Goal: Communication & Community: Answer question/provide support

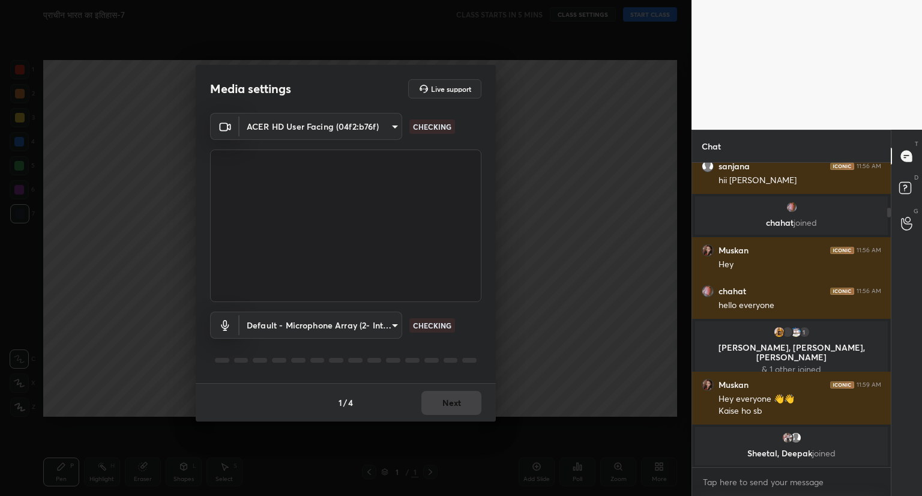
scroll to position [79, 0]
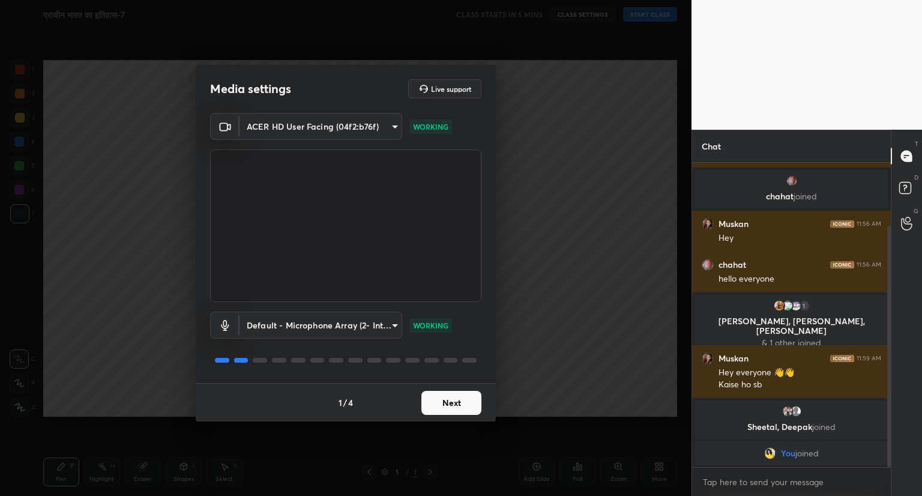
click at [466, 397] on button "Next" at bounding box center [451, 403] width 60 height 24
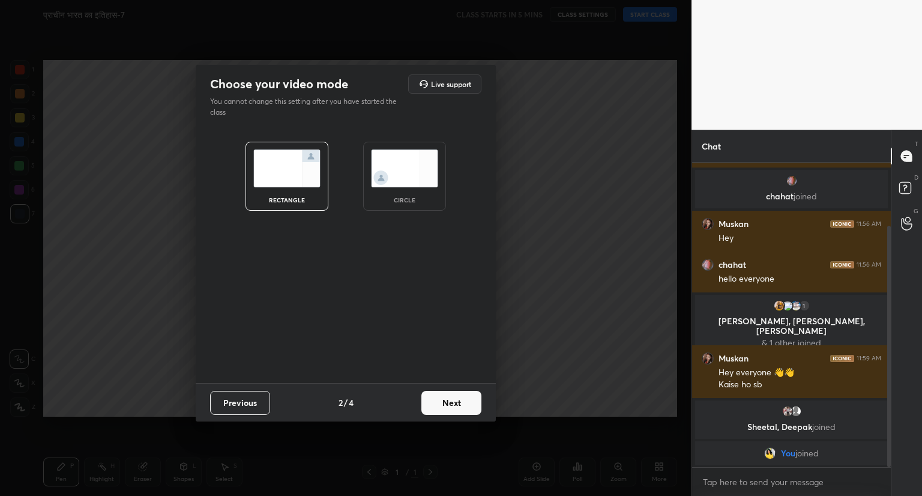
click at [466, 397] on button "Next" at bounding box center [451, 403] width 60 height 24
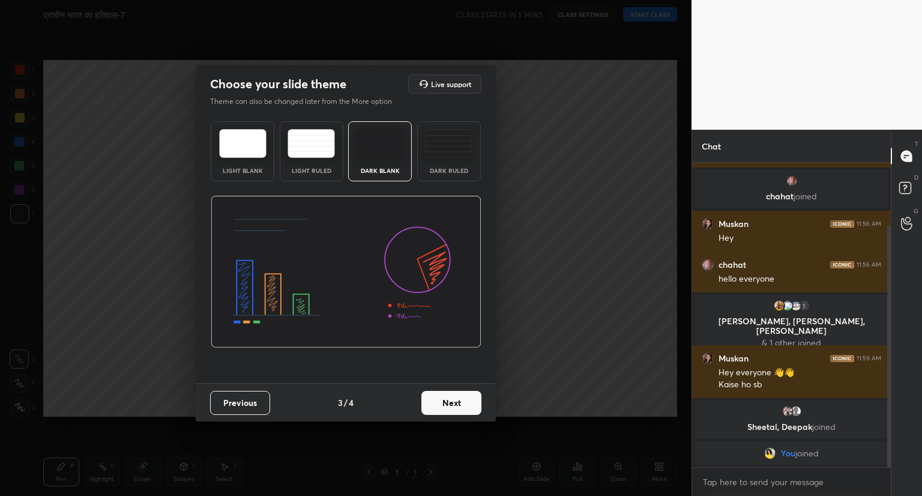
click at [466, 397] on button "Next" at bounding box center [451, 403] width 60 height 24
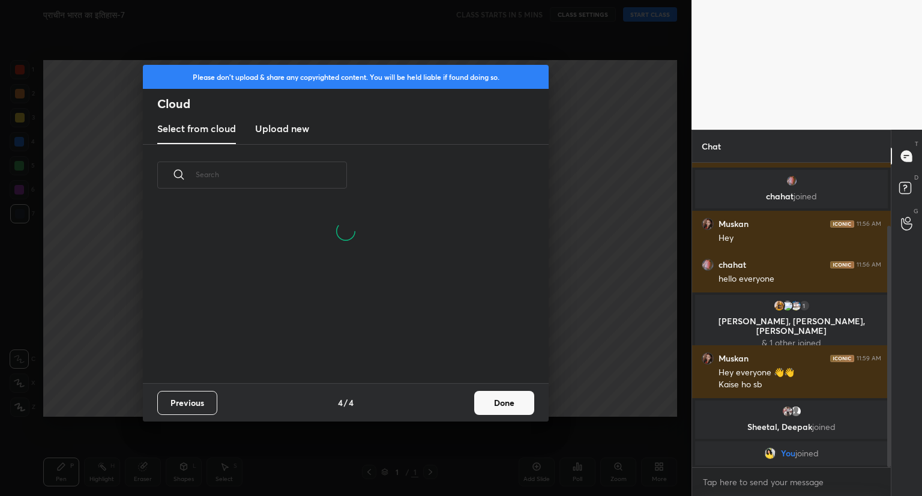
scroll to position [178, 385]
click at [492, 404] on button "Done" at bounding box center [504, 403] width 60 height 24
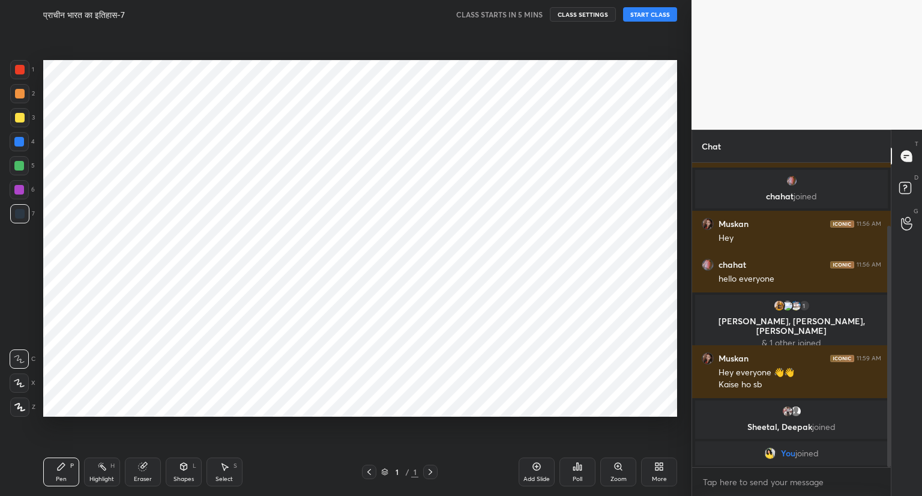
click at [650, 10] on button "START CLASS" at bounding box center [650, 14] width 54 height 14
click at [536, 467] on icon at bounding box center [537, 466] width 4 height 4
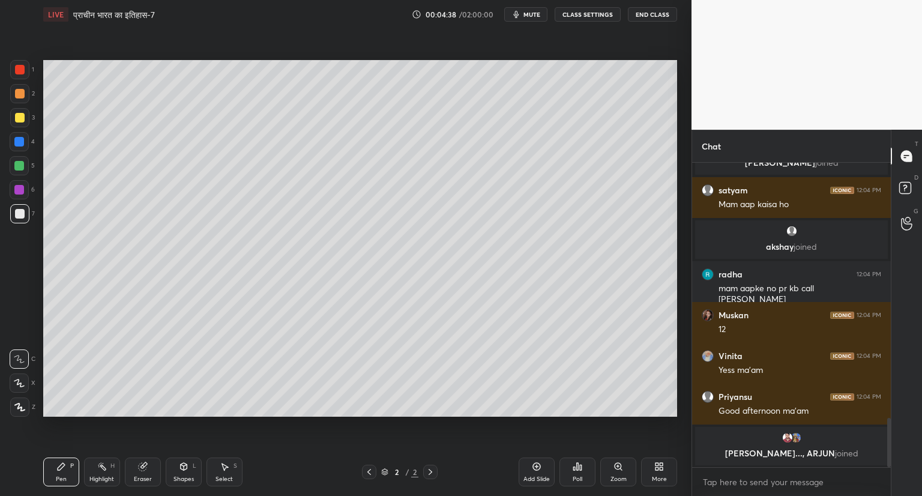
scroll to position [1552, 0]
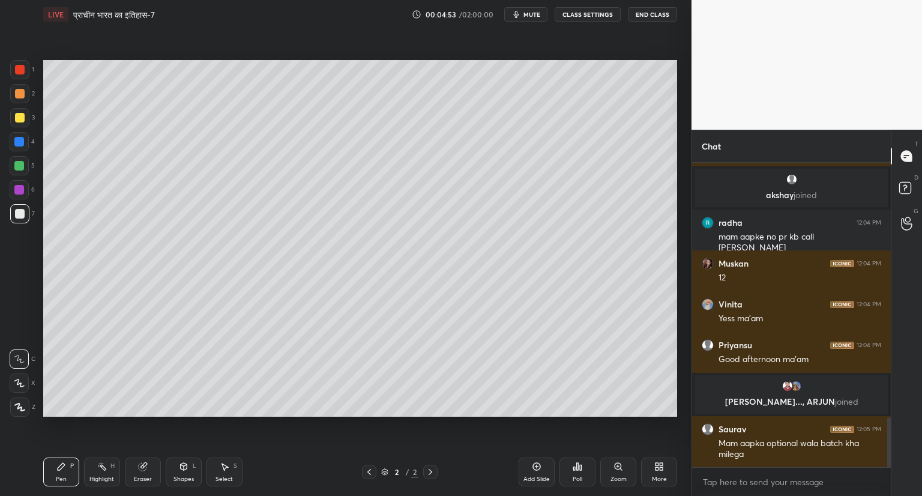
click at [524, 17] on button "mute" at bounding box center [525, 14] width 43 height 14
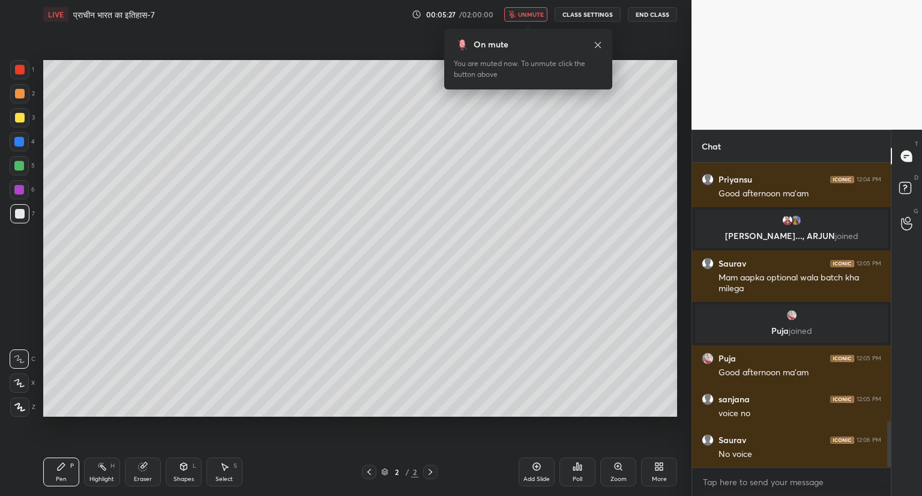
scroll to position [1739, 0]
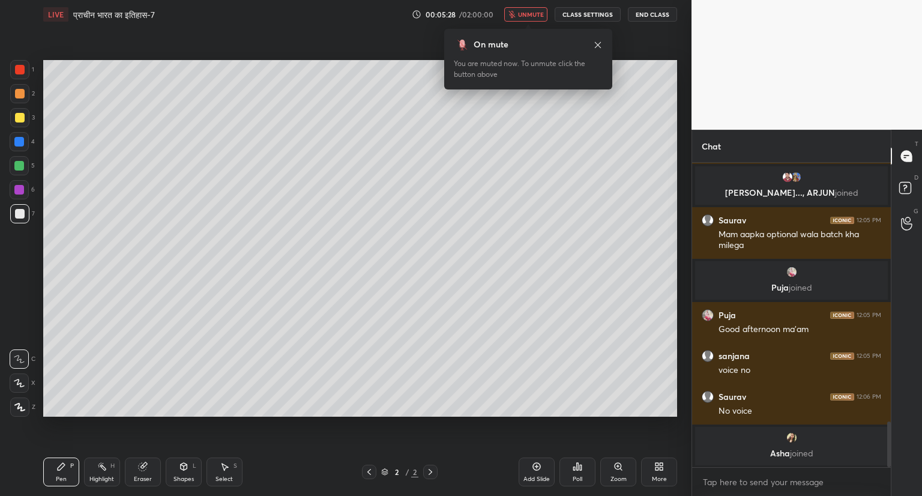
click at [524, 17] on span "unmute" at bounding box center [531, 14] width 26 height 8
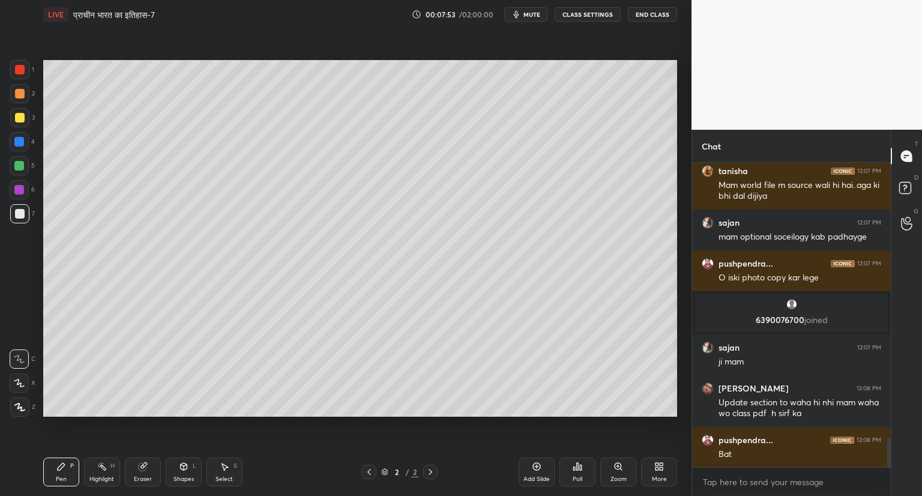
scroll to position [2871, 0]
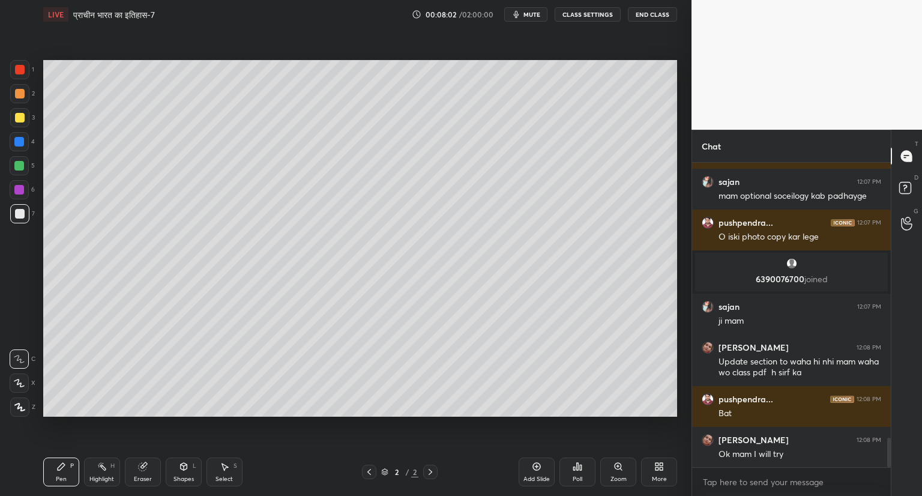
click at [22, 383] on icon at bounding box center [19, 382] width 10 height 7
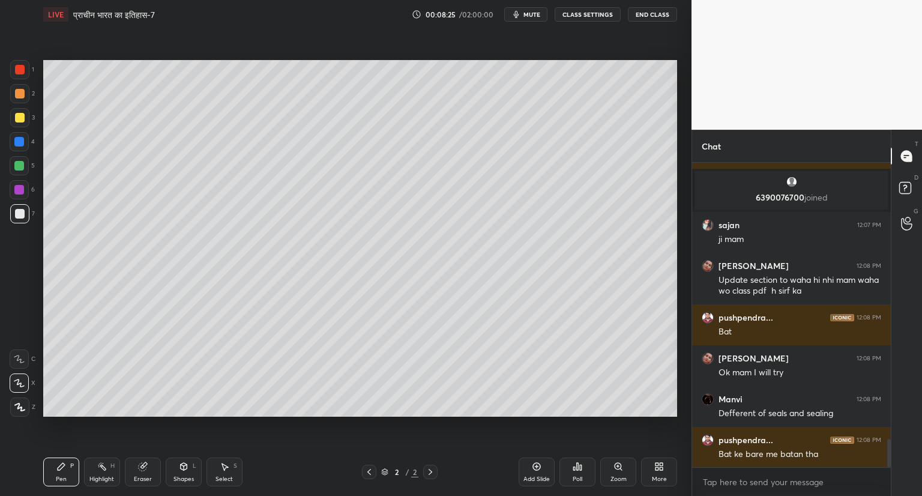
scroll to position [2993, 0]
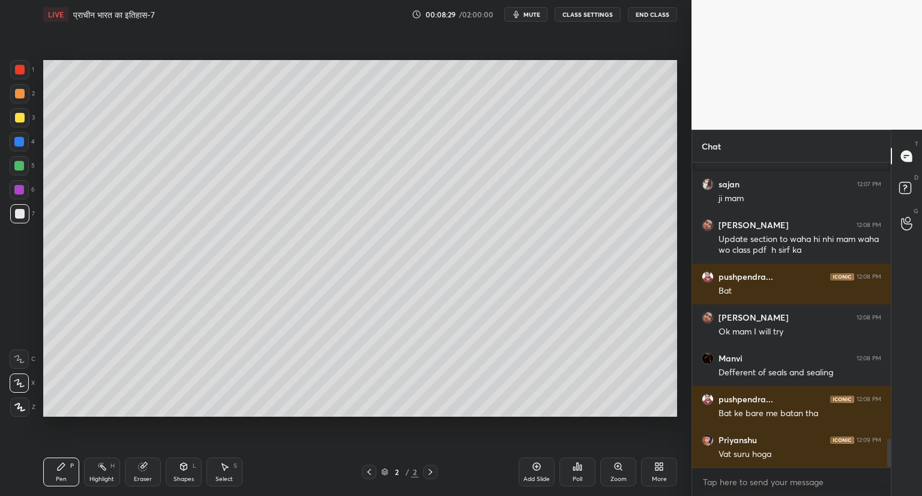
click at [658, 473] on div "More" at bounding box center [659, 471] width 36 height 29
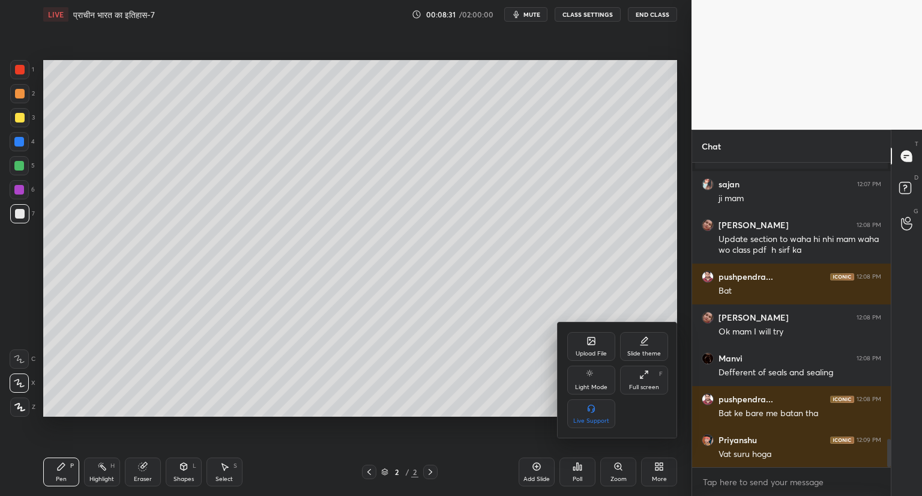
click at [590, 351] on div "Upload File" at bounding box center [590, 353] width 31 height 6
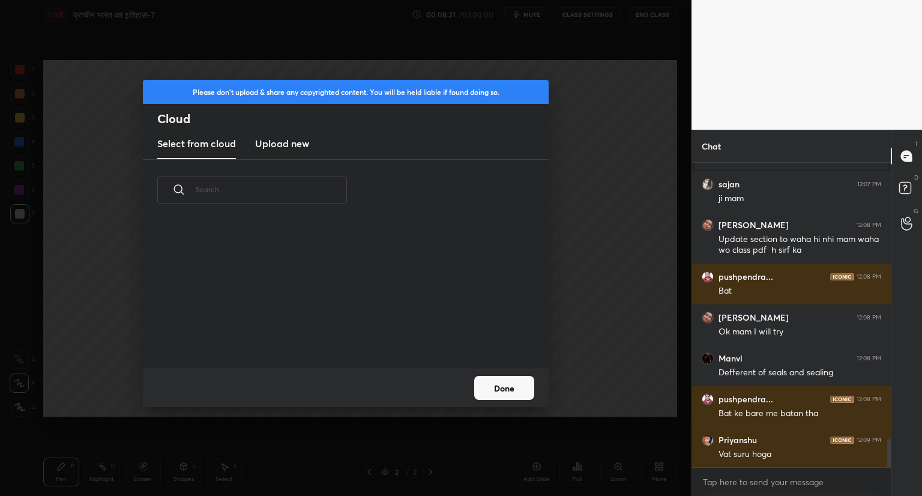
scroll to position [148, 385]
click at [301, 141] on h3 "Upload new" at bounding box center [282, 143] width 54 height 14
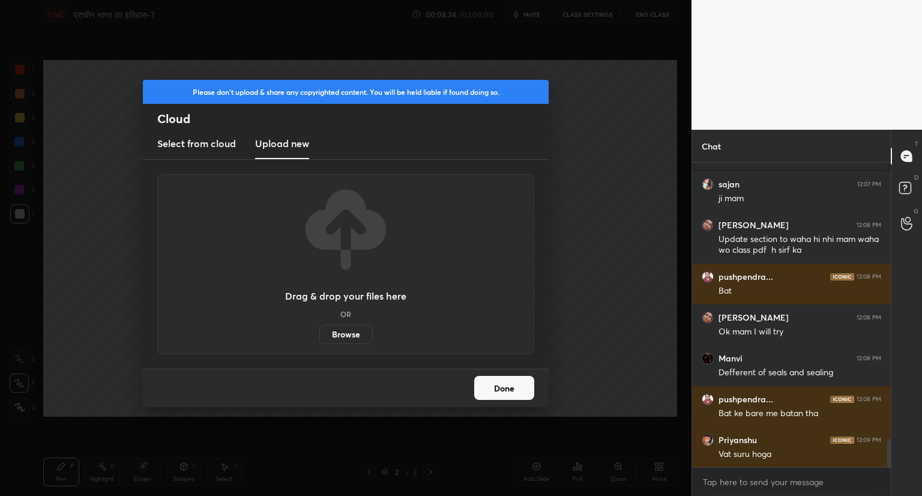
click at [340, 334] on label "Browse" at bounding box center [345, 334] width 53 height 19
click at [319, 334] on input "Browse" at bounding box center [319, 334] width 0 height 19
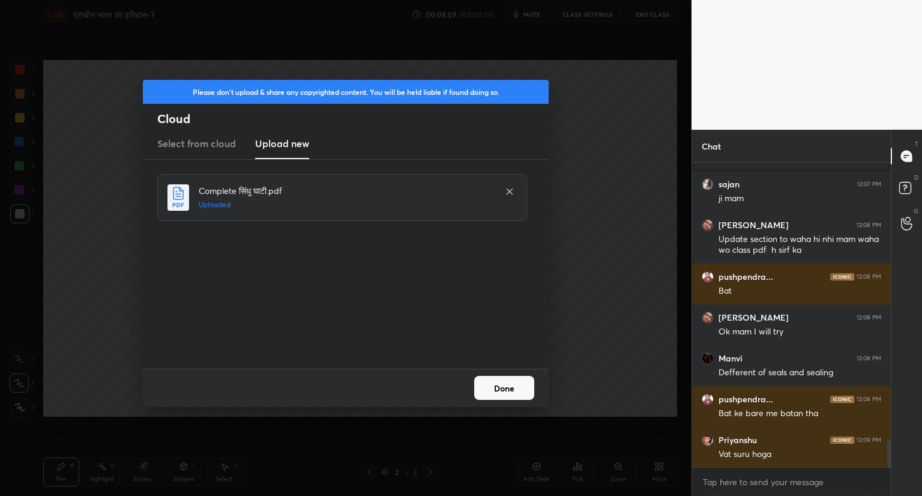
click at [509, 395] on button "Done" at bounding box center [504, 388] width 60 height 24
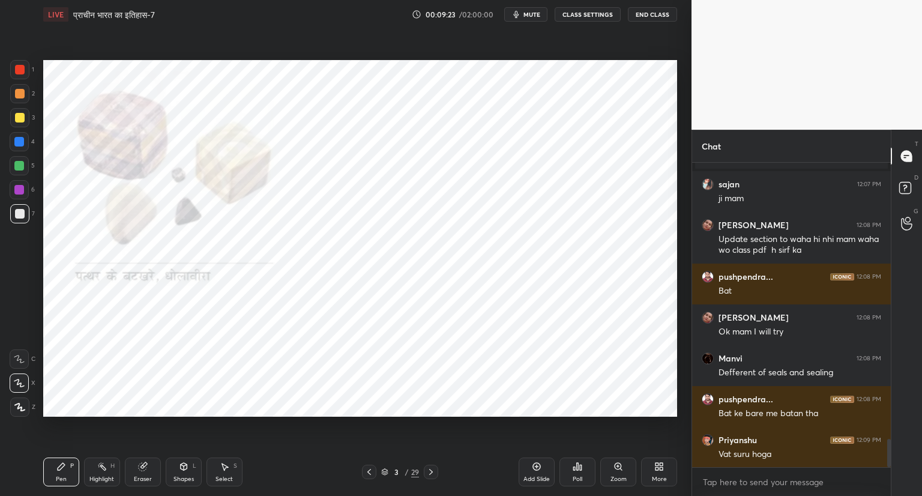
scroll to position [3034, 0]
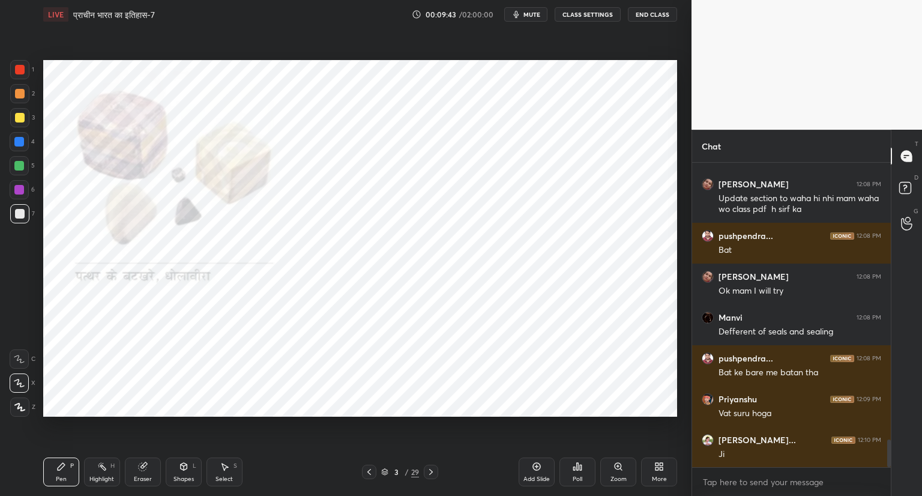
click at [20, 68] on div at bounding box center [20, 70] width 10 height 10
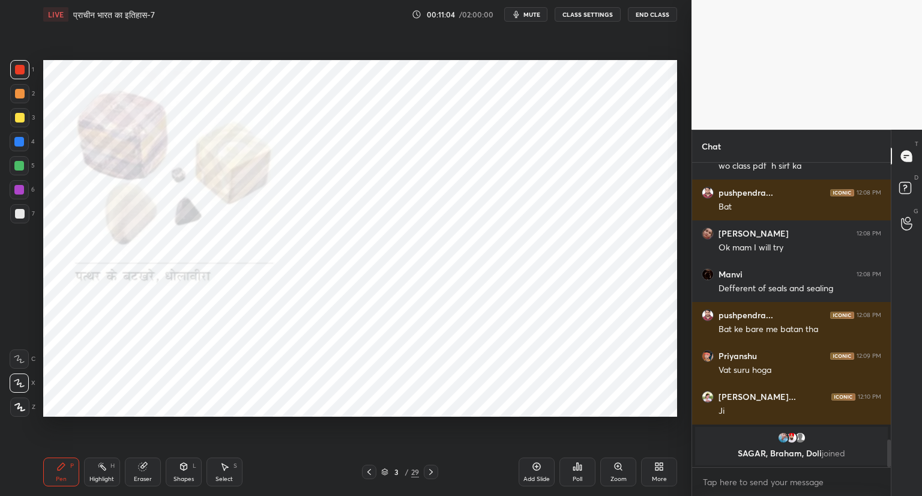
click at [142, 467] on icon at bounding box center [143, 467] width 8 height 8
click at [58, 472] on div "Pen P" at bounding box center [61, 471] width 36 height 29
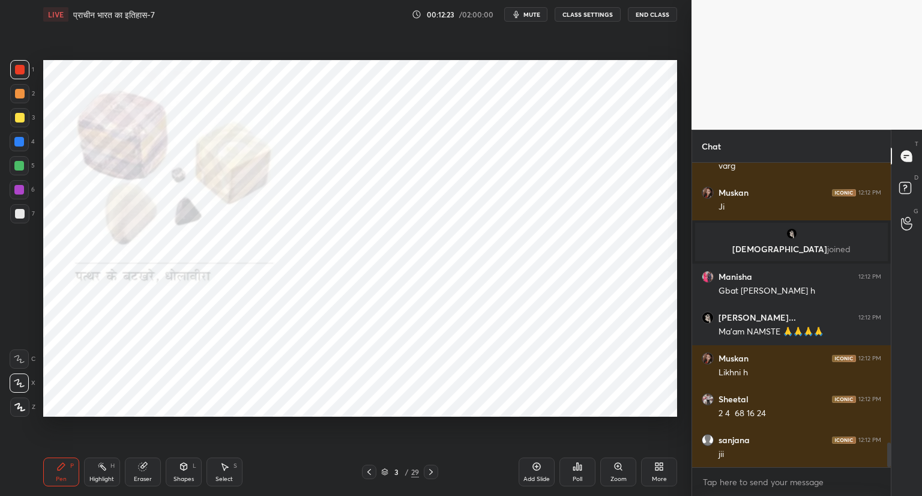
scroll to position [3428, 0]
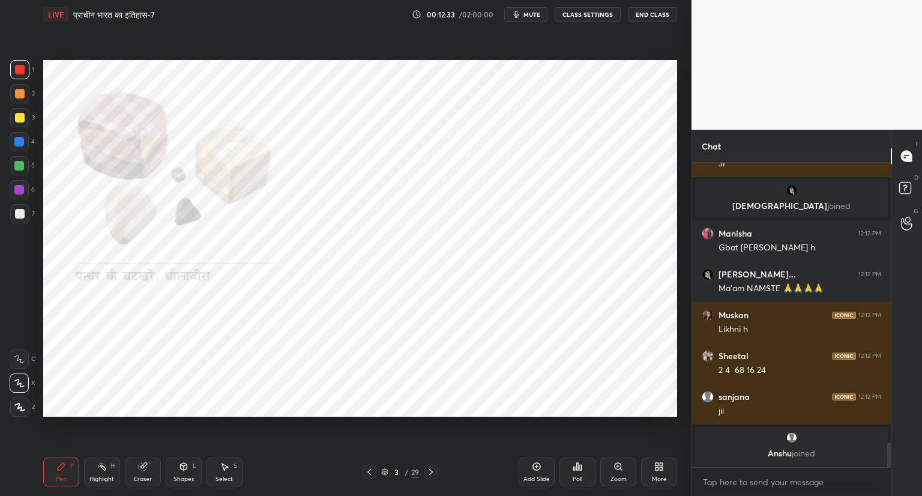
click at [617, 466] on icon at bounding box center [617, 465] width 0 height 2
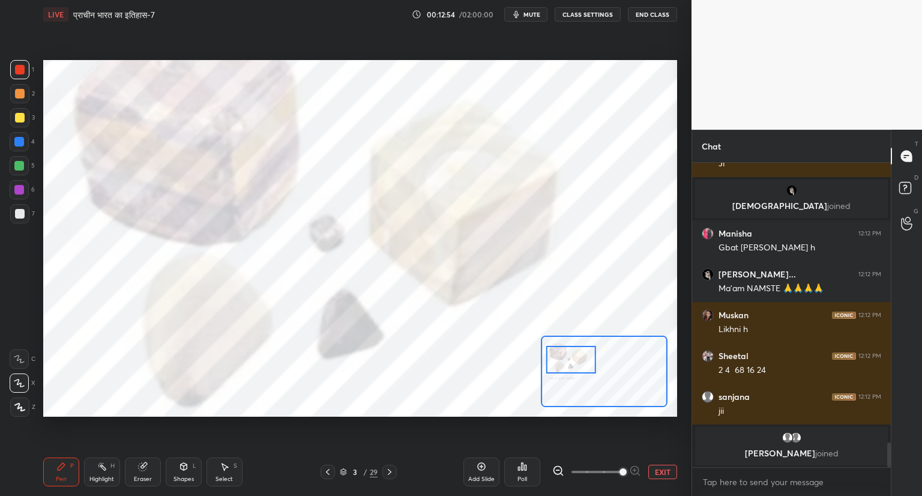
click at [660, 469] on button "EXIT" at bounding box center [662, 471] width 29 height 14
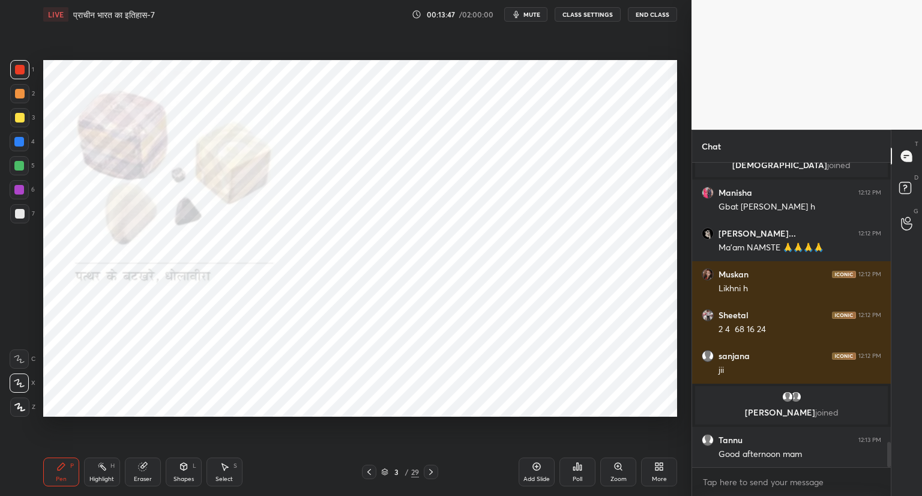
scroll to position [3410, 0]
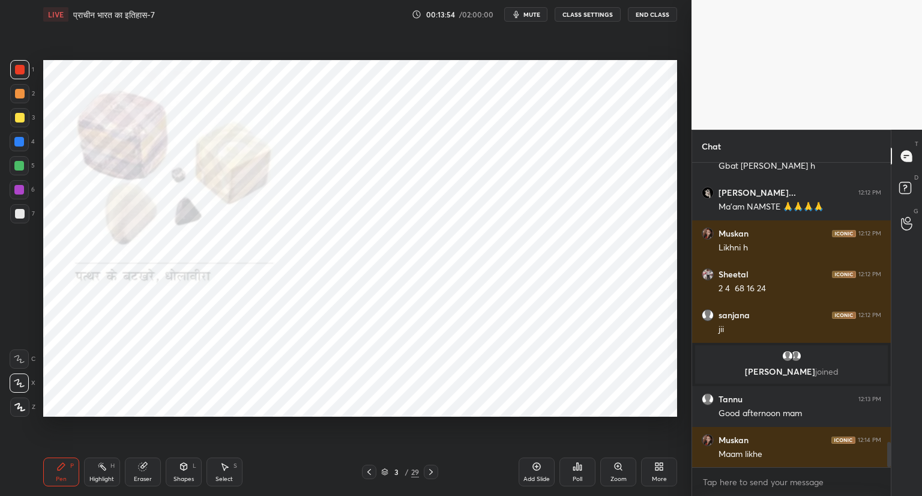
click at [430, 466] on div at bounding box center [431, 471] width 14 height 14
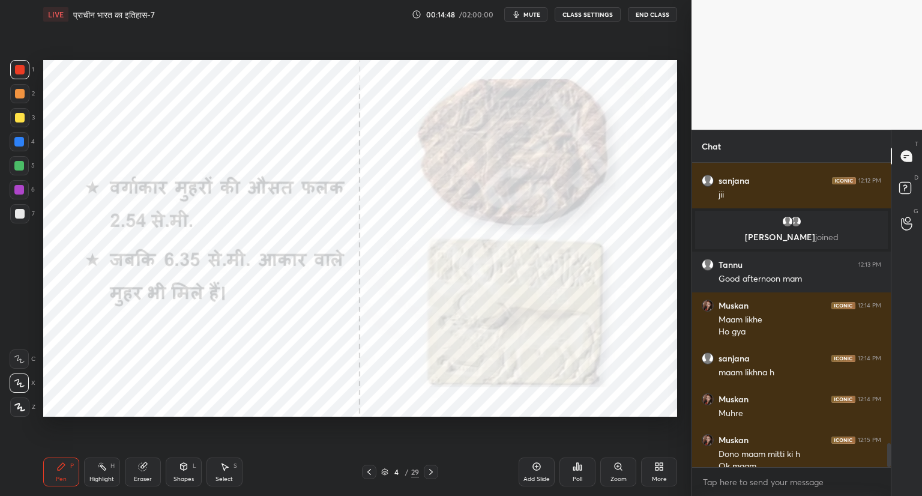
scroll to position [3556, 0]
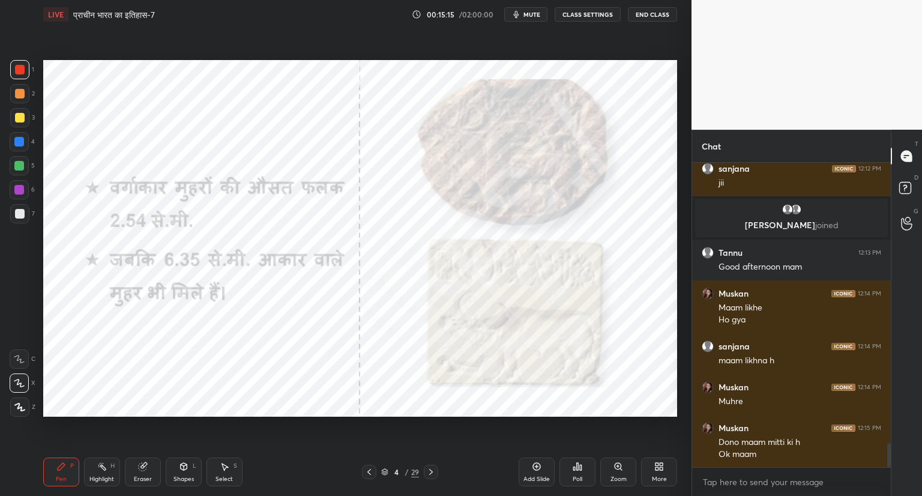
click at [433, 471] on icon at bounding box center [431, 472] width 10 height 10
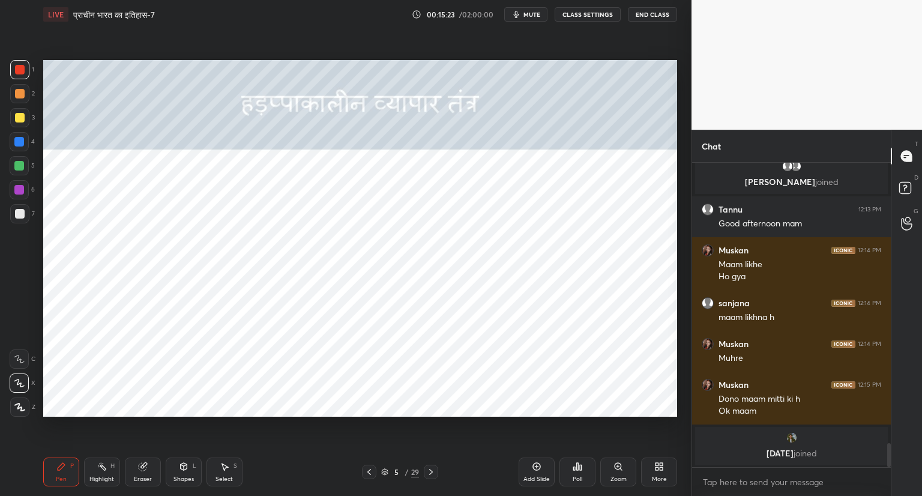
scroll to position [3562, 0]
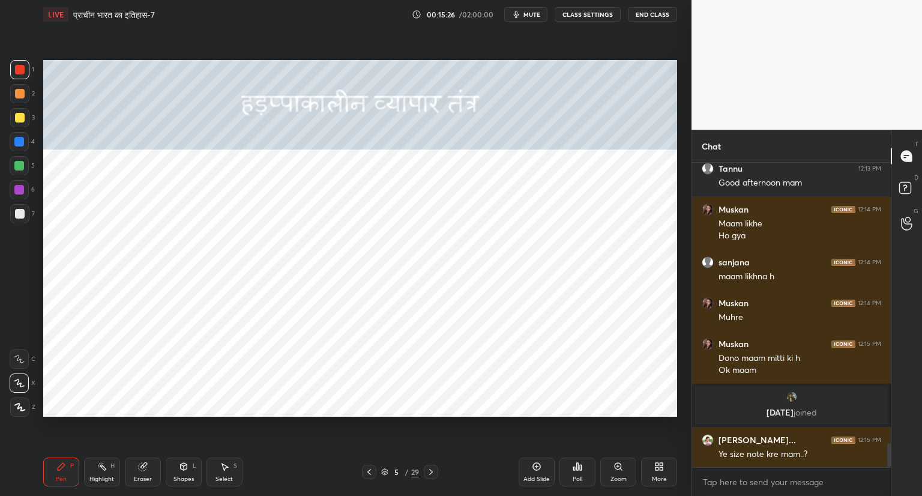
click at [365, 470] on icon at bounding box center [369, 472] width 10 height 10
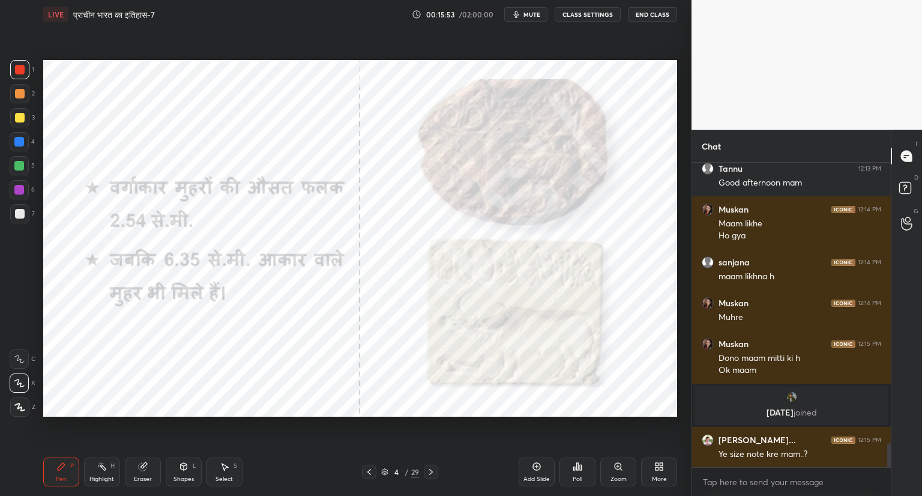
scroll to position [3603, 0]
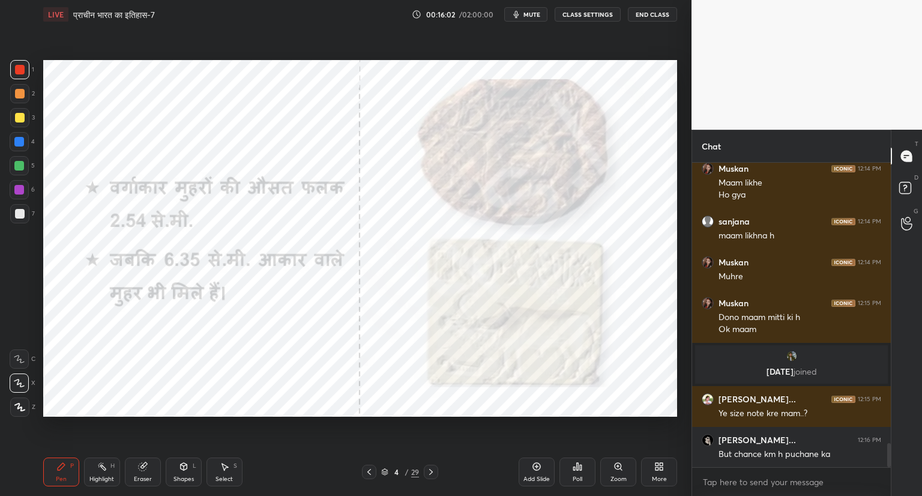
click at [424, 469] on div at bounding box center [431, 471] width 14 height 14
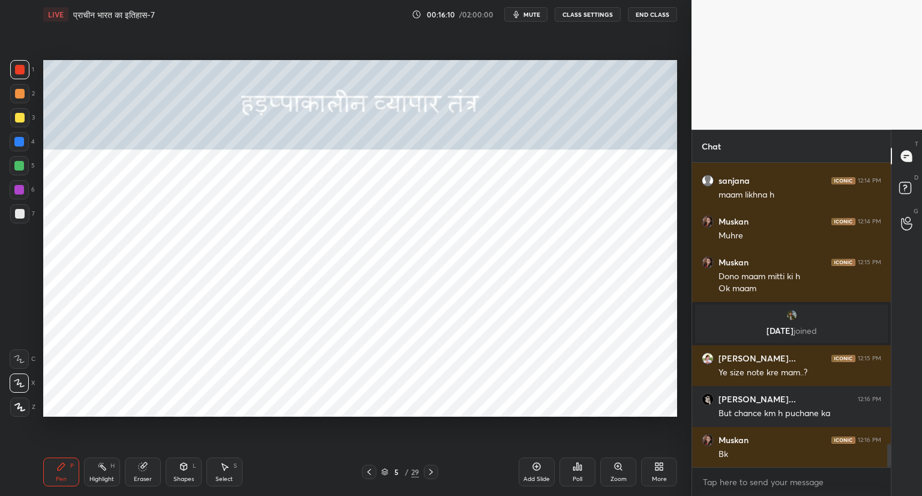
scroll to position [3684, 0]
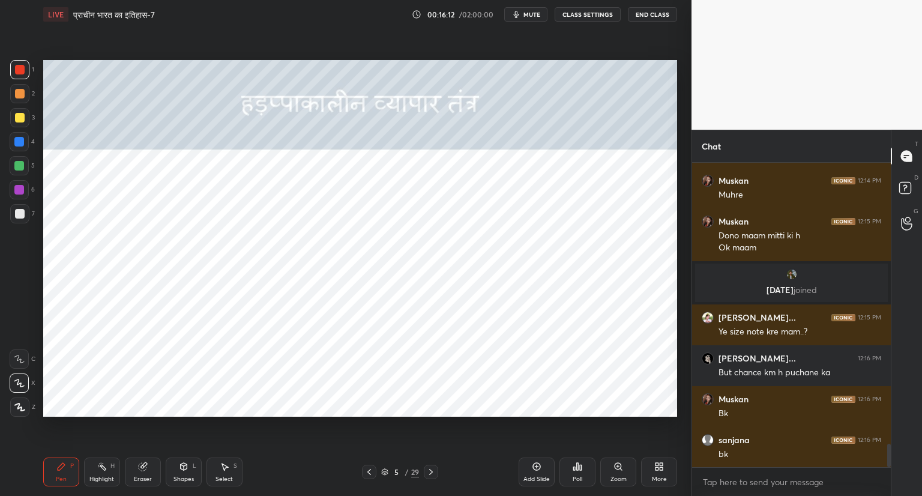
click at [367, 471] on icon at bounding box center [369, 472] width 10 height 10
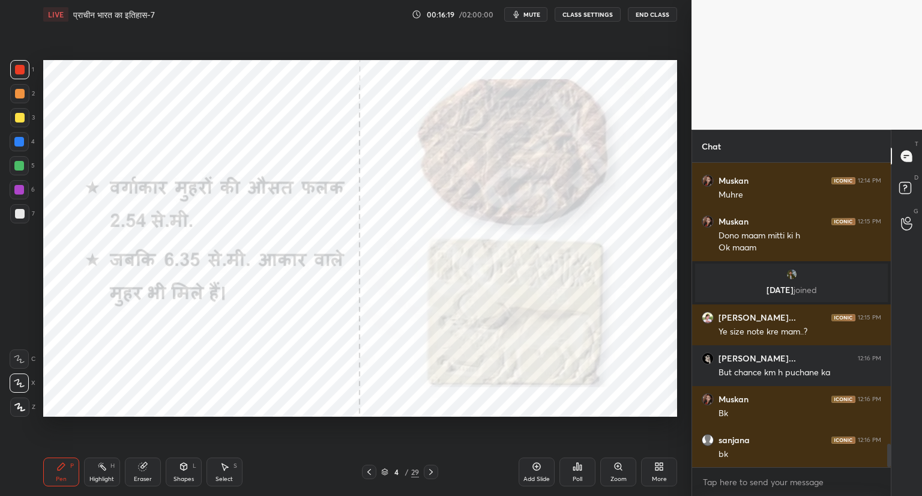
scroll to position [3728, 0]
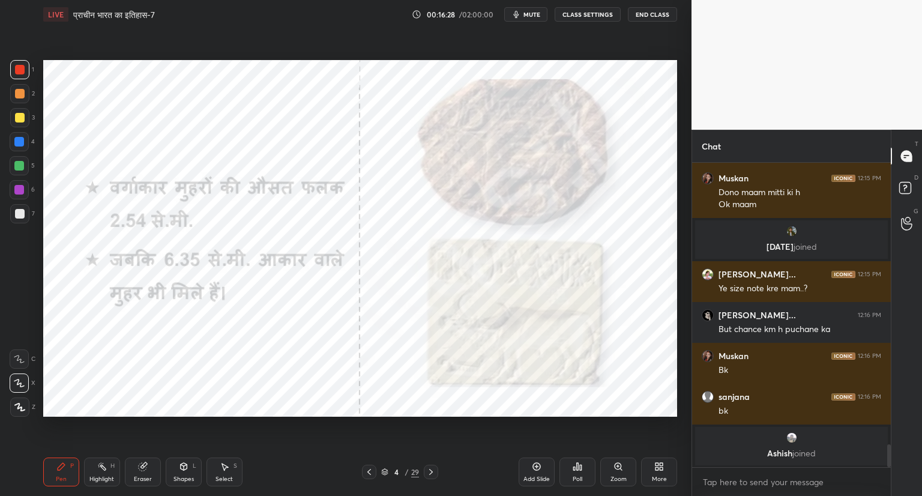
click at [431, 471] on icon at bounding box center [431, 472] width 4 height 6
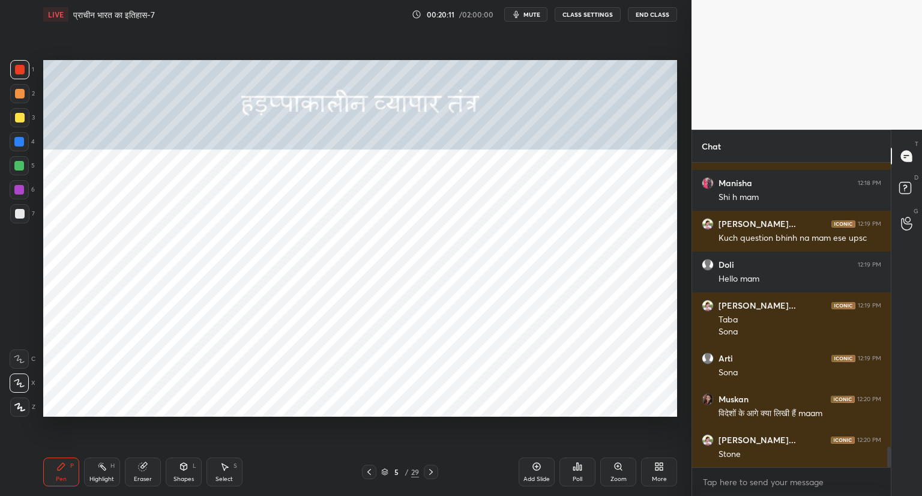
scroll to position [4288, 0]
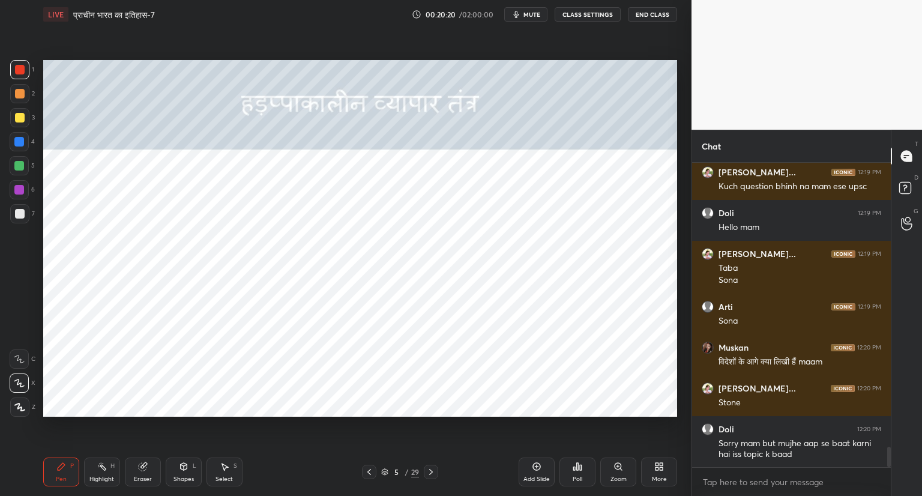
click at [434, 469] on icon at bounding box center [431, 472] width 10 height 10
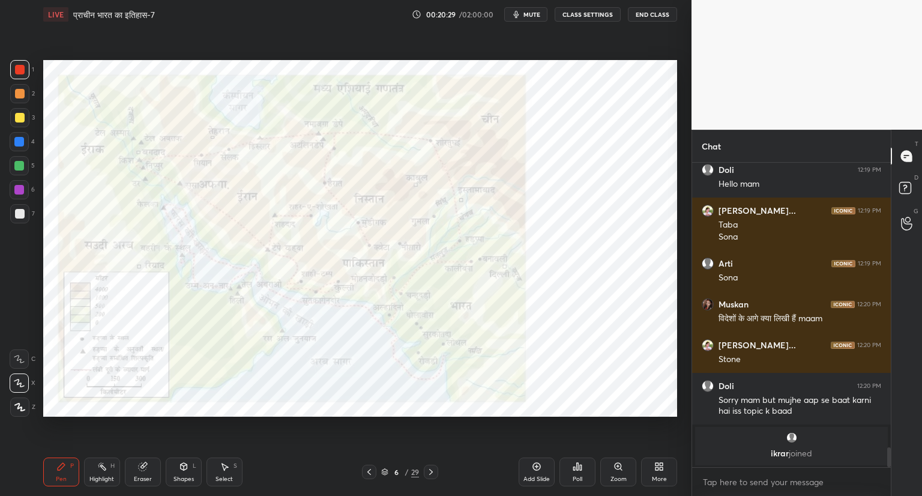
scroll to position [4246, 0]
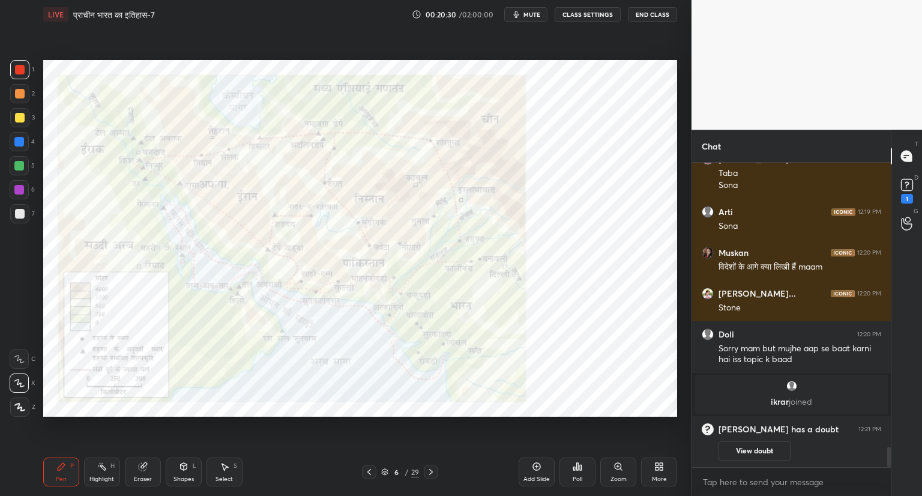
click at [620, 466] on icon at bounding box center [617, 466] width 7 height 7
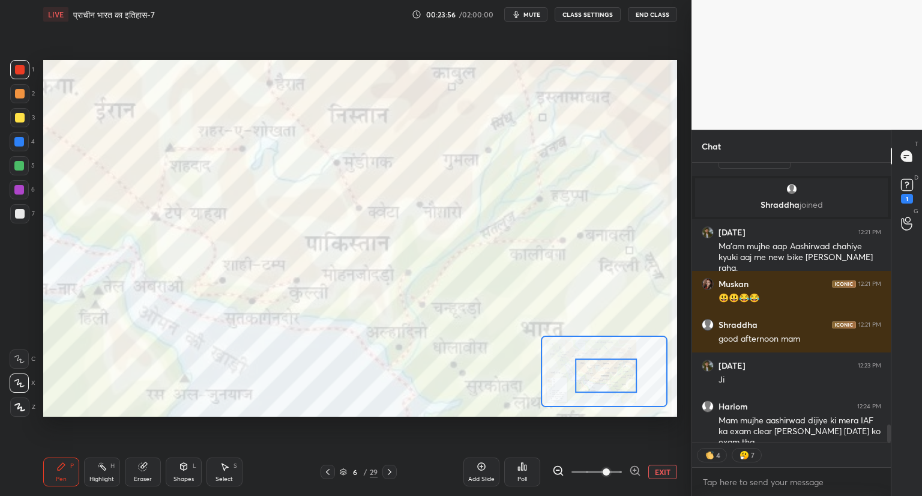
scroll to position [4517, 0]
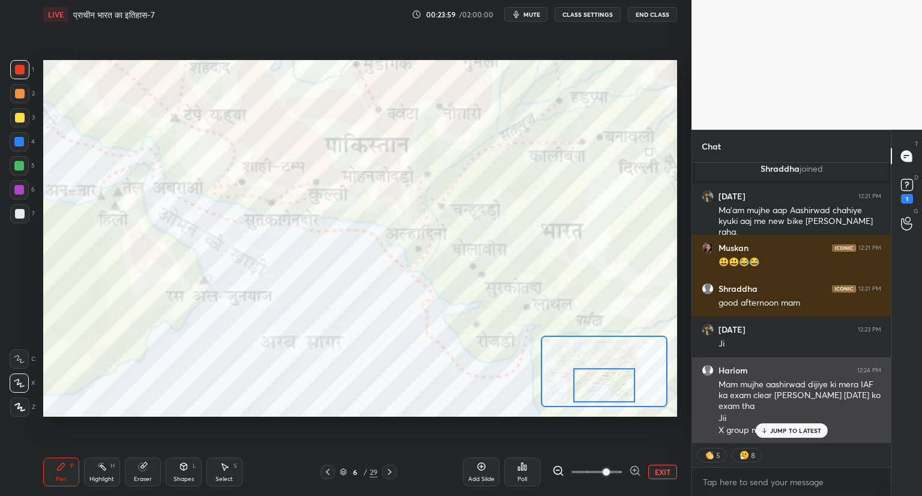
click at [792, 429] on p "JUMP TO LATEST" at bounding box center [796, 430] width 52 height 7
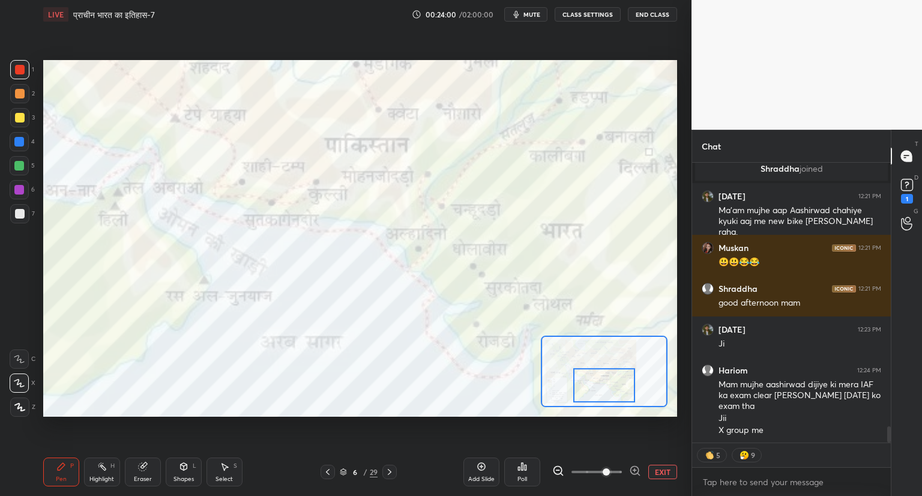
scroll to position [4558, 0]
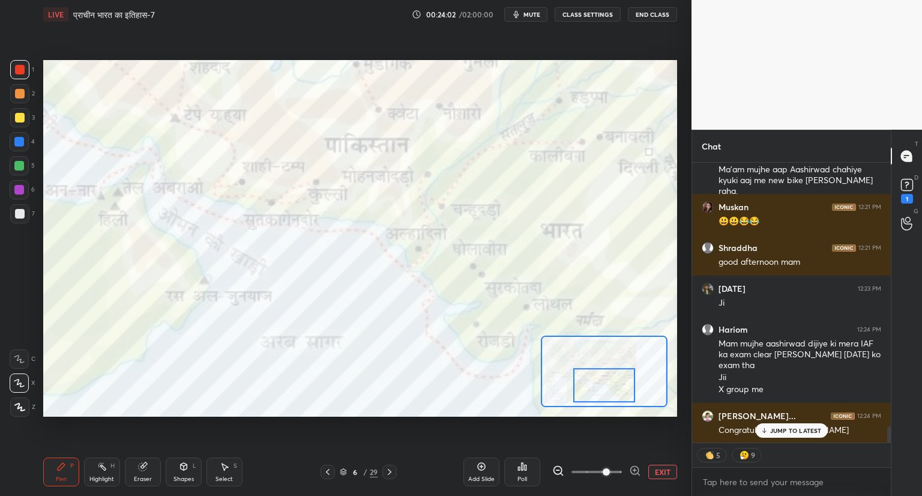
click at [779, 428] on p "JUMP TO LATEST" at bounding box center [796, 430] width 52 height 7
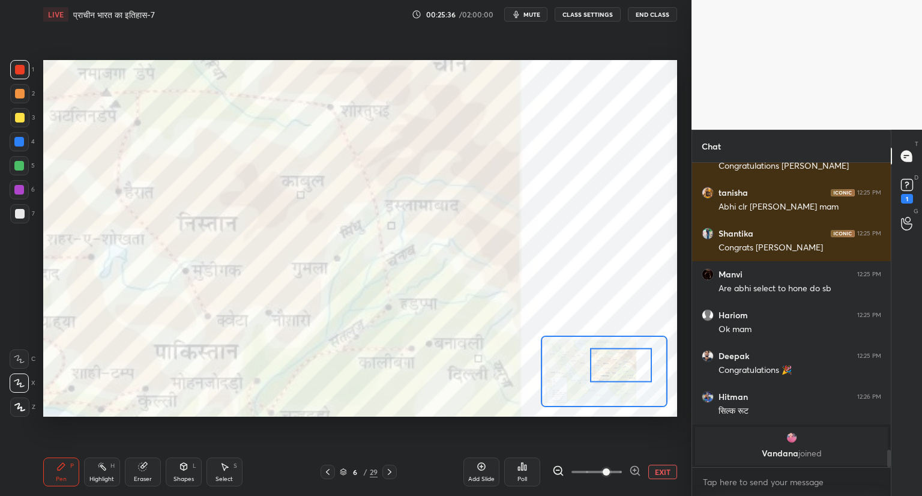
scroll to position [4859, 0]
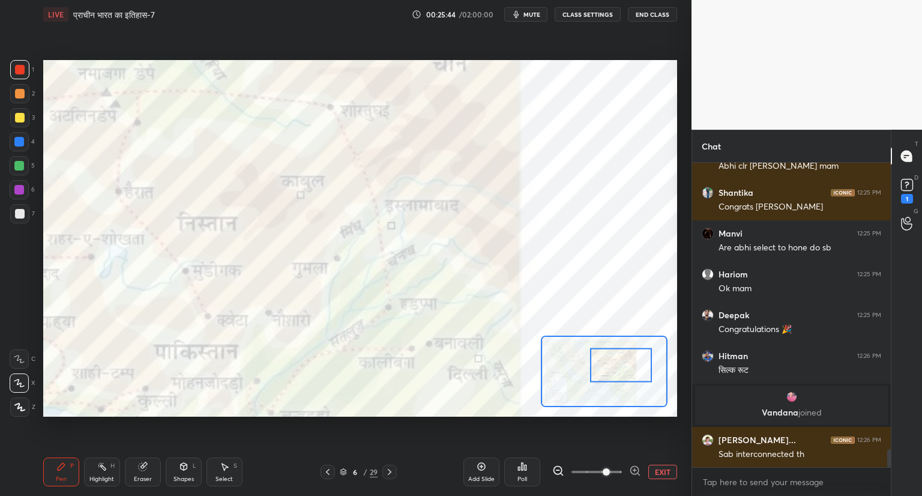
click at [146, 468] on icon at bounding box center [143, 466] width 10 height 10
click at [25, 403] on span "Erase all" at bounding box center [19, 407] width 18 height 8
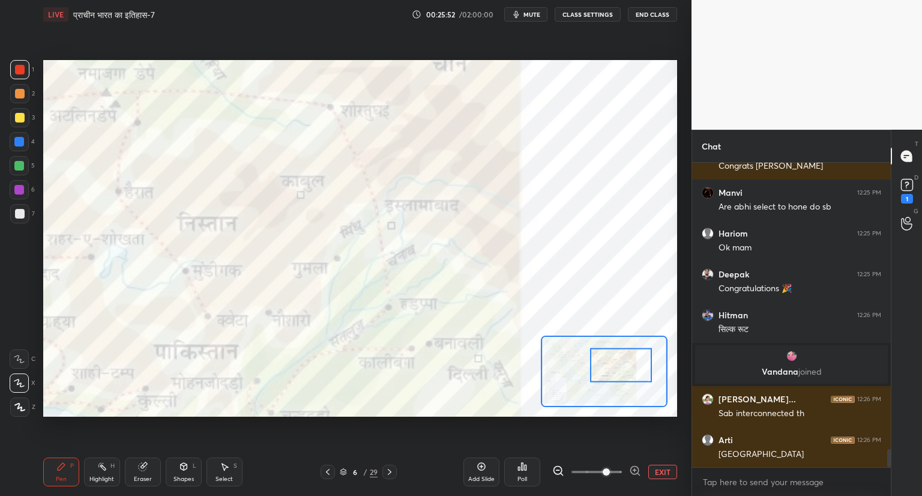
scroll to position [4941, 0]
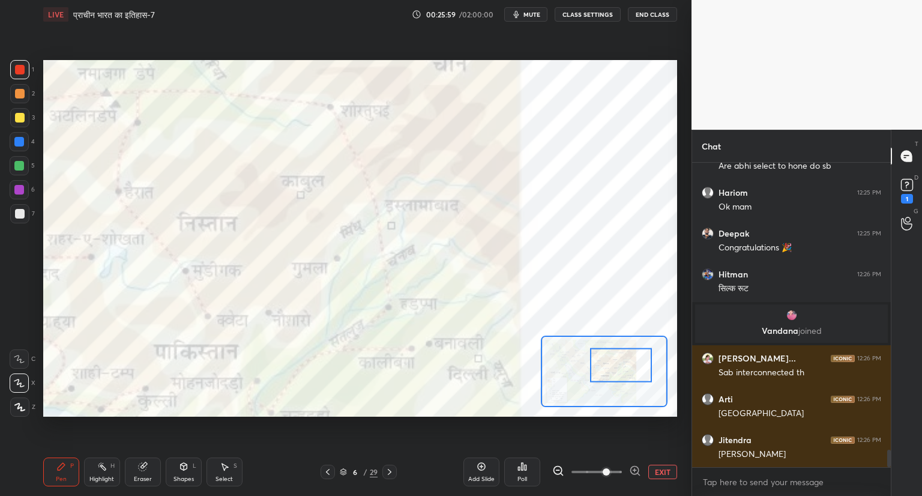
click at [23, 353] on div at bounding box center [19, 358] width 19 height 19
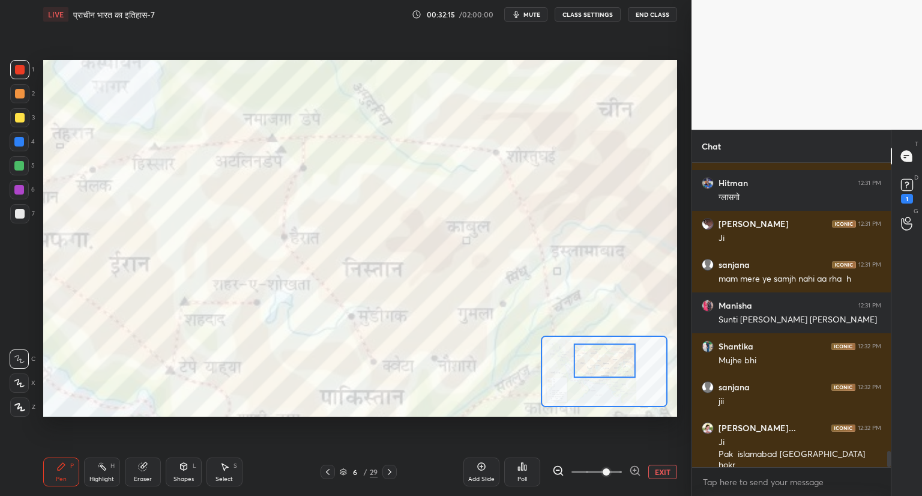
scroll to position [5419, 0]
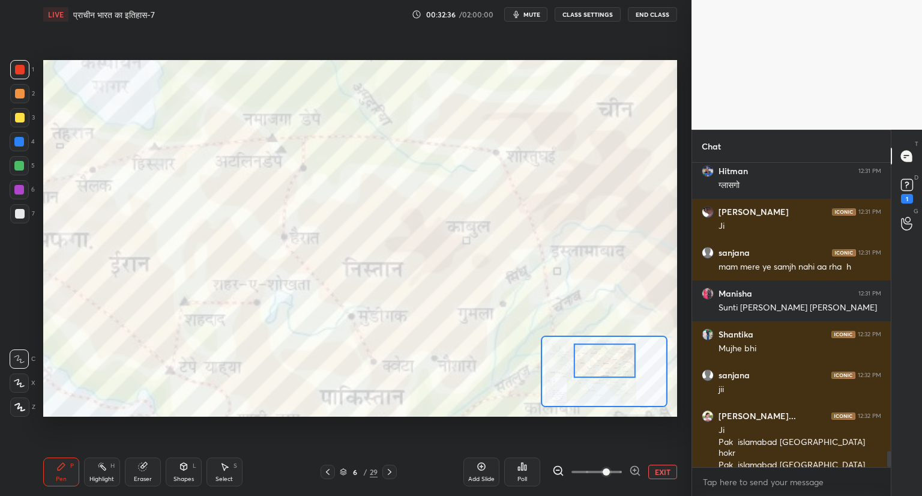
click at [154, 466] on div "Eraser" at bounding box center [143, 471] width 36 height 29
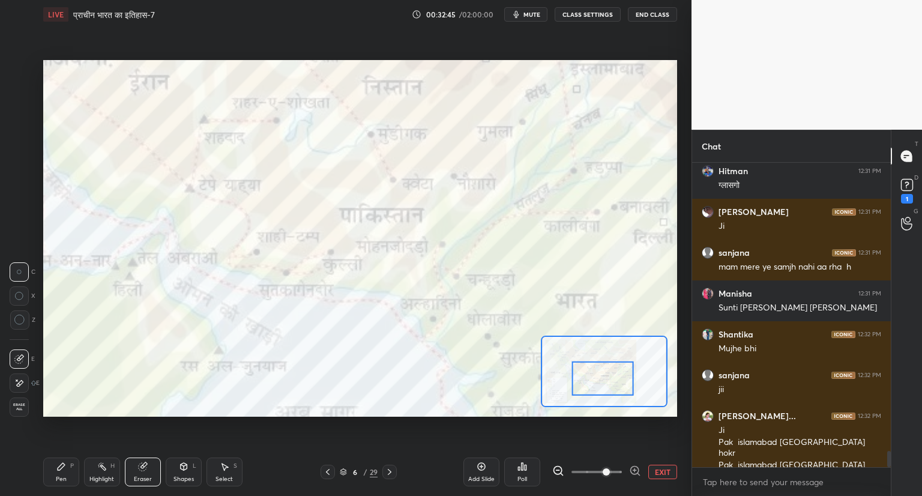
click at [64, 464] on icon at bounding box center [61, 466] width 7 height 7
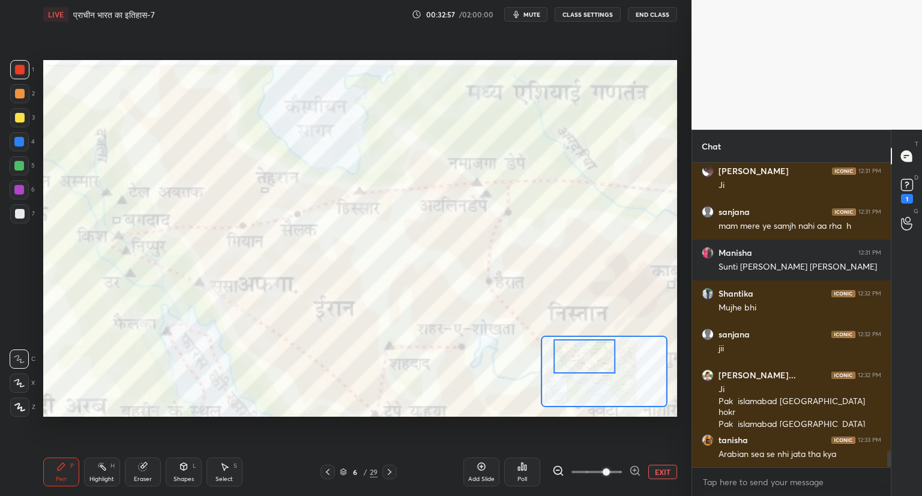
scroll to position [4, 4]
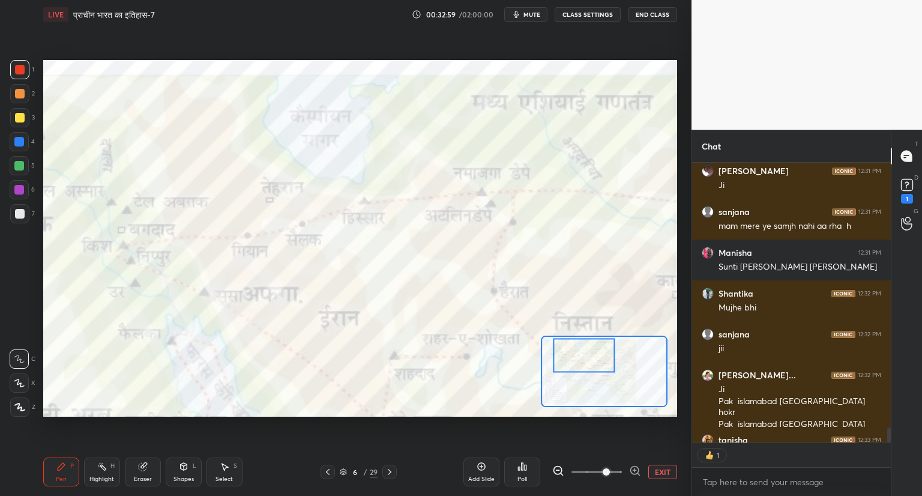
click at [664, 467] on button "EXIT" at bounding box center [662, 471] width 29 height 14
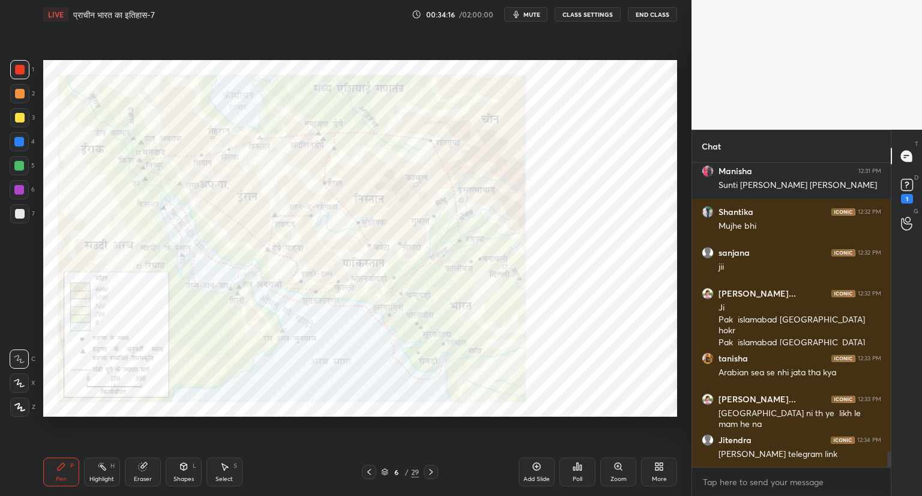
scroll to position [5582, 0]
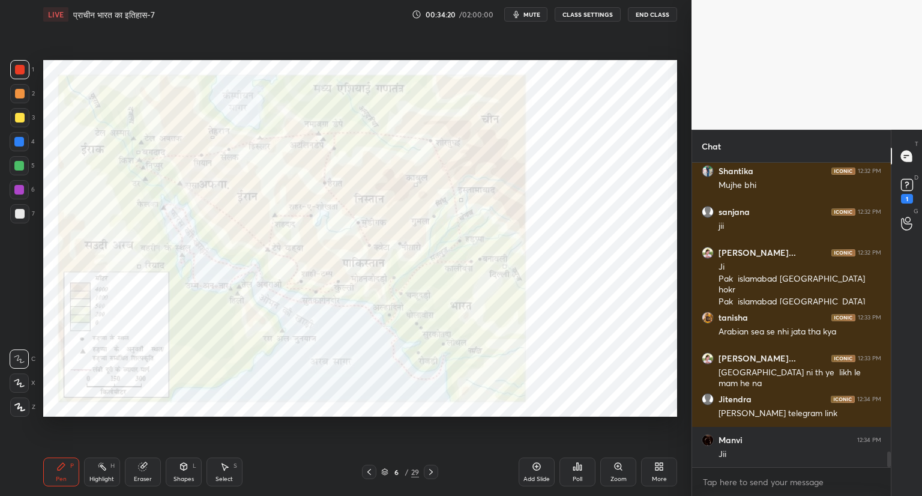
click at [429, 468] on icon at bounding box center [431, 472] width 10 height 10
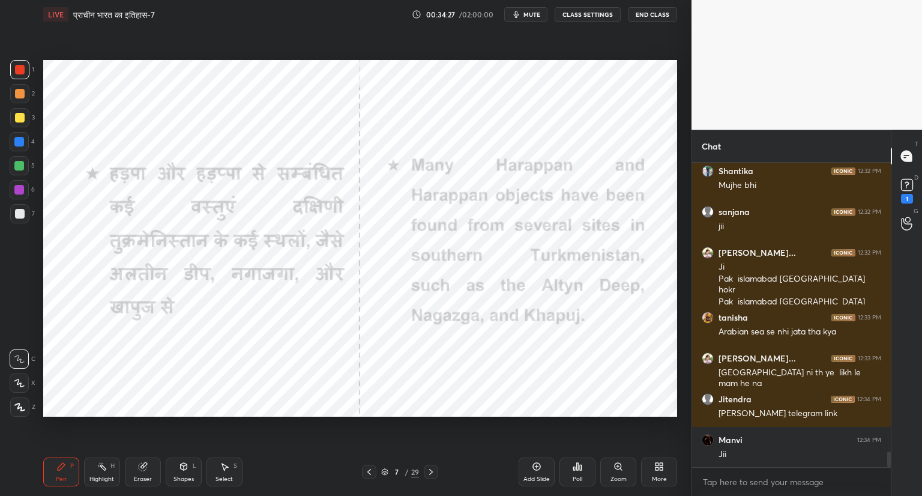
click at [370, 471] on icon at bounding box center [369, 472] width 10 height 10
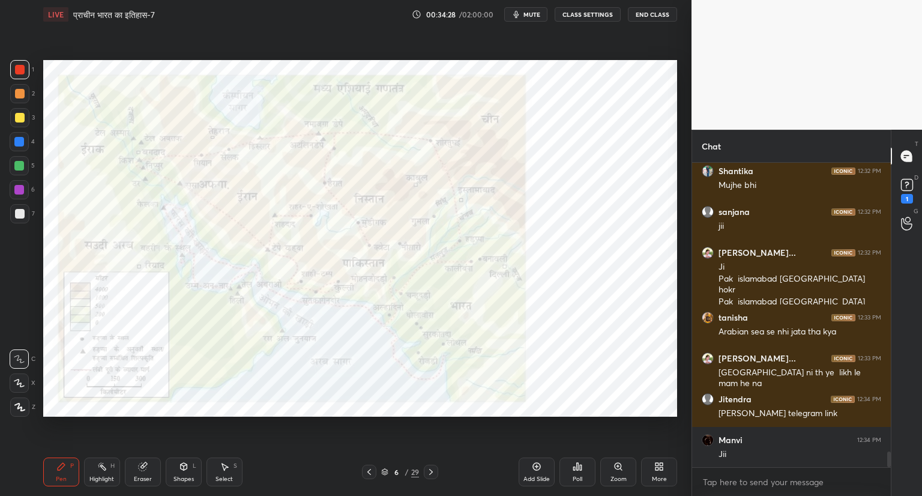
click at [536, 466] on icon at bounding box center [537, 466] width 4 height 4
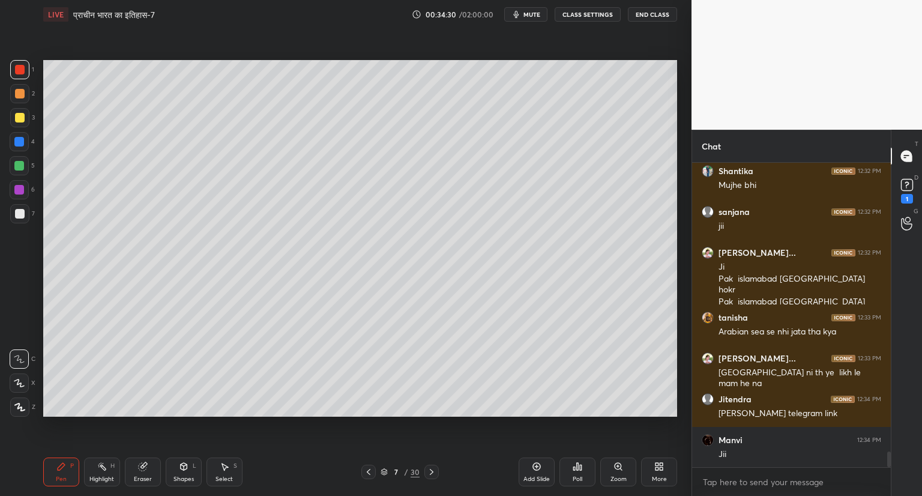
click at [23, 382] on icon at bounding box center [19, 383] width 11 height 8
click at [25, 211] on div at bounding box center [19, 213] width 19 height 19
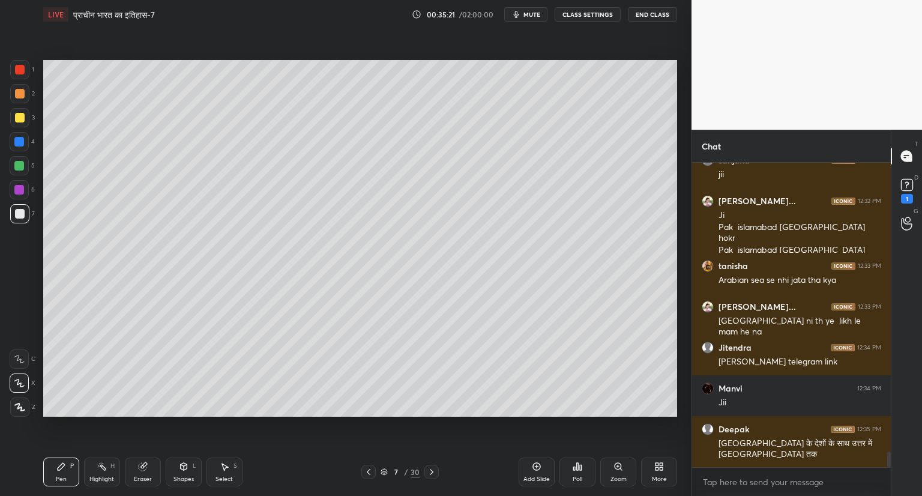
click at [368, 469] on icon at bounding box center [369, 472] width 10 height 10
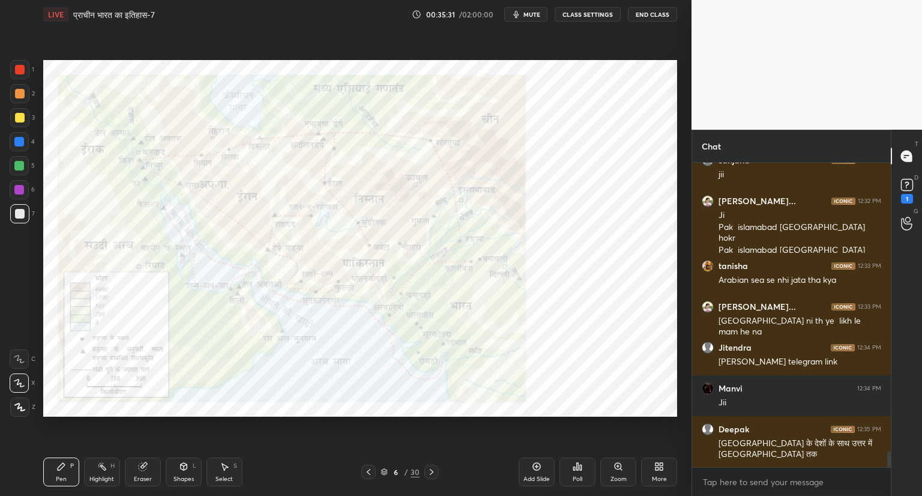
click at [368, 468] on icon at bounding box center [369, 472] width 10 height 10
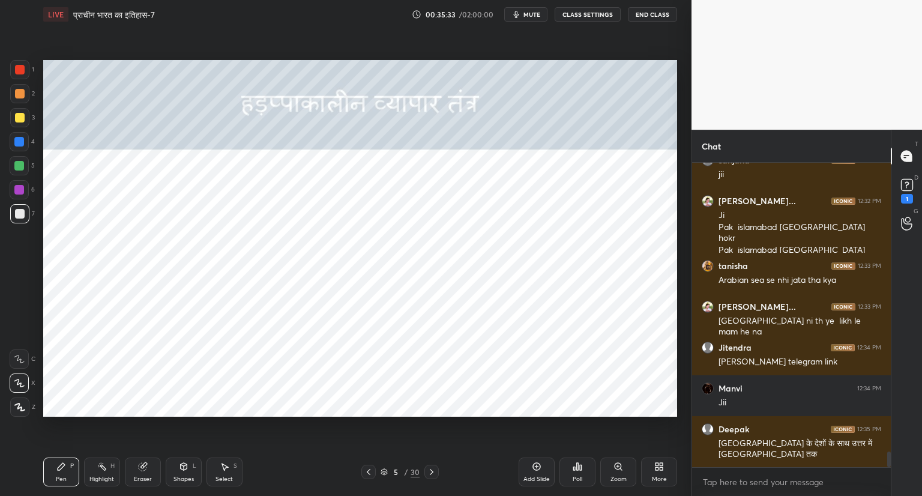
scroll to position [5674, 0]
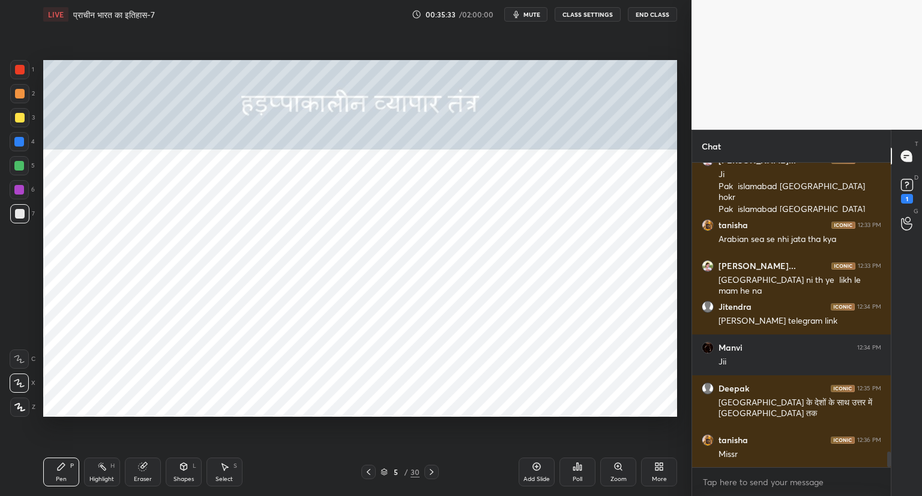
click at [428, 469] on icon at bounding box center [432, 472] width 10 height 10
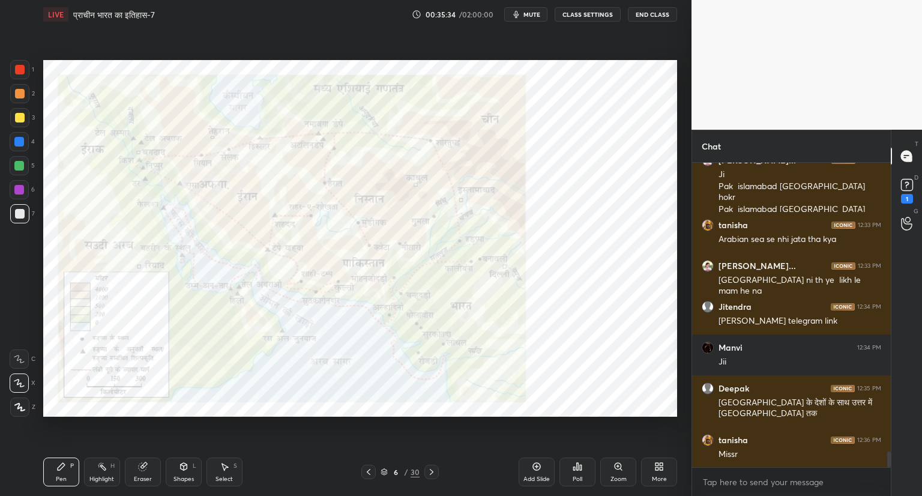
click at [433, 469] on icon at bounding box center [432, 472] width 10 height 10
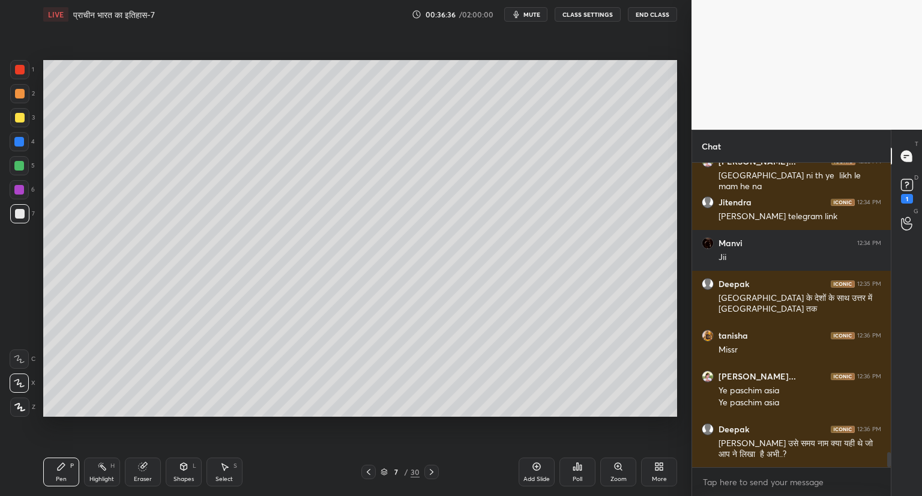
scroll to position [5820, 0]
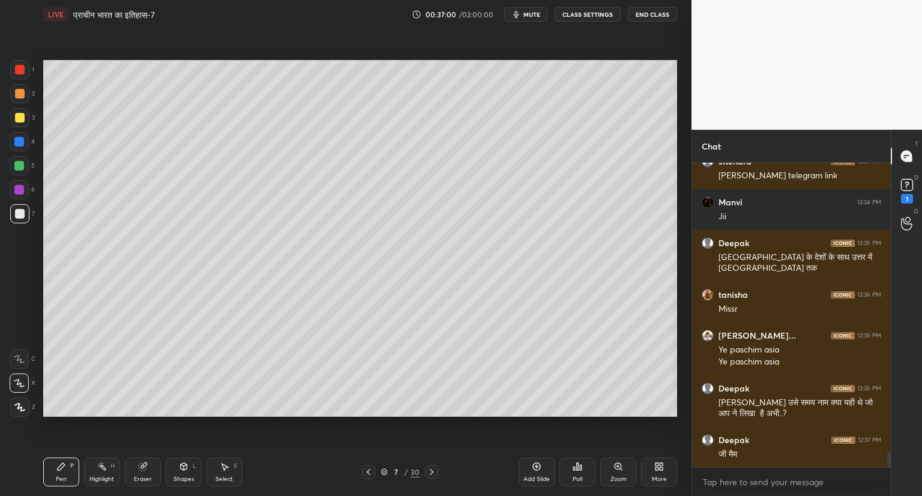
click at [430, 470] on icon at bounding box center [432, 472] width 4 height 6
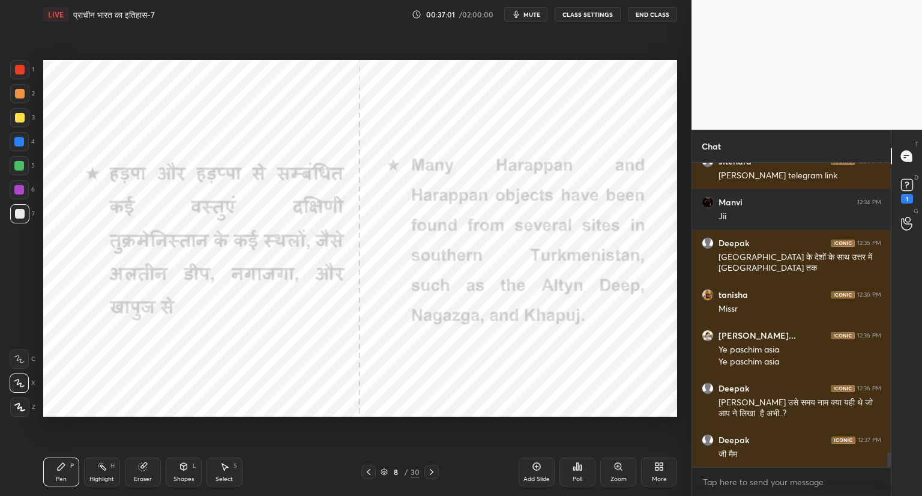
scroll to position [5860, 0]
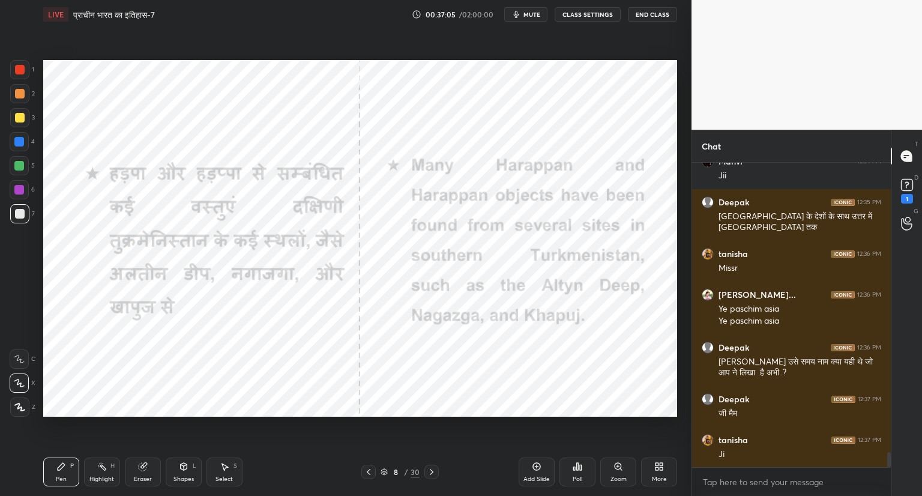
click at [23, 68] on div at bounding box center [20, 70] width 10 height 10
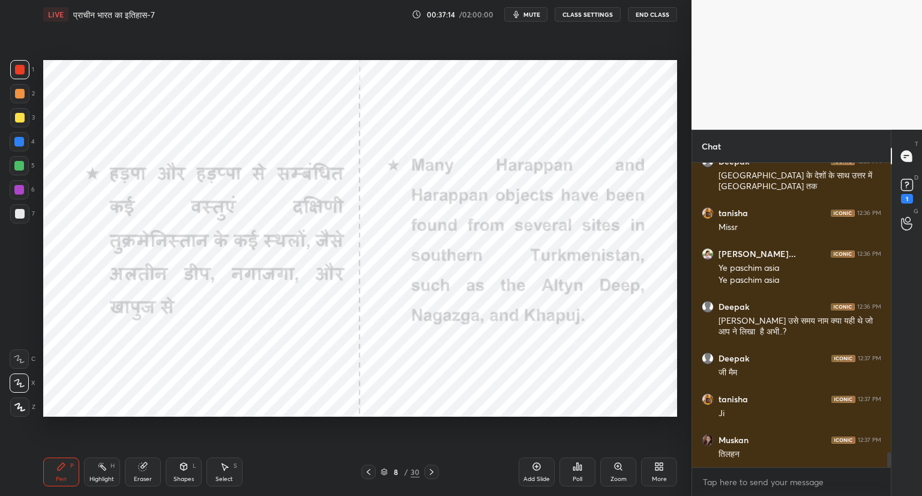
scroll to position [5913, 0]
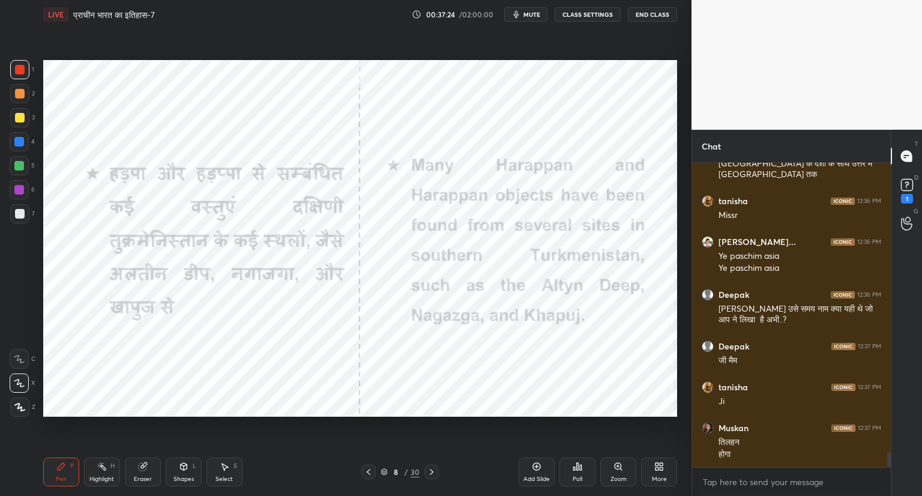
click at [432, 469] on icon at bounding box center [432, 472] width 10 height 10
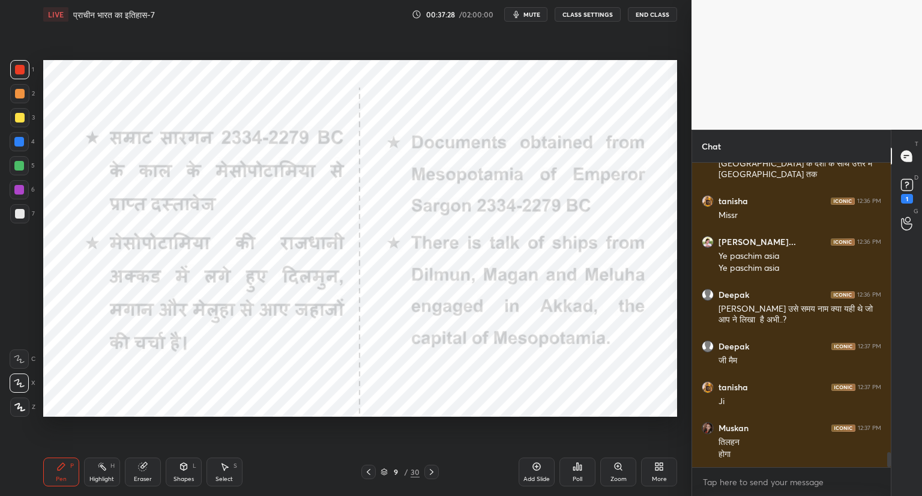
scroll to position [5954, 0]
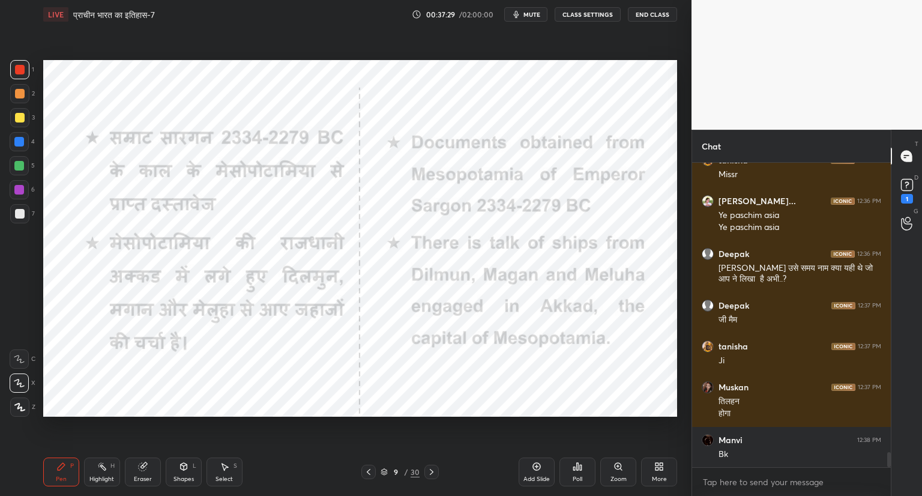
click at [535, 463] on icon at bounding box center [537, 467] width 8 height 8
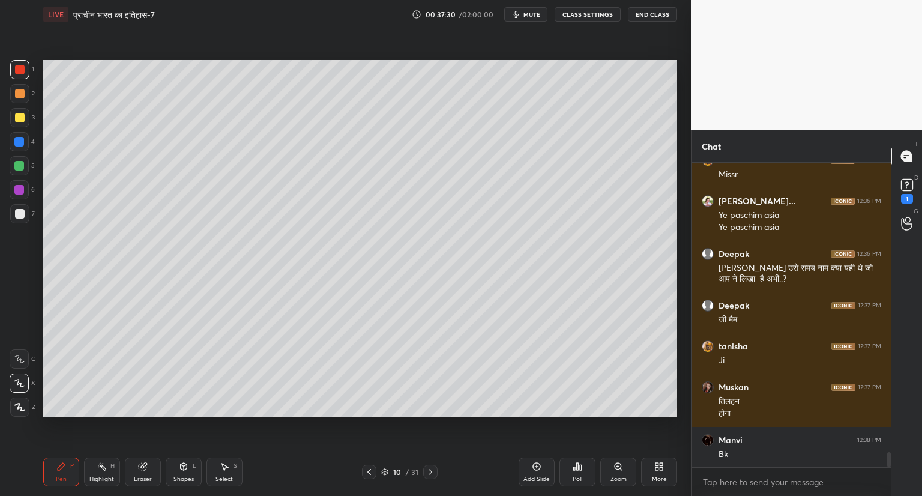
click at [369, 472] on icon at bounding box center [369, 472] width 10 height 10
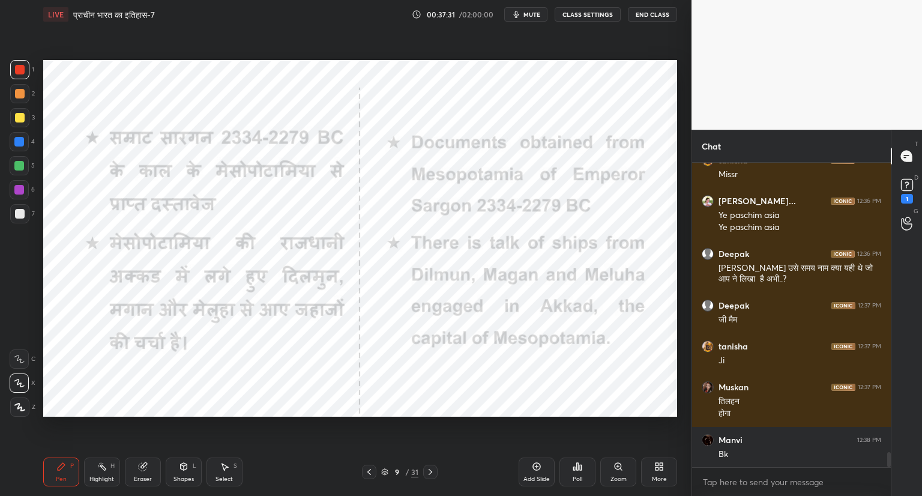
click at [373, 472] on icon at bounding box center [369, 472] width 10 height 10
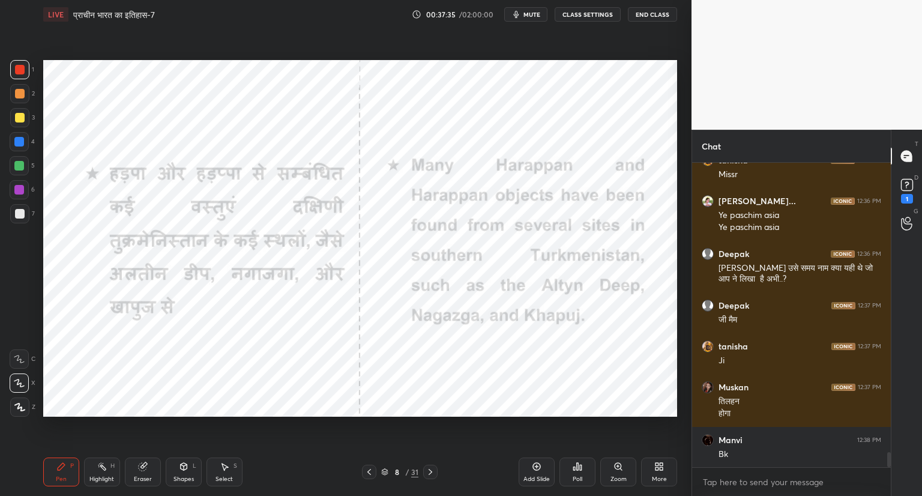
click at [371, 472] on icon at bounding box center [369, 472] width 10 height 10
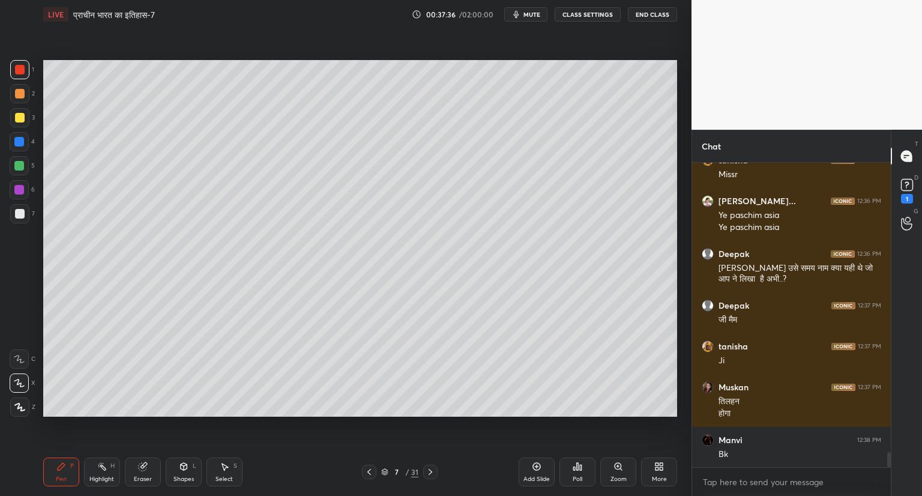
click at [371, 472] on icon at bounding box center [369, 472] width 10 height 10
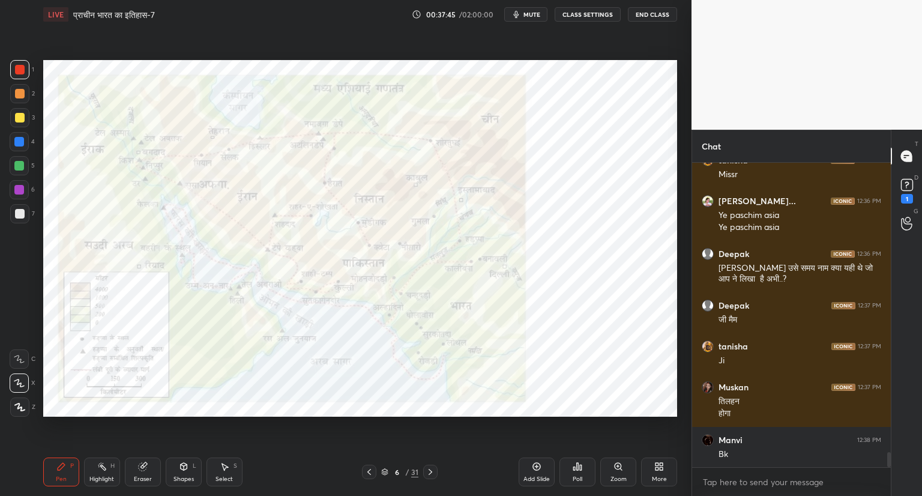
click at [430, 469] on icon at bounding box center [430, 472] width 10 height 10
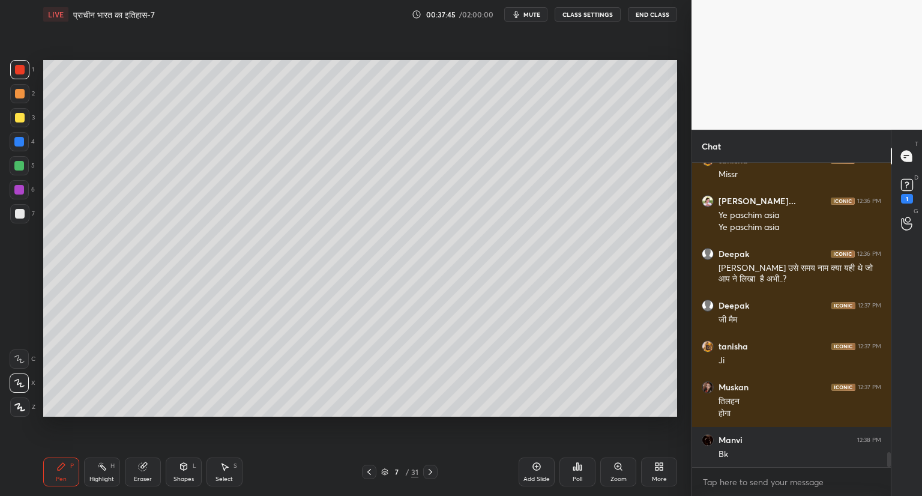
click at [430, 469] on icon at bounding box center [430, 472] width 10 height 10
click at [432, 469] on icon at bounding box center [430, 472] width 10 height 10
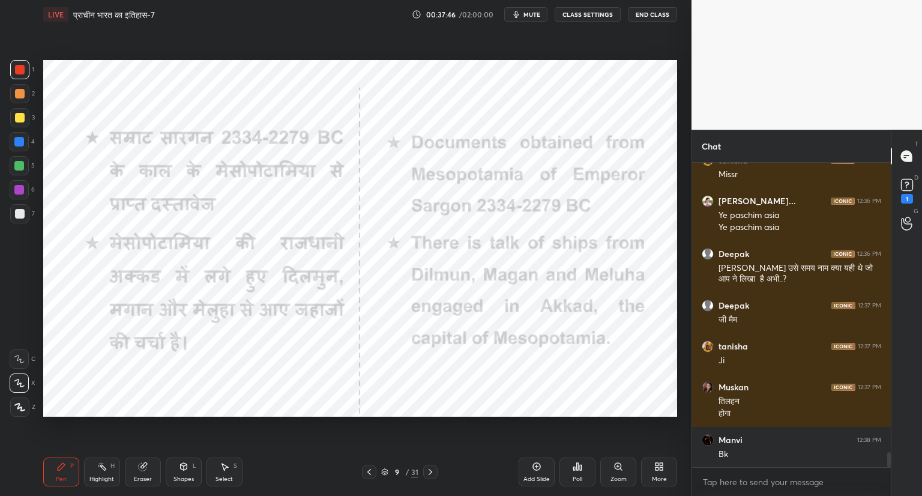
click at [372, 469] on icon at bounding box center [369, 472] width 10 height 10
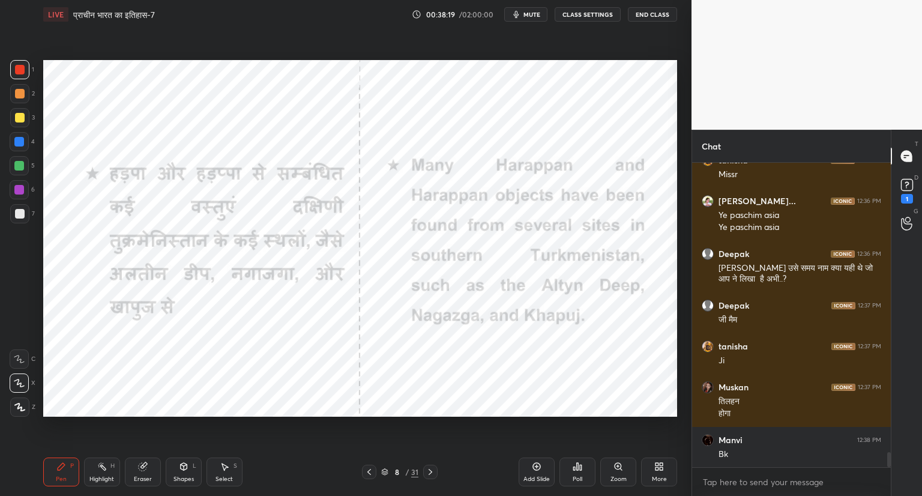
scroll to position [5966, 0]
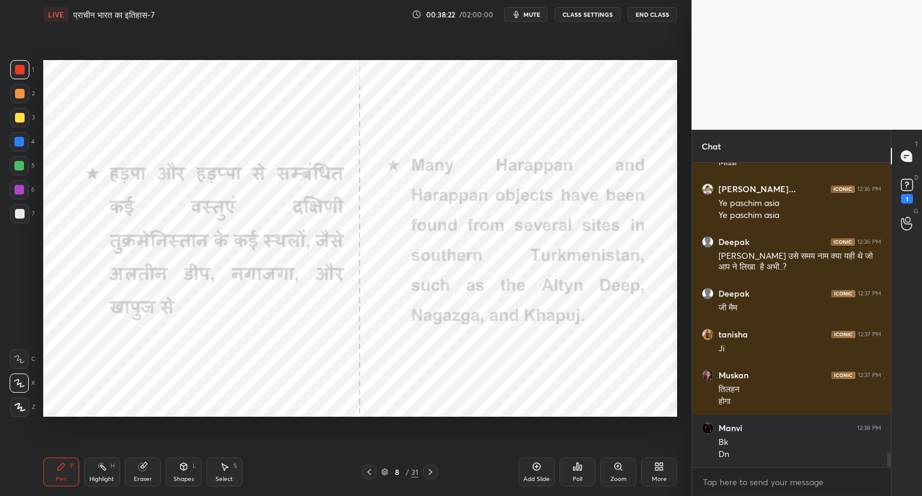
click at [431, 471] on icon at bounding box center [430, 472] width 4 height 6
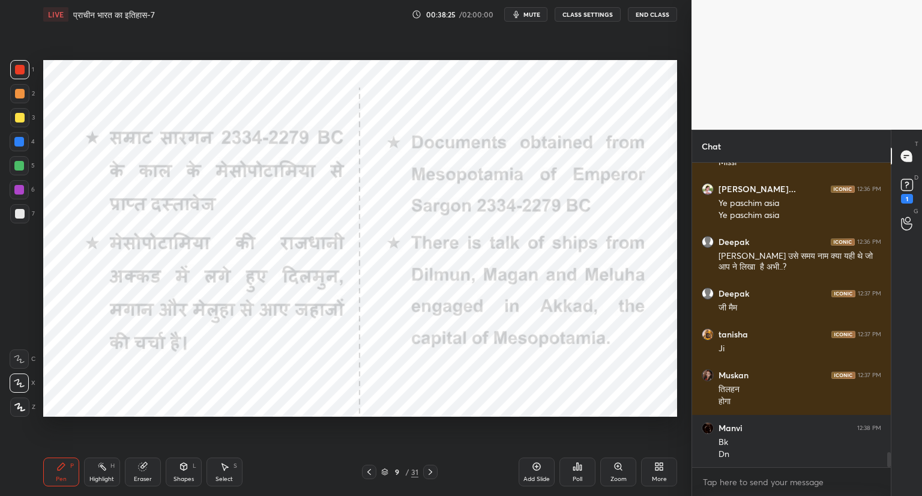
click at [536, 463] on icon at bounding box center [537, 467] width 8 height 8
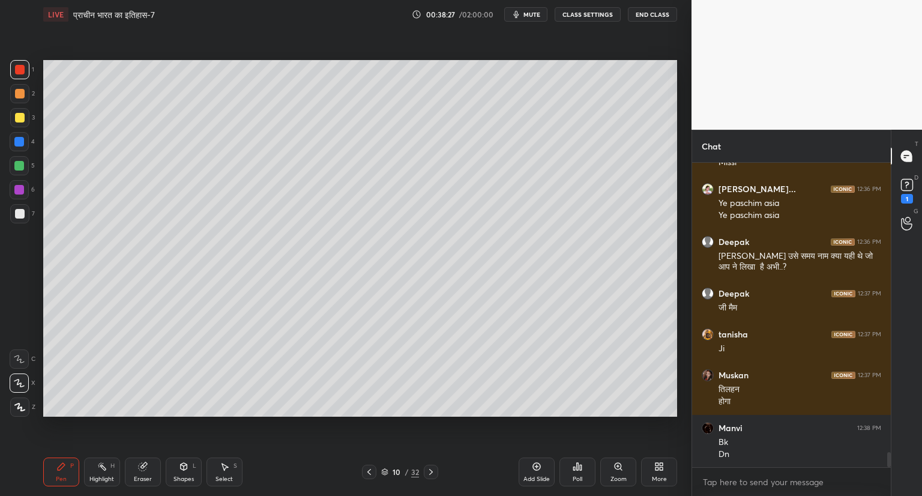
click at [23, 212] on div at bounding box center [20, 214] width 10 height 10
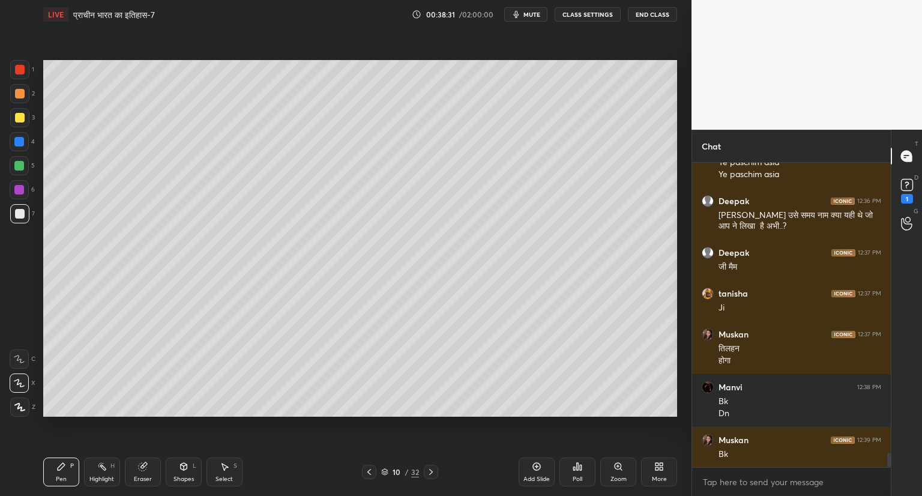
scroll to position [6048, 0]
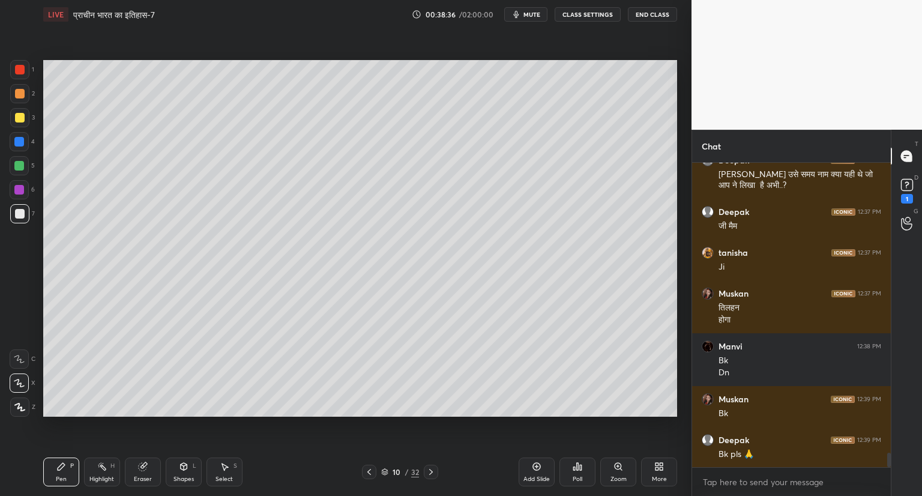
click at [368, 470] on icon at bounding box center [369, 472] width 10 height 10
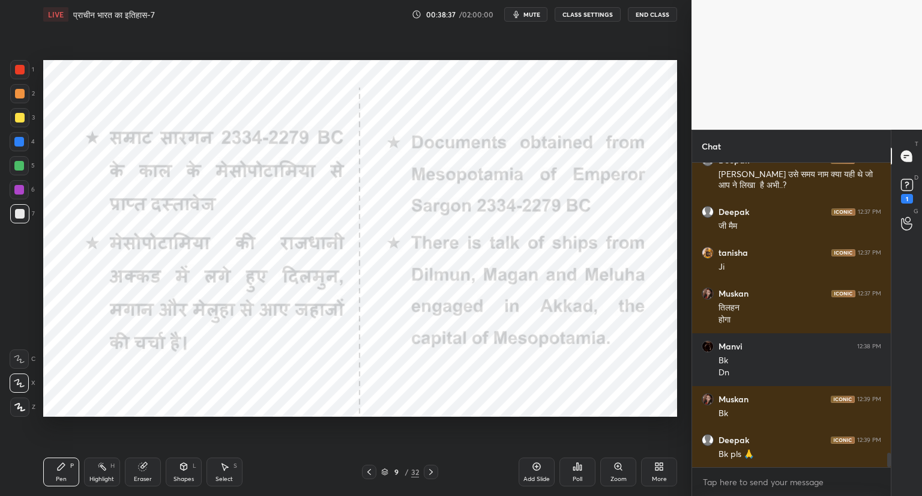
click at [428, 471] on icon at bounding box center [431, 472] width 10 height 10
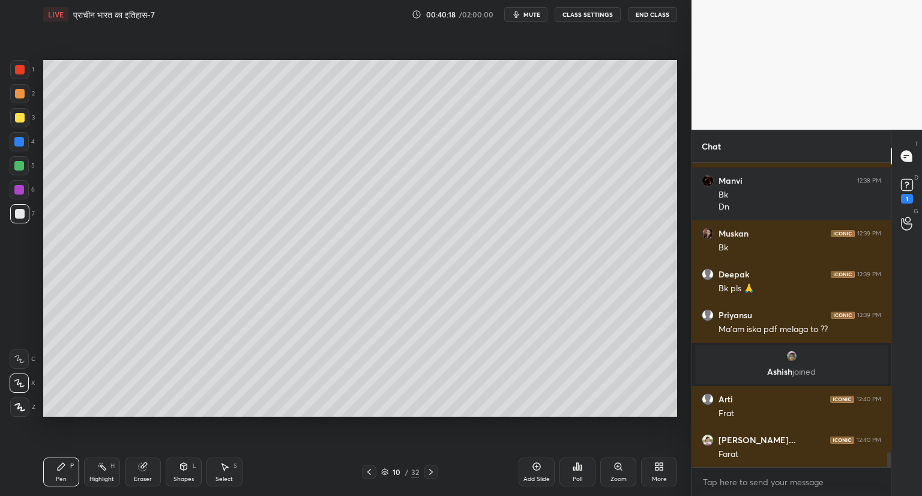
scroll to position [5968, 0]
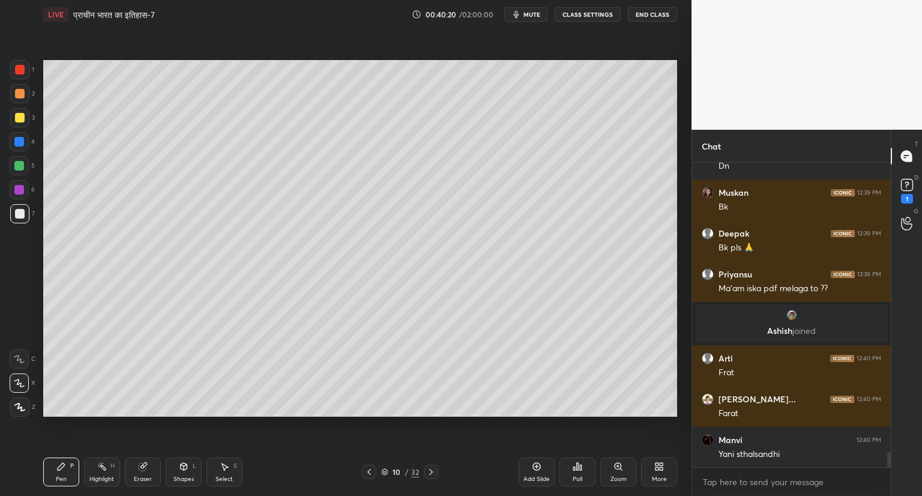
click at [538, 14] on span "mute" at bounding box center [531, 14] width 17 height 8
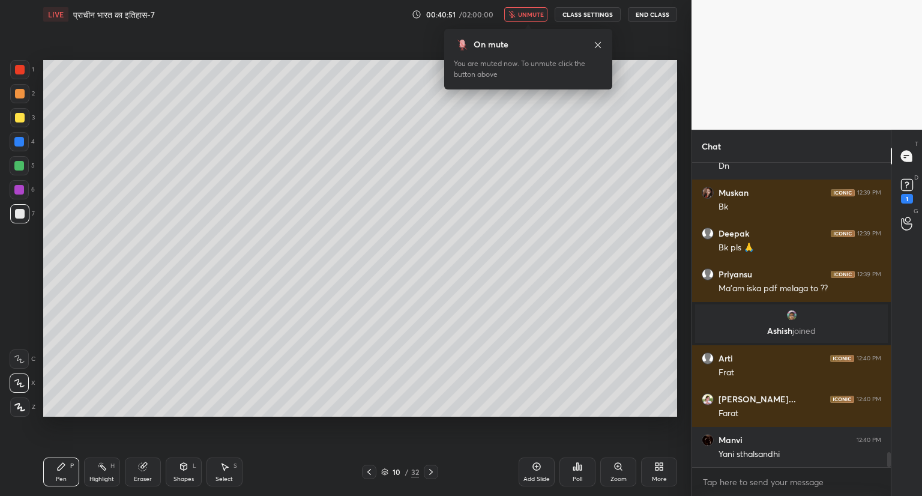
click at [527, 11] on span "unmute" at bounding box center [531, 14] width 26 height 8
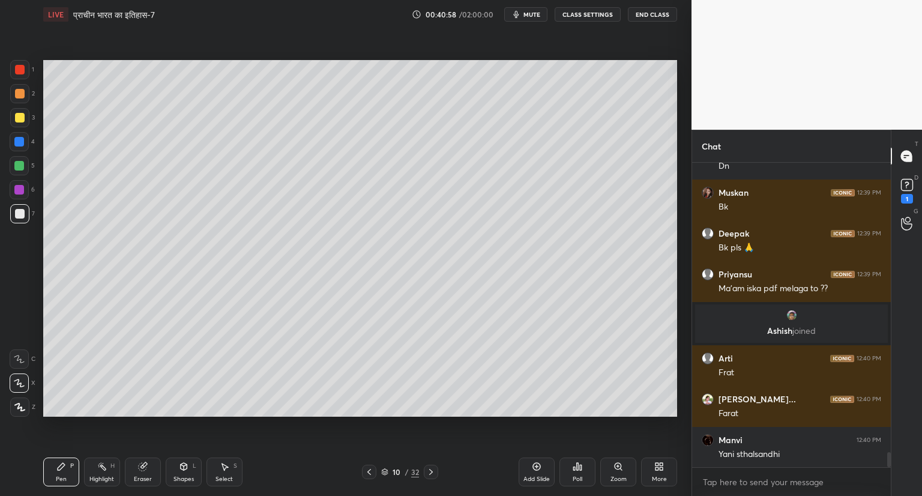
click at [367, 470] on icon at bounding box center [369, 472] width 10 height 10
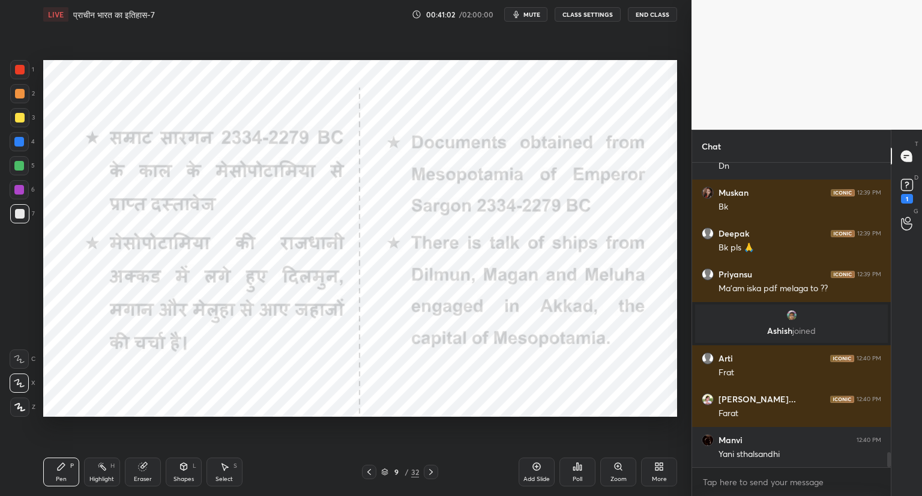
click at [22, 67] on div at bounding box center [20, 70] width 10 height 10
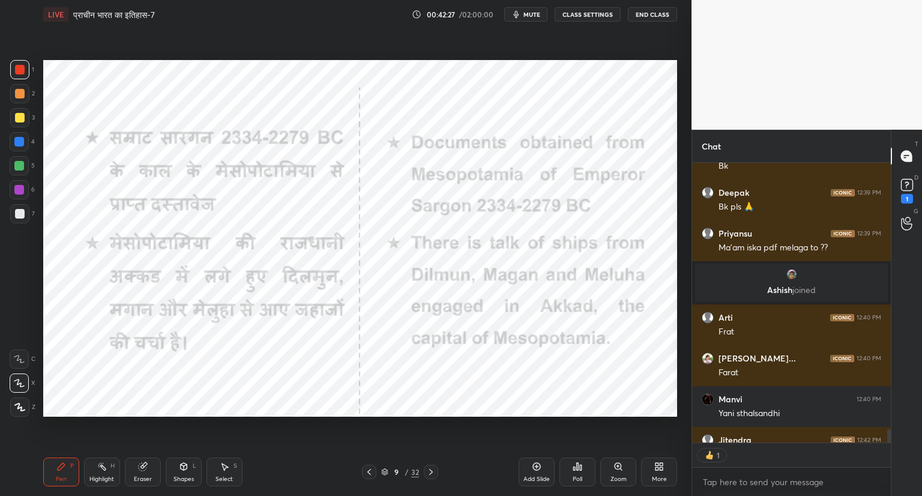
scroll to position [4, 4]
type textarea "x"
click at [432, 471] on icon at bounding box center [431, 472] width 10 height 10
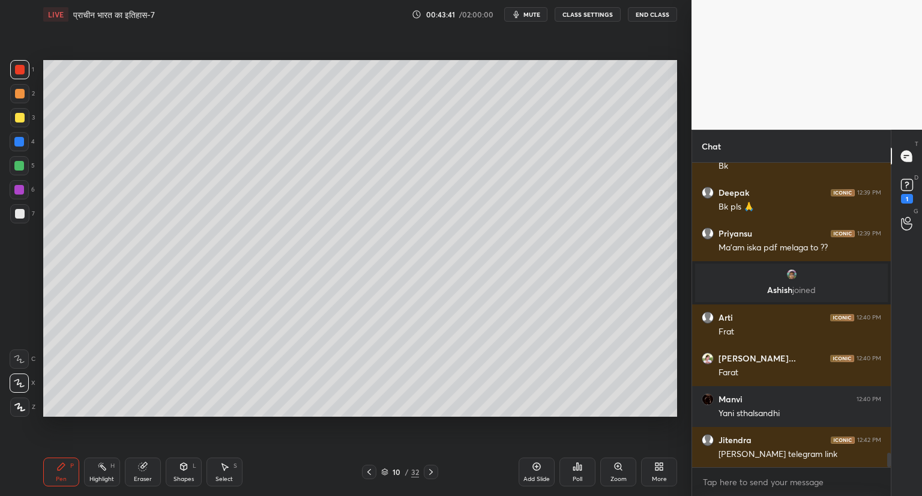
scroll to position [6050, 0]
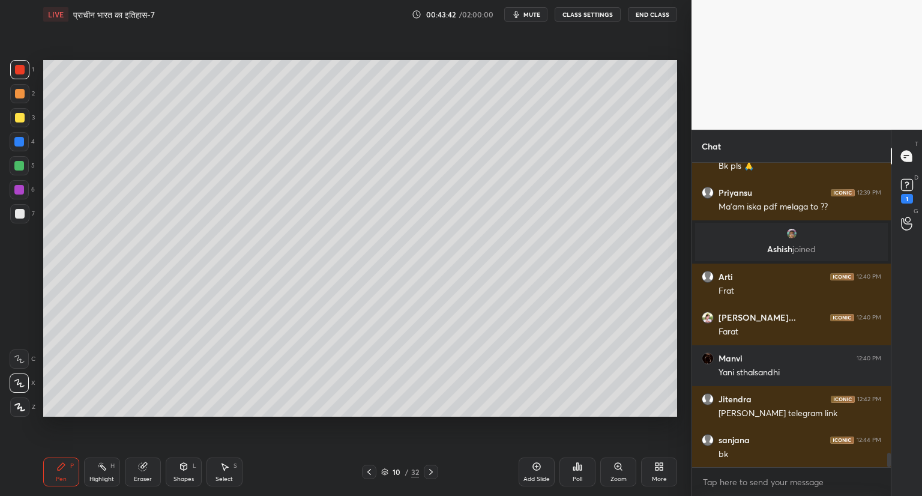
click at [371, 468] on icon at bounding box center [369, 472] width 10 height 10
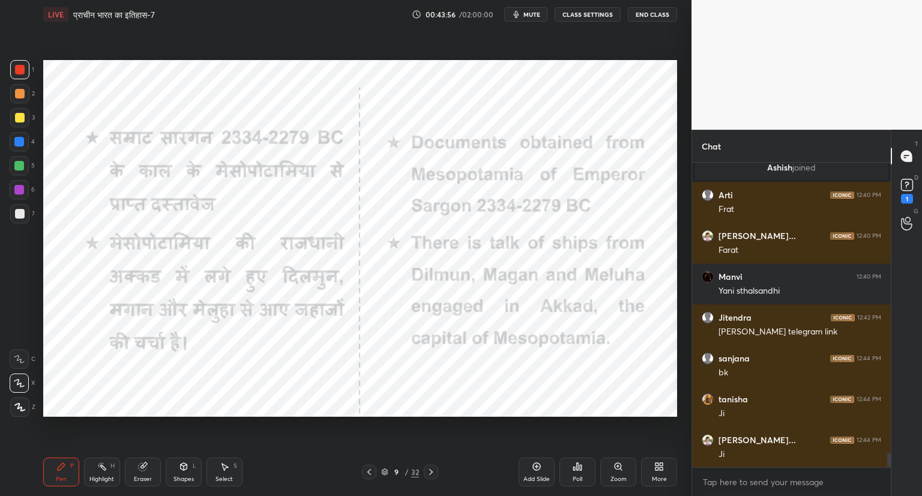
scroll to position [6172, 0]
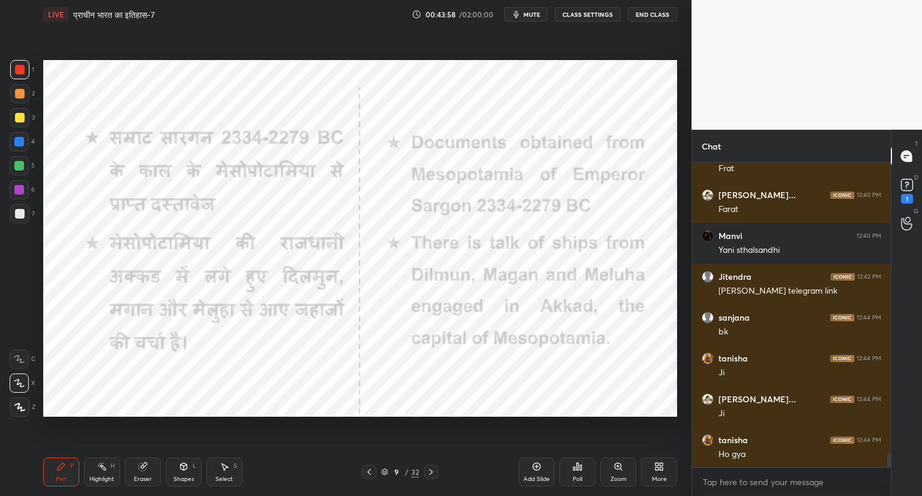
click at [434, 468] on icon at bounding box center [431, 472] width 10 height 10
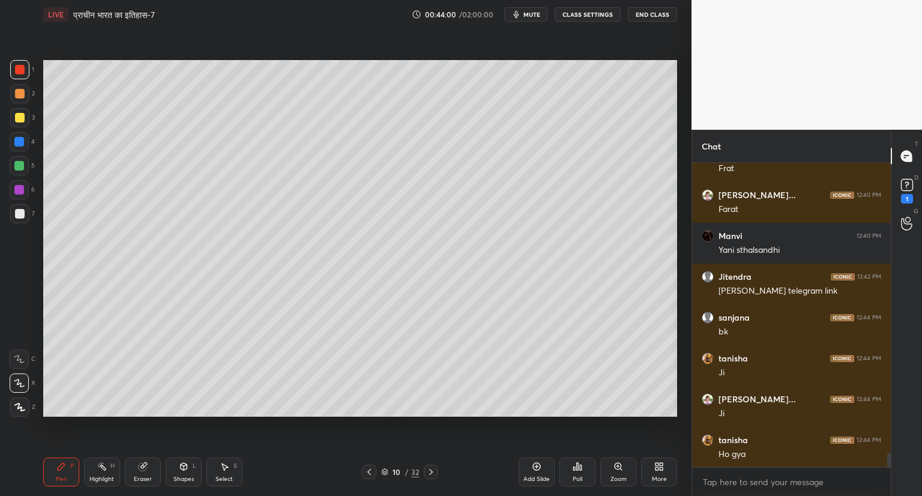
click at [429, 469] on icon at bounding box center [431, 472] width 10 height 10
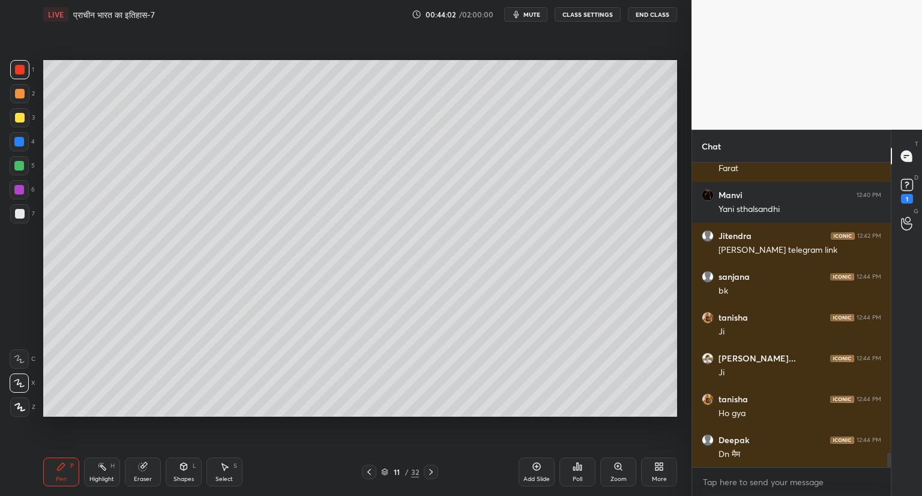
scroll to position [6254, 0]
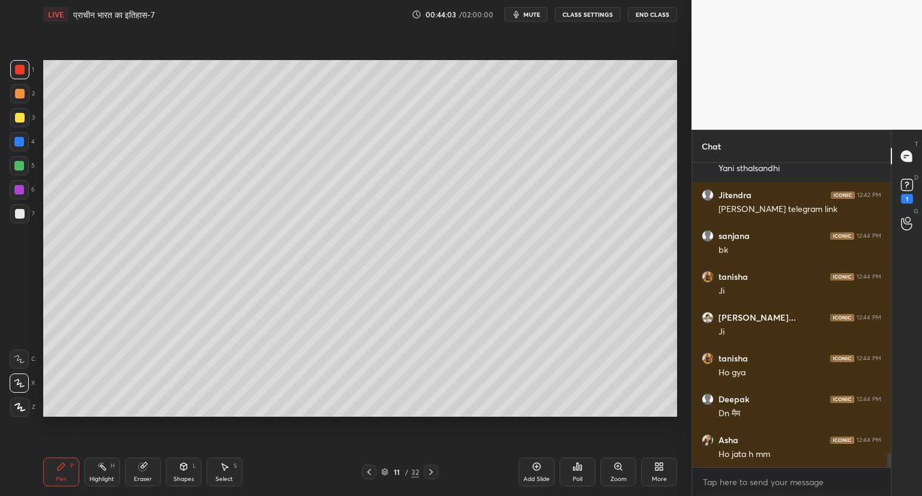
click at [430, 471] on icon at bounding box center [431, 472] width 10 height 10
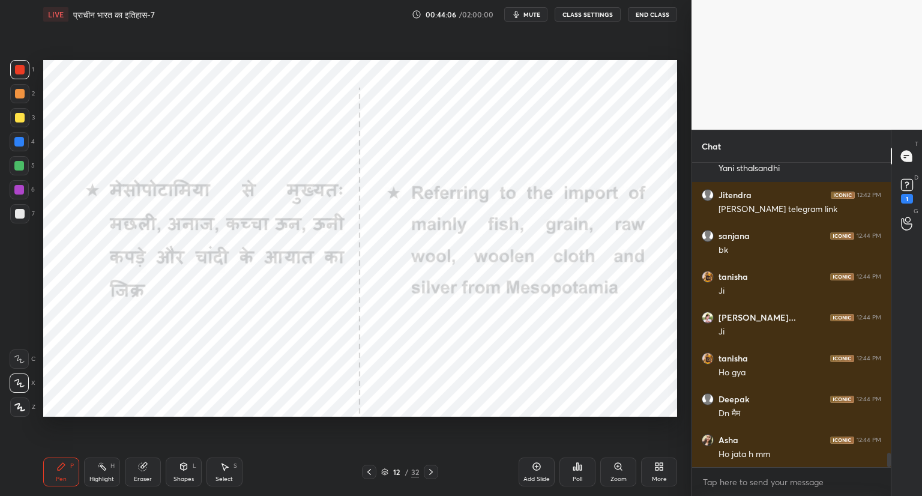
click at [367, 471] on icon at bounding box center [369, 472] width 10 height 10
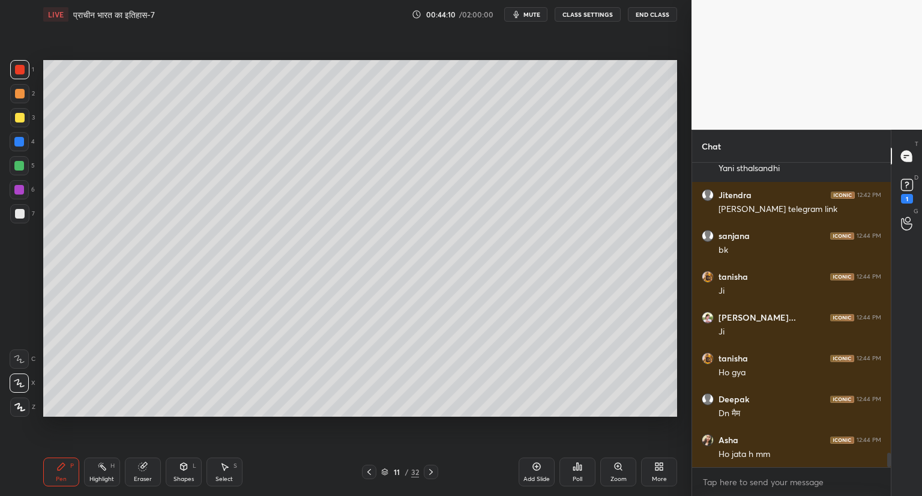
click at [20, 215] on div at bounding box center [20, 214] width 10 height 10
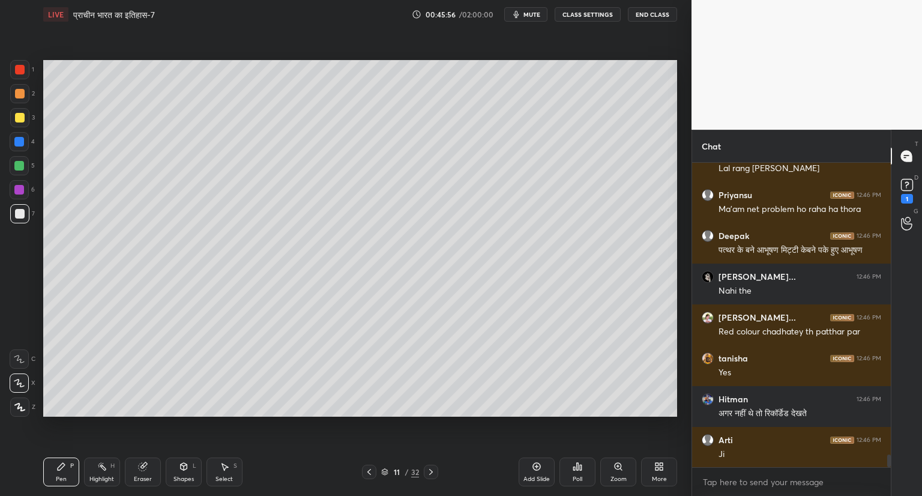
scroll to position [6948, 0]
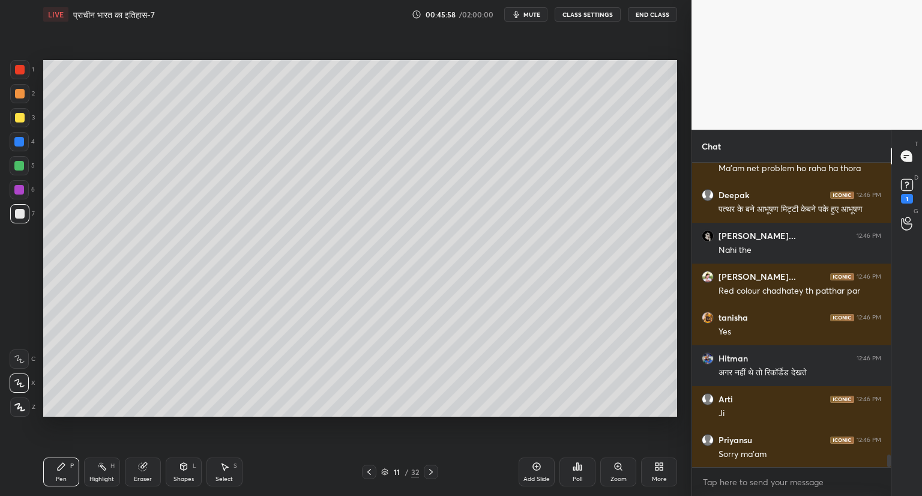
click at [658, 466] on icon at bounding box center [659, 466] width 10 height 10
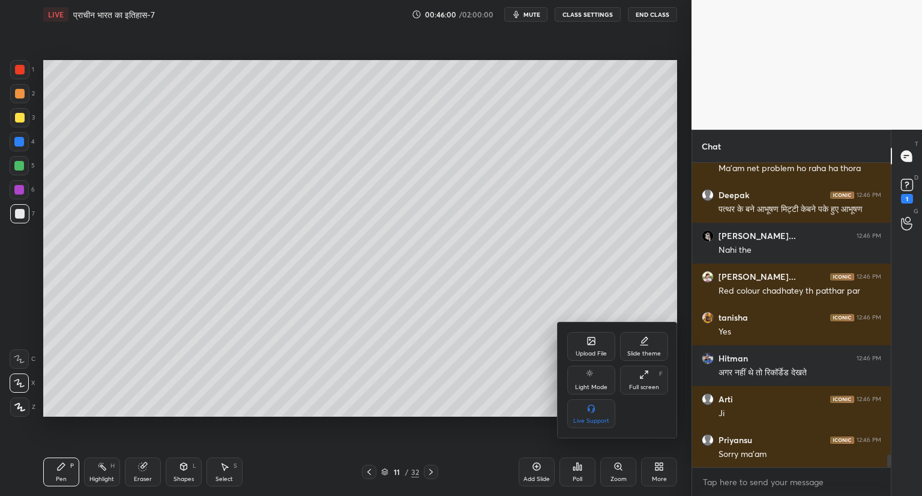
scroll to position [6988, 0]
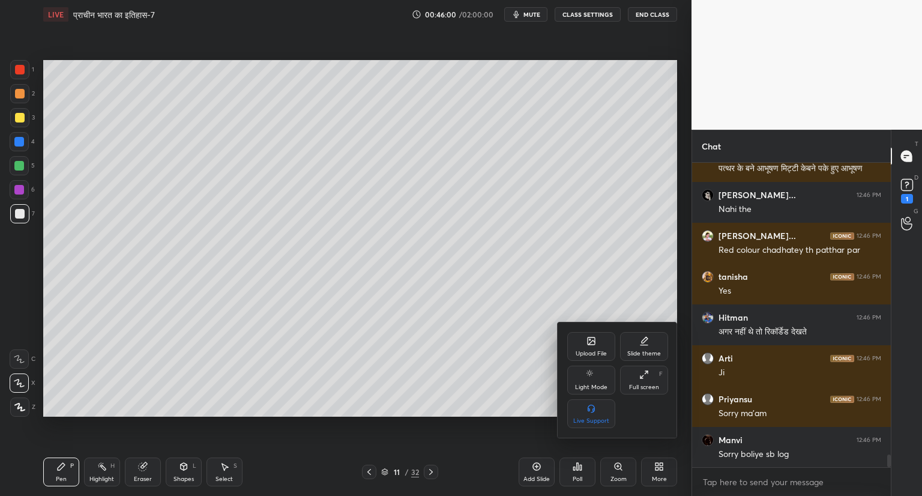
click at [510, 410] on div at bounding box center [461, 248] width 922 height 496
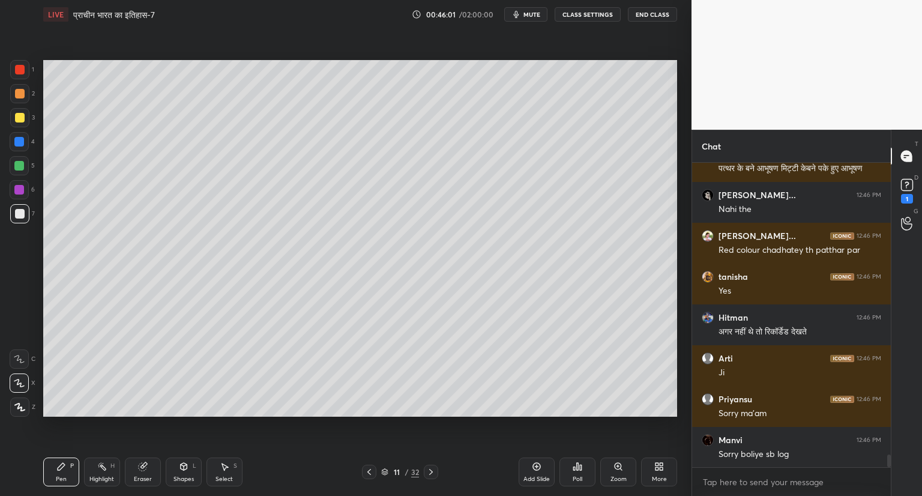
scroll to position [7029, 0]
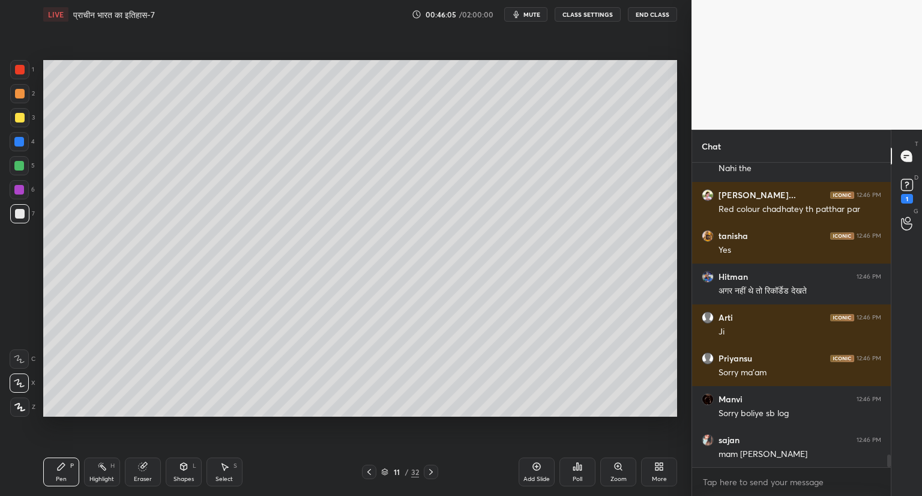
click at [584, 12] on button "CLASS SETTINGS" at bounding box center [587, 14] width 66 height 14
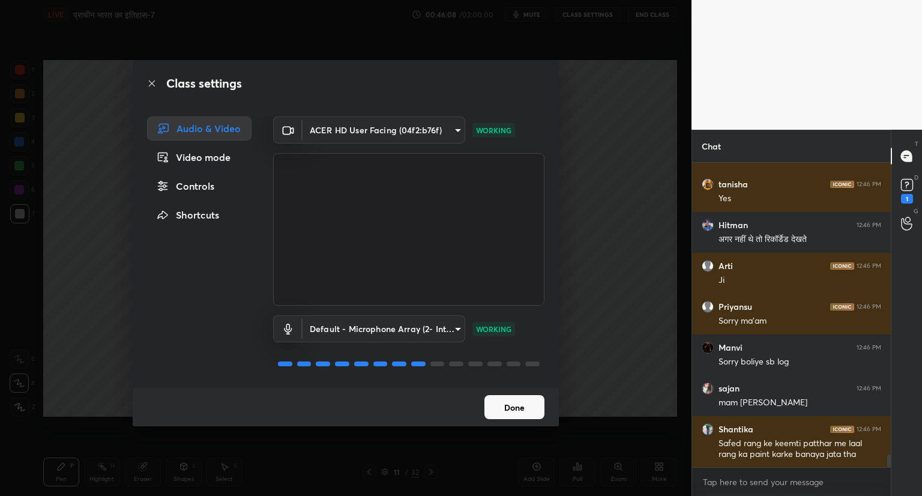
scroll to position [7122, 0]
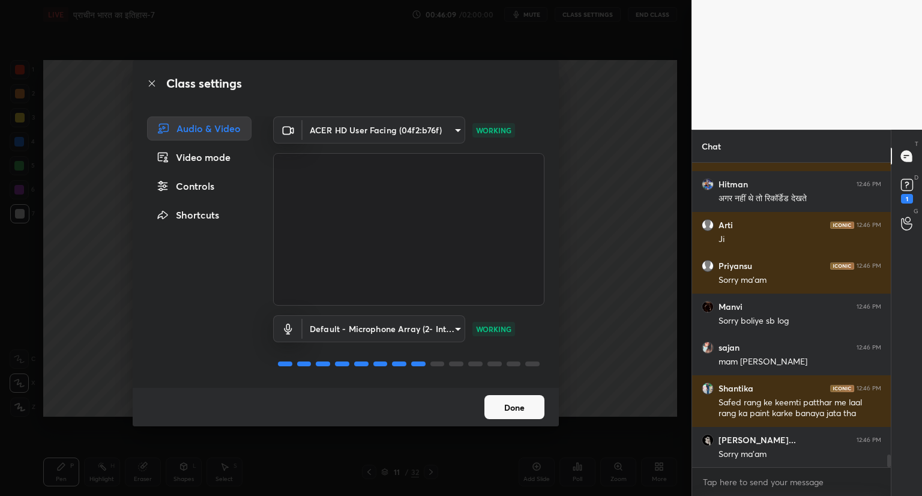
click at [199, 188] on div "Controls" at bounding box center [199, 186] width 104 height 24
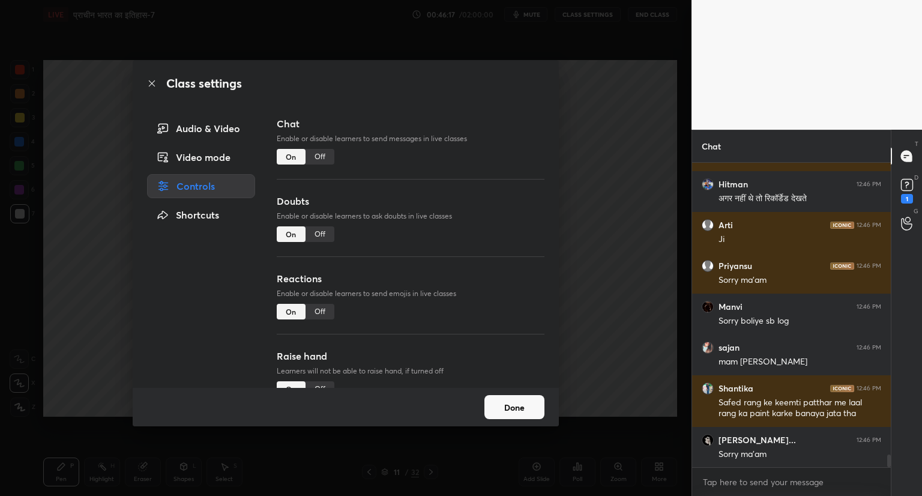
scroll to position [7162, 0]
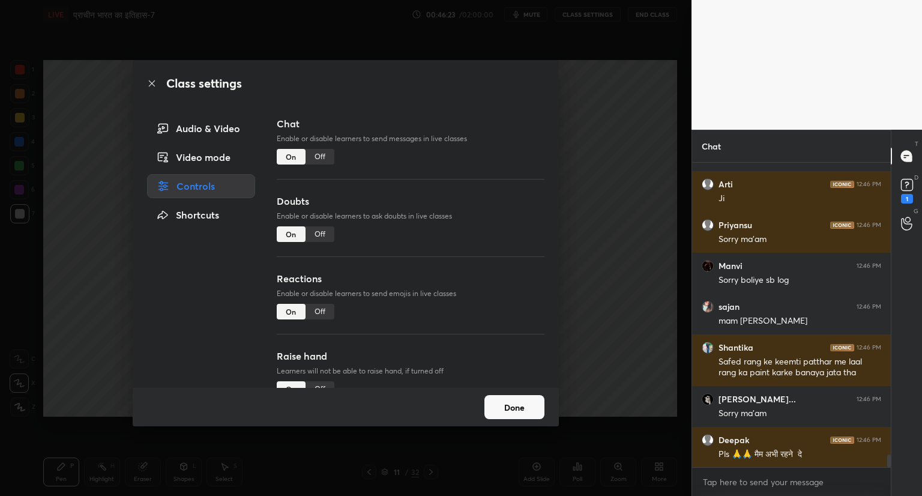
click at [321, 153] on div "Off" at bounding box center [319, 157] width 29 height 16
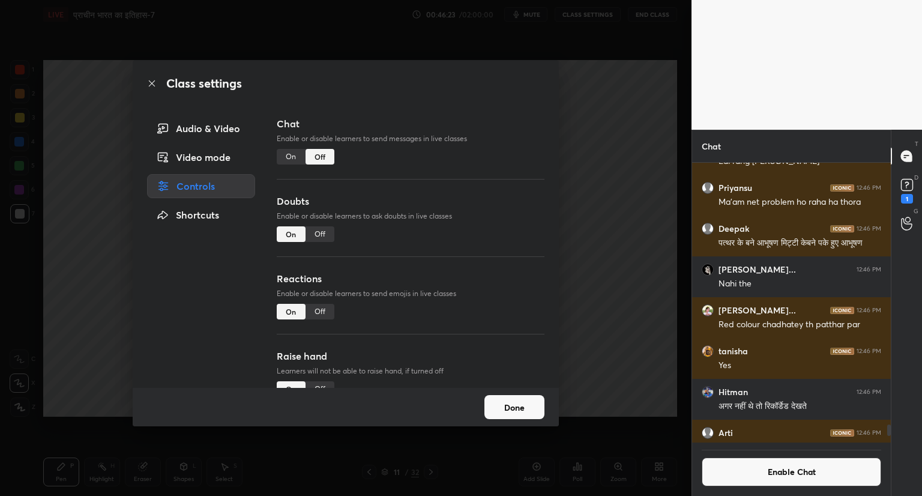
scroll to position [4, 4]
click at [516, 413] on button "Done" at bounding box center [514, 407] width 60 height 24
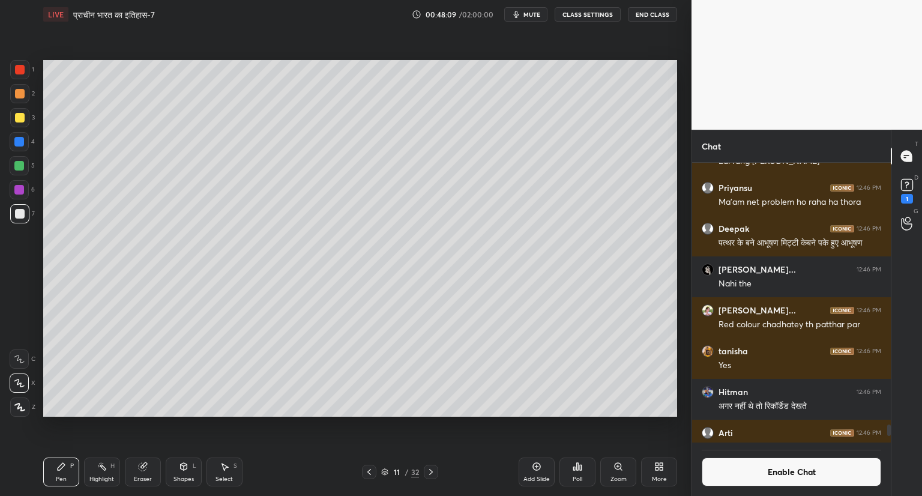
click at [431, 470] on icon at bounding box center [431, 472] width 10 height 10
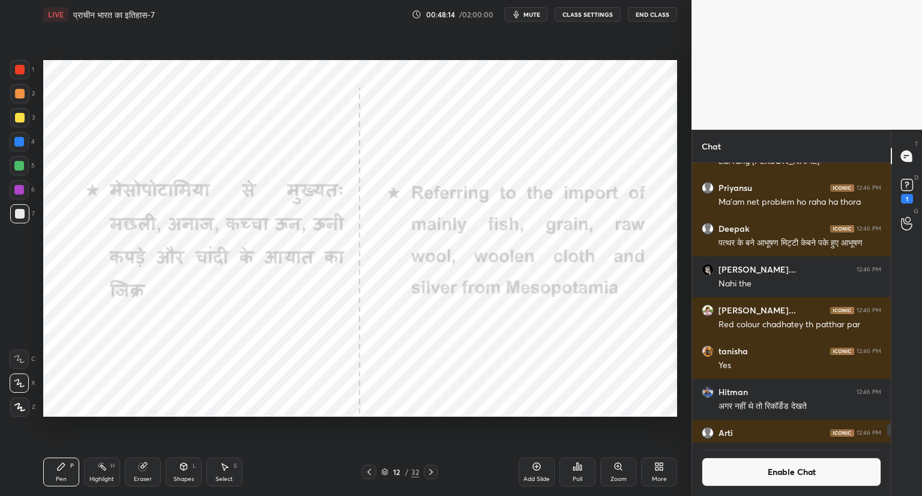
click at [24, 67] on div at bounding box center [20, 70] width 10 height 10
click at [370, 469] on icon at bounding box center [369, 472] width 4 height 6
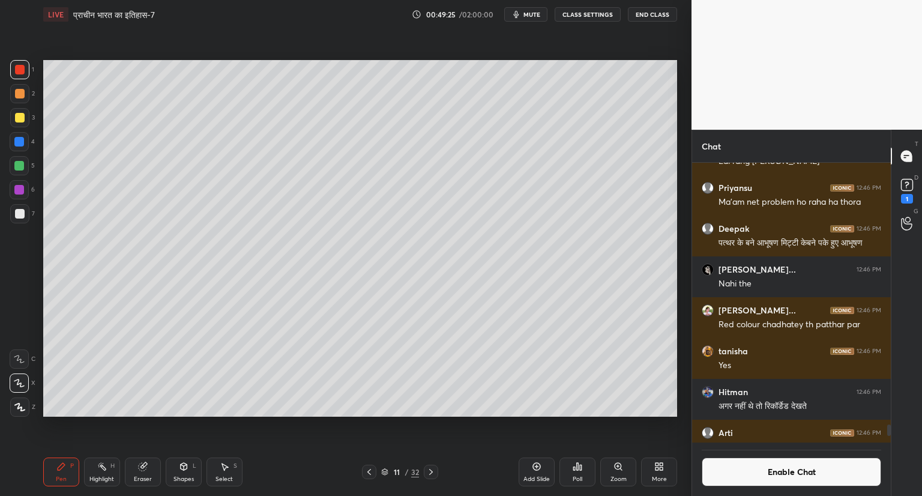
click at [431, 471] on icon at bounding box center [431, 472] width 10 height 10
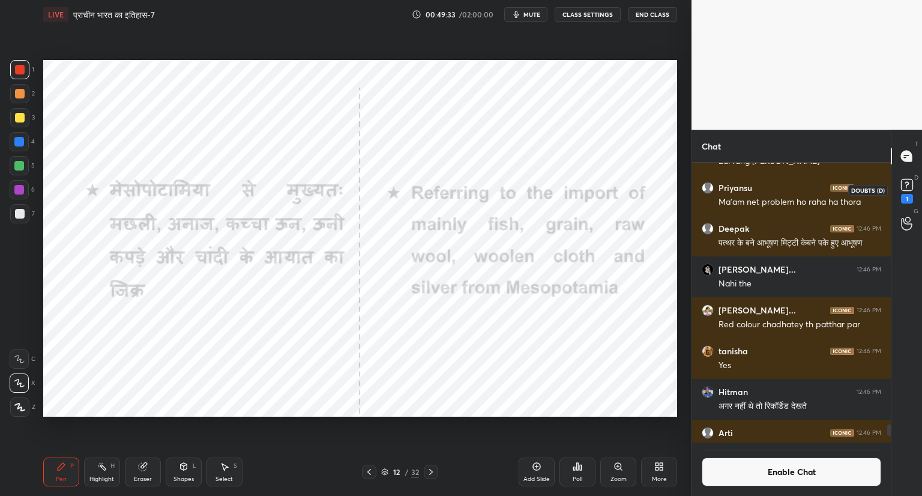
click at [915, 187] on icon at bounding box center [907, 185] width 18 height 18
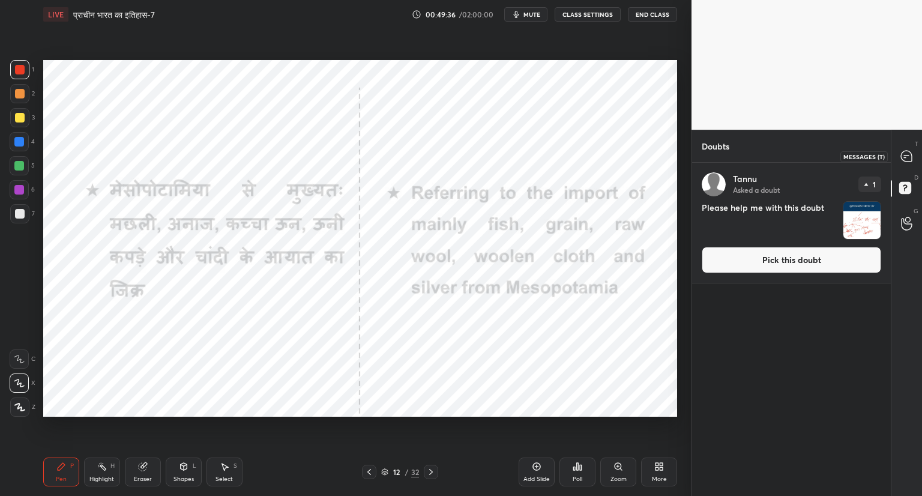
click at [911, 157] on icon at bounding box center [906, 156] width 11 height 11
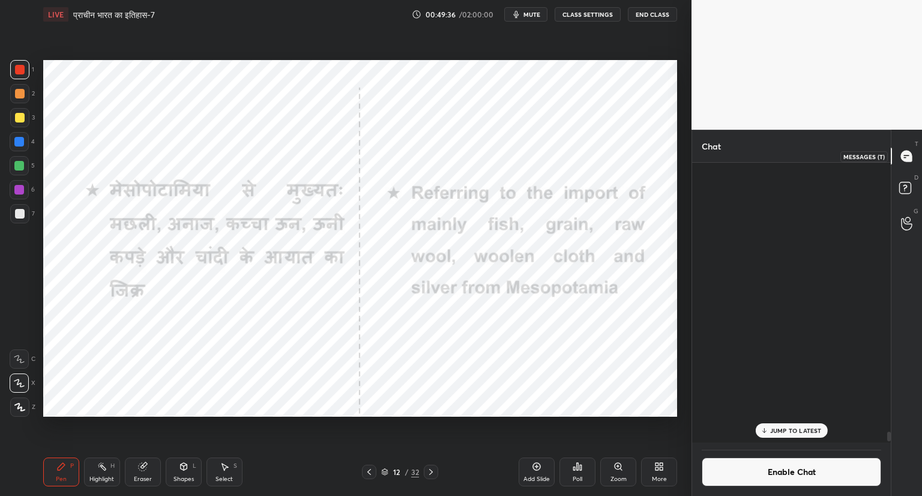
scroll to position [277, 195]
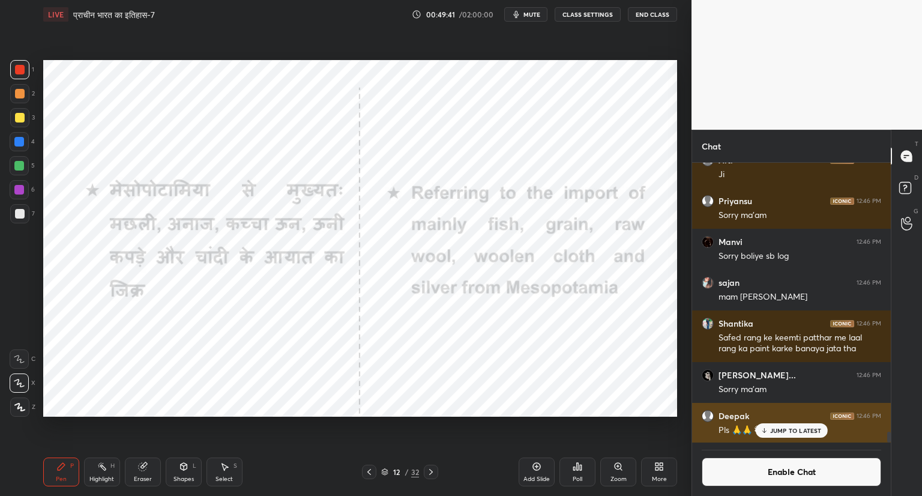
click at [795, 428] on p "JUMP TO LATEST" at bounding box center [796, 430] width 52 height 7
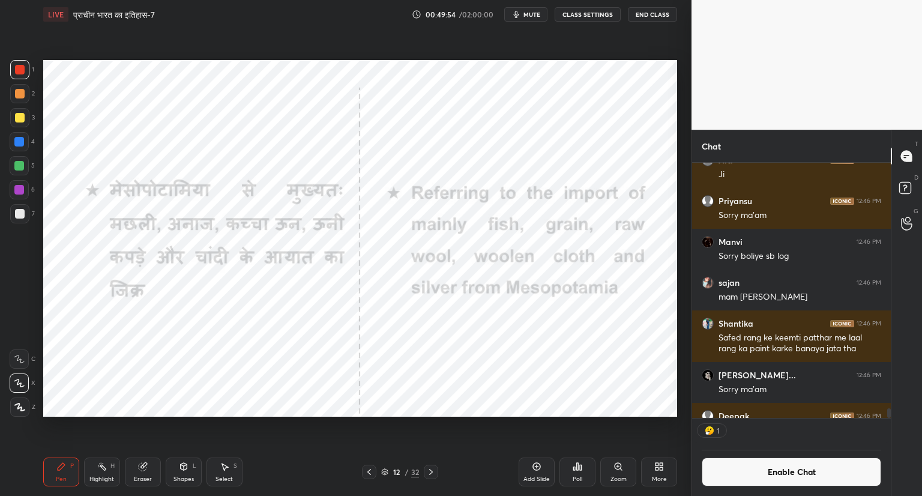
scroll to position [4, 4]
click at [430, 471] on icon at bounding box center [431, 472] width 10 height 10
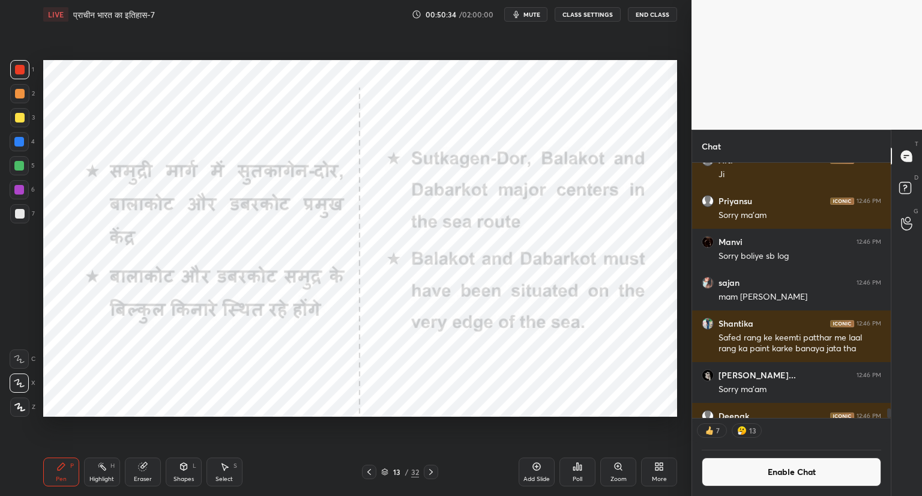
click at [431, 473] on icon at bounding box center [431, 472] width 10 height 10
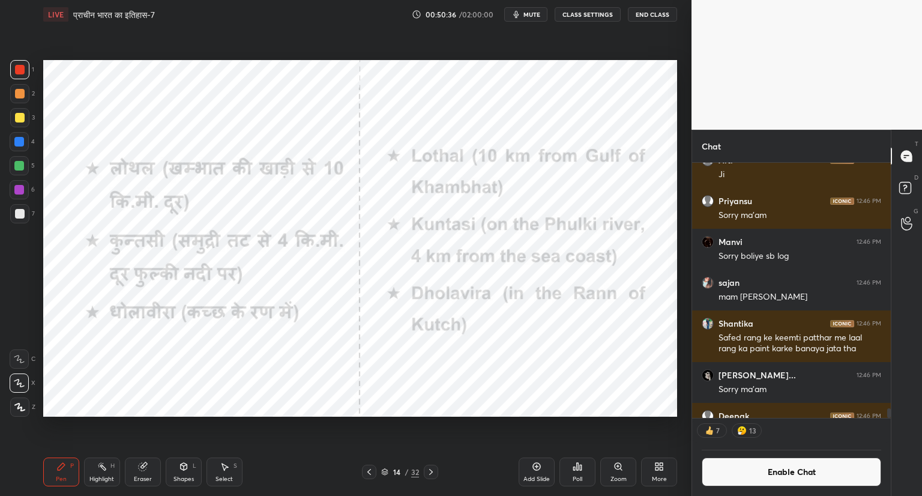
scroll to position [7042, 0]
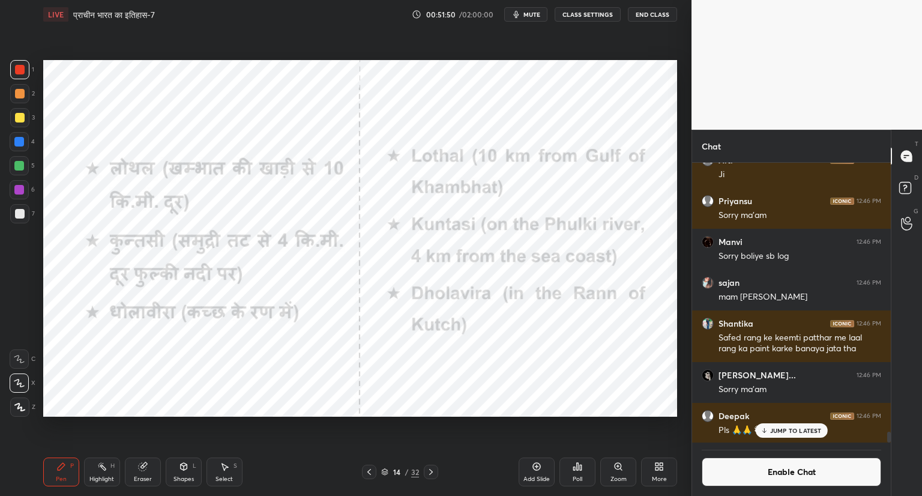
click at [370, 468] on icon at bounding box center [369, 472] width 10 height 10
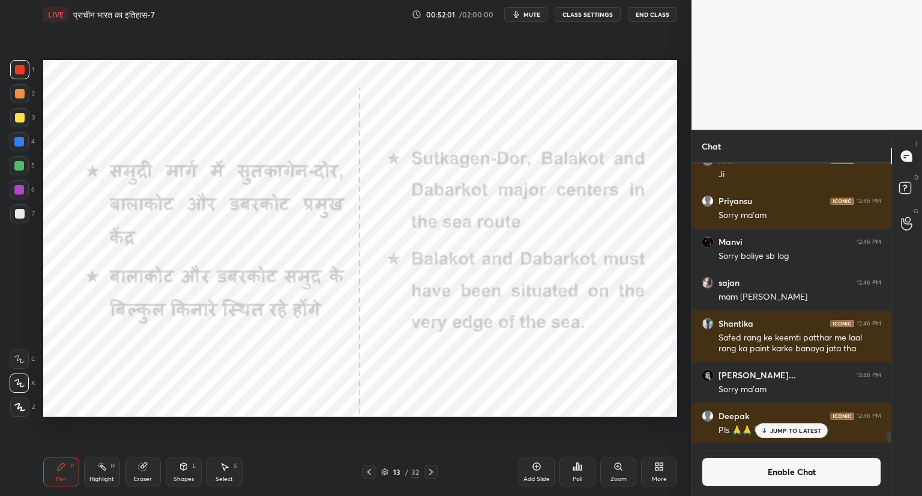
click at [432, 469] on icon at bounding box center [431, 472] width 10 height 10
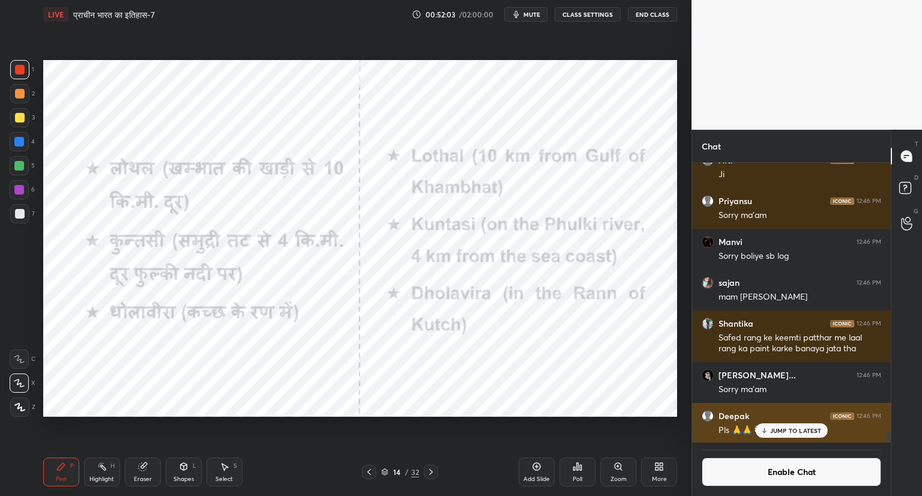
click at [803, 431] on p "JUMP TO LATEST" at bounding box center [796, 430] width 52 height 7
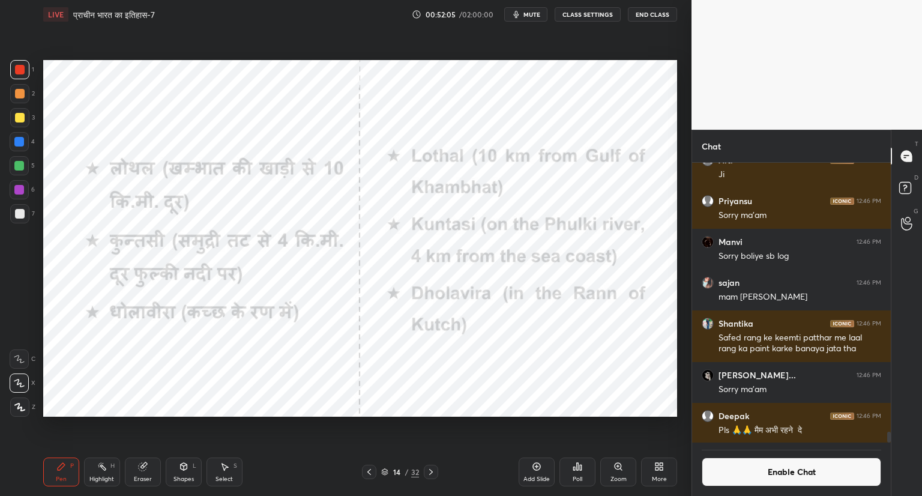
click at [430, 476] on icon at bounding box center [431, 472] width 10 height 10
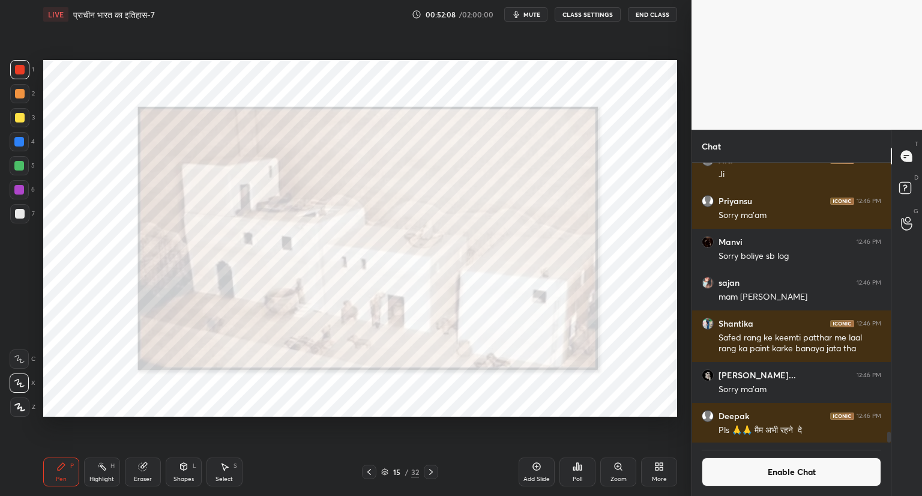
click at [370, 467] on icon at bounding box center [369, 472] width 10 height 10
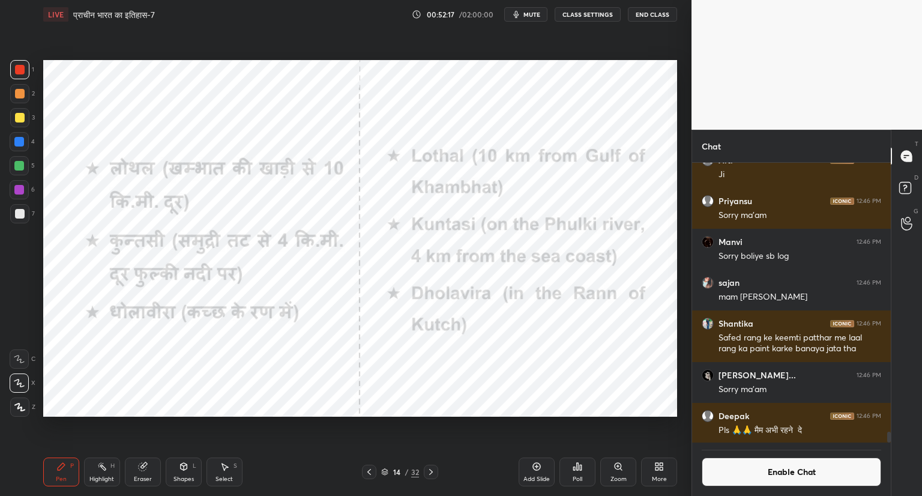
click at [539, 466] on icon at bounding box center [537, 466] width 10 height 10
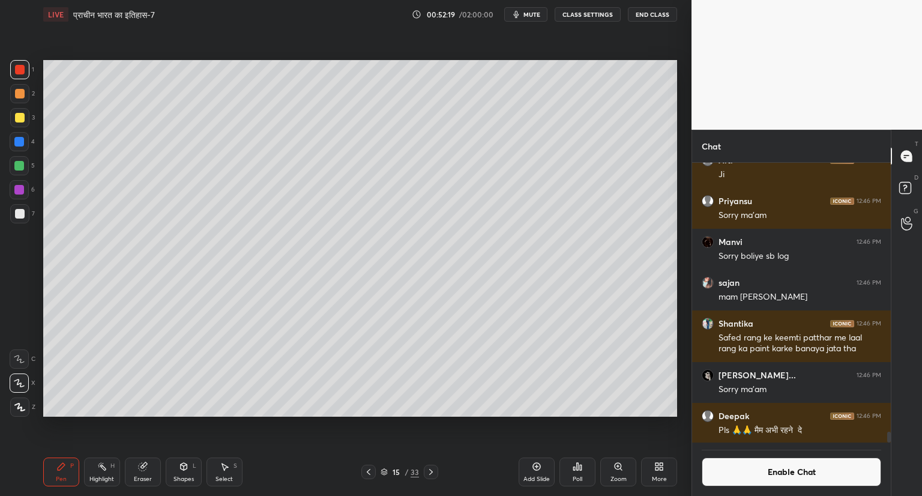
click at [19, 211] on div at bounding box center [20, 214] width 10 height 10
click at [782, 430] on p "JUMP TO LATEST" at bounding box center [796, 430] width 52 height 7
click at [204, 434] on div "Setting up your live class Poll for secs No correct answer Start poll" at bounding box center [359, 238] width 643 height 419
click at [23, 140] on div at bounding box center [19, 142] width 10 height 10
click at [24, 112] on div at bounding box center [19, 117] width 19 height 19
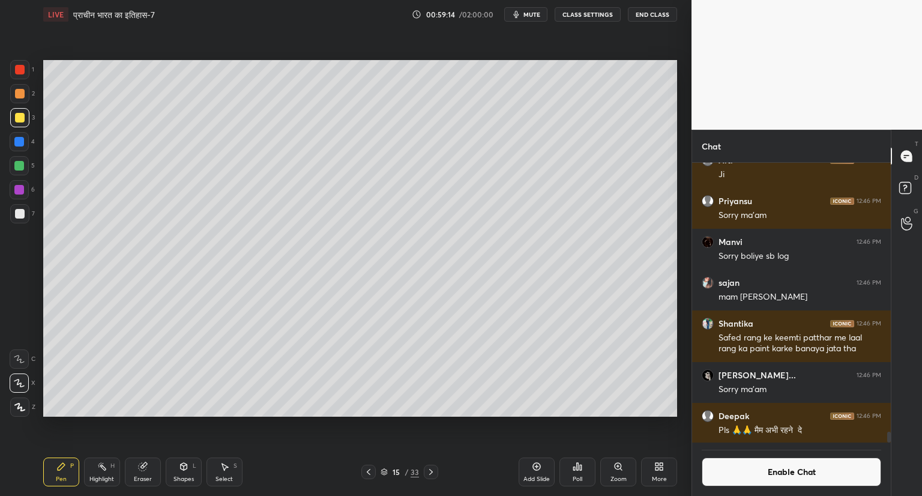
click at [23, 137] on div at bounding box center [19, 142] width 10 height 10
click at [430, 472] on icon at bounding box center [431, 472] width 10 height 10
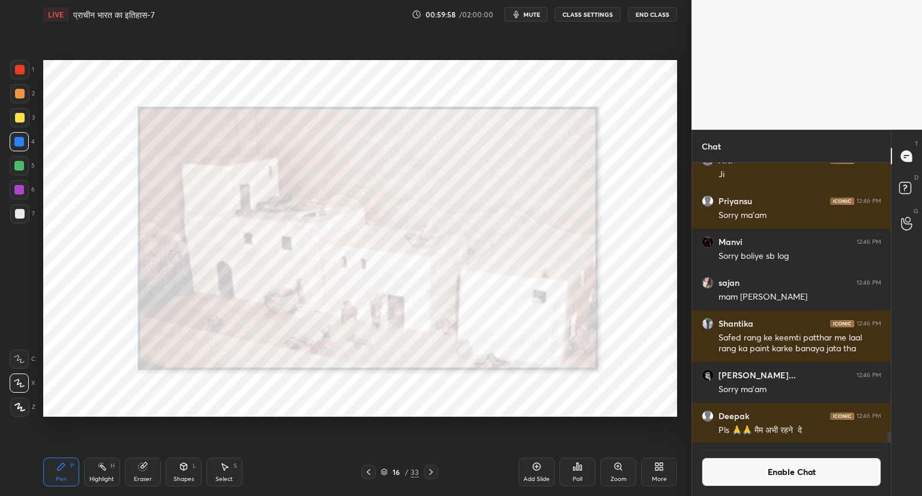
click at [432, 472] on icon at bounding box center [431, 472] width 10 height 10
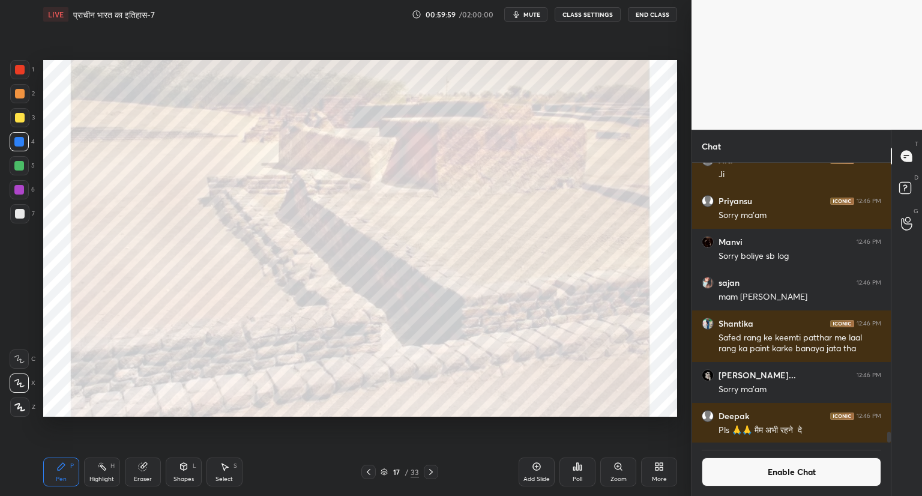
click at [430, 474] on icon at bounding box center [431, 472] width 4 height 6
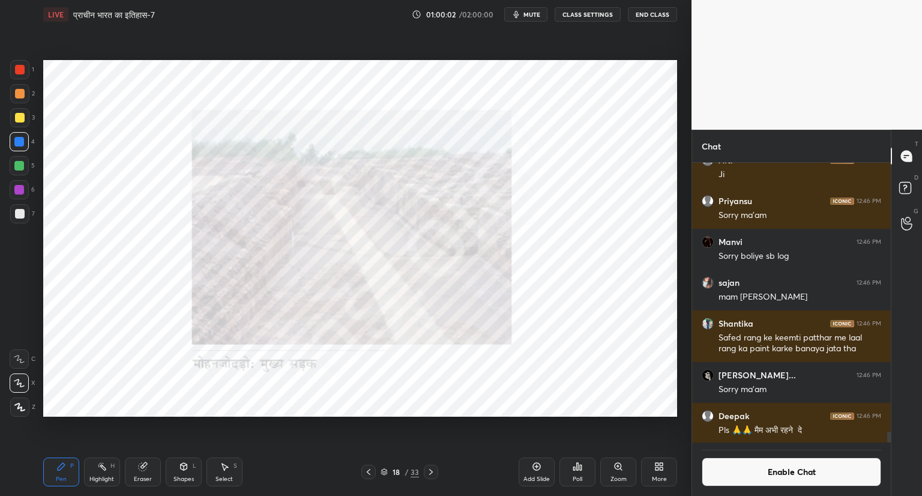
click at [430, 469] on icon at bounding box center [431, 472] width 10 height 10
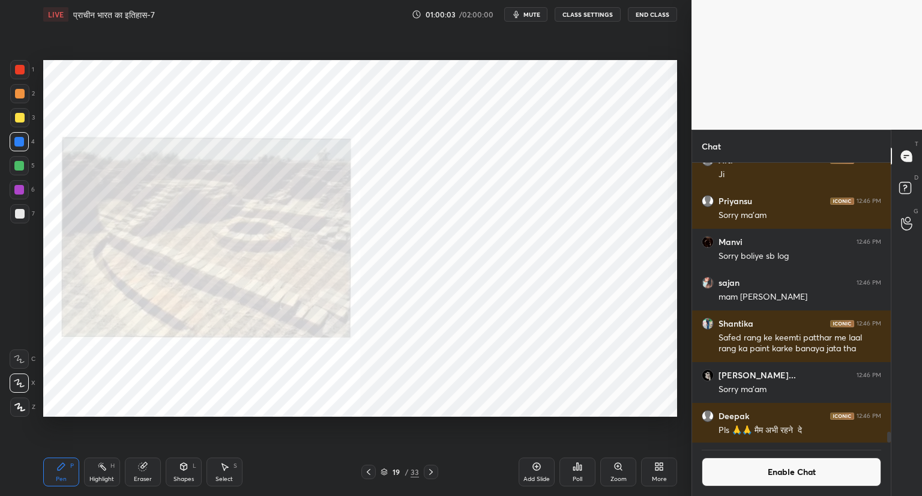
click at [432, 470] on icon at bounding box center [431, 472] width 10 height 10
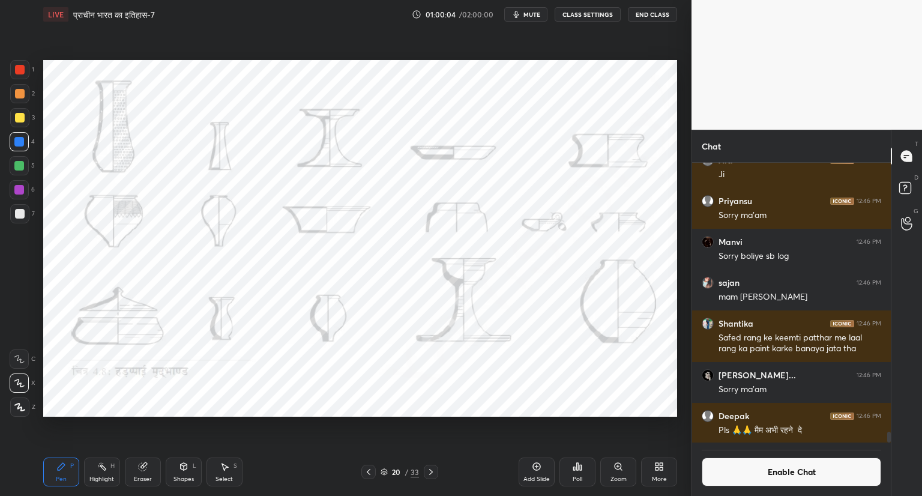
click at [370, 470] on icon at bounding box center [369, 472] width 10 height 10
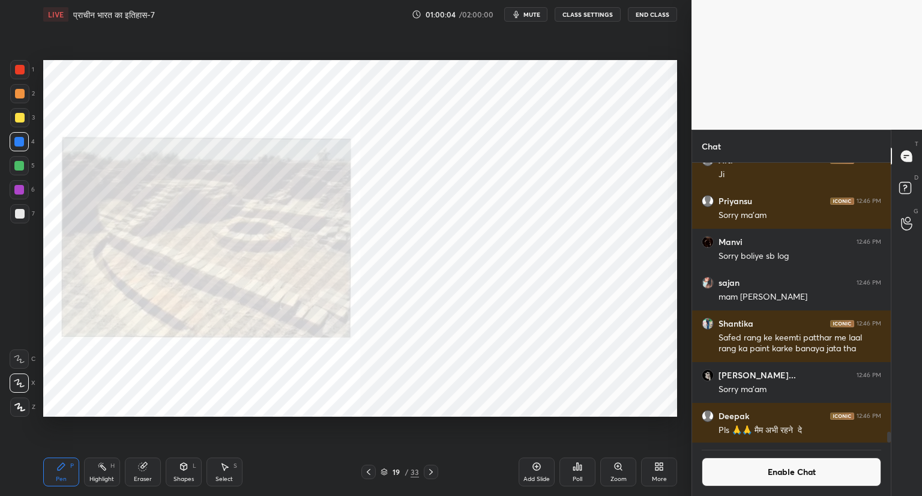
click at [371, 471] on icon at bounding box center [369, 472] width 10 height 10
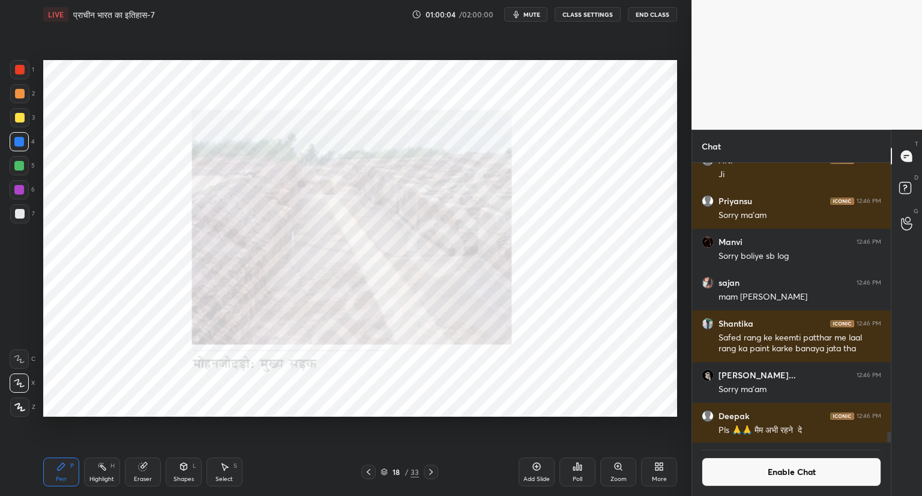
click at [368, 471] on icon at bounding box center [369, 472] width 4 height 6
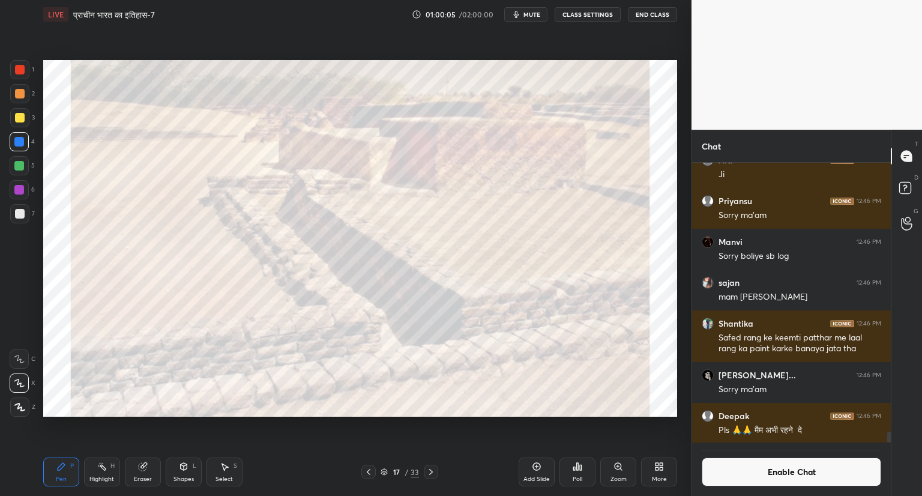
click at [371, 471] on icon at bounding box center [369, 472] width 10 height 10
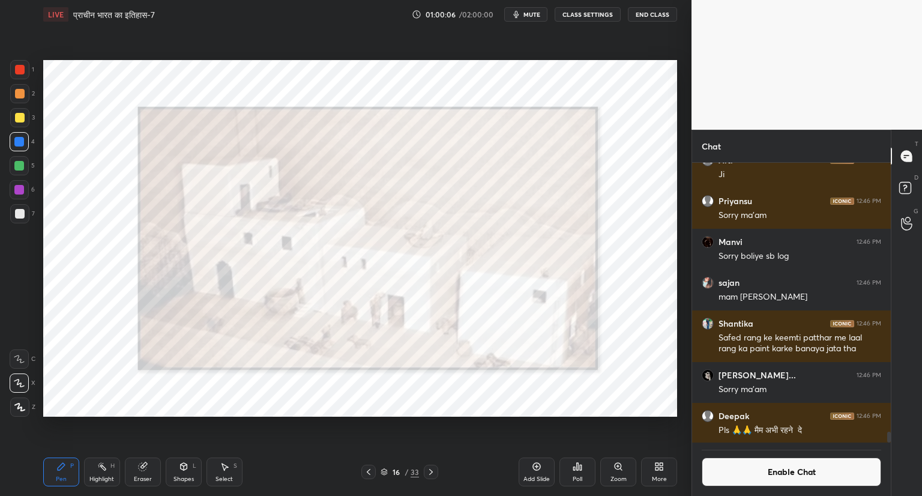
click at [370, 472] on icon at bounding box center [369, 472] width 10 height 10
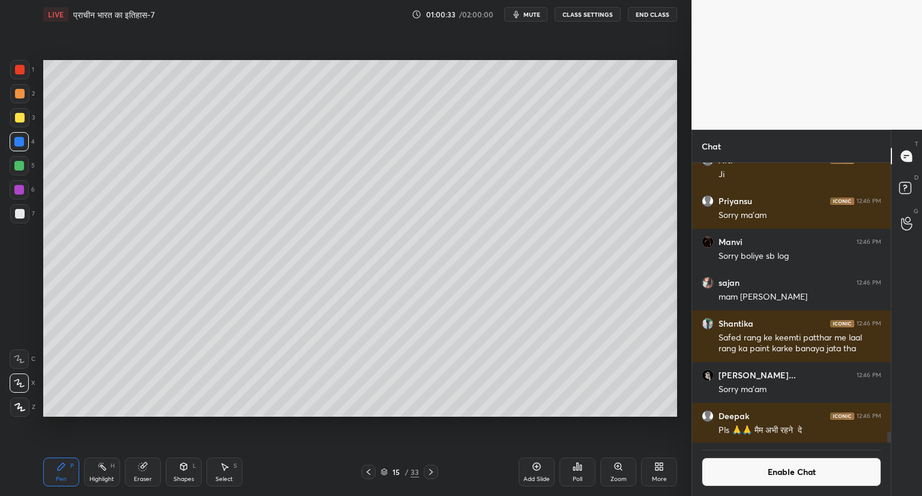
click at [24, 212] on div at bounding box center [19, 213] width 19 height 19
click at [16, 145] on div at bounding box center [19, 142] width 10 height 10
click at [763, 473] on button "Enable Chat" at bounding box center [790, 471] width 179 height 29
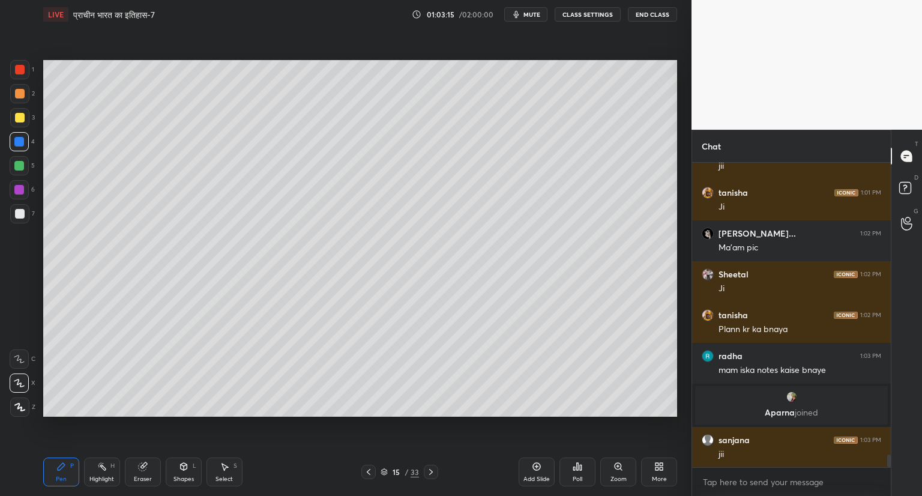
scroll to position [7087, 0]
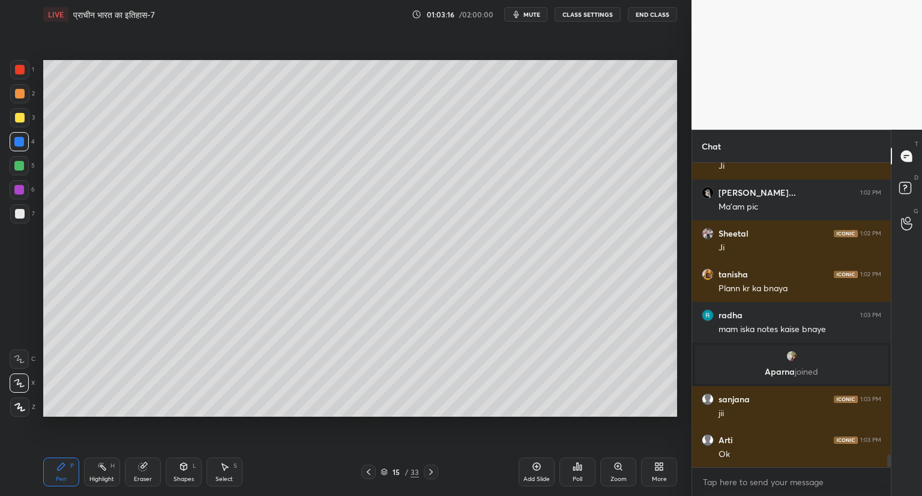
click at [528, 18] on button "mute" at bounding box center [525, 14] width 43 height 14
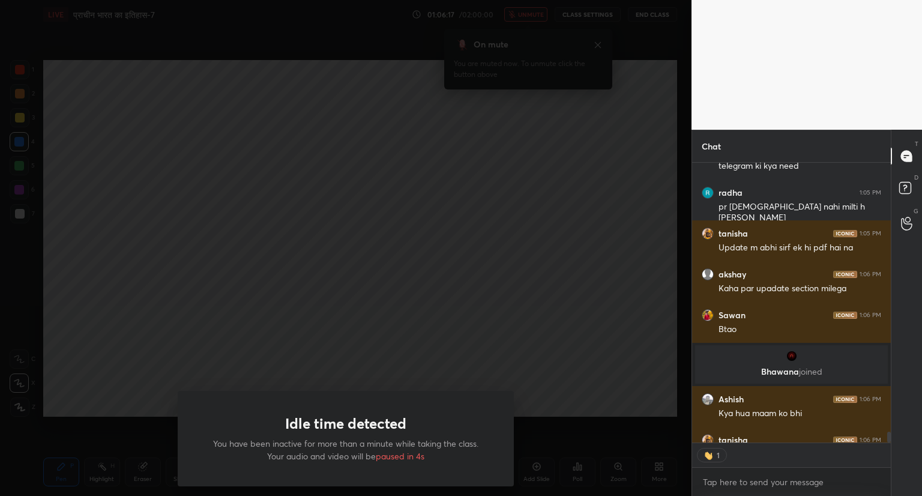
scroll to position [4, 4]
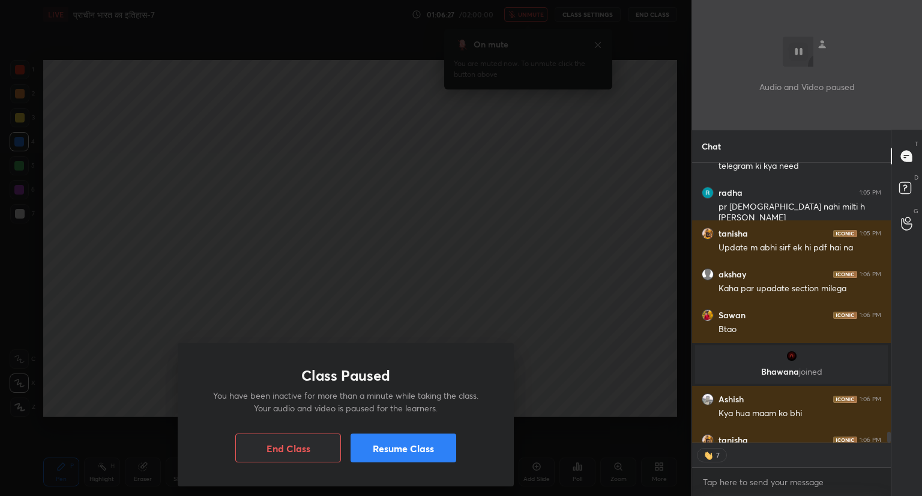
click at [420, 446] on button "Resume Class" at bounding box center [403, 447] width 106 height 29
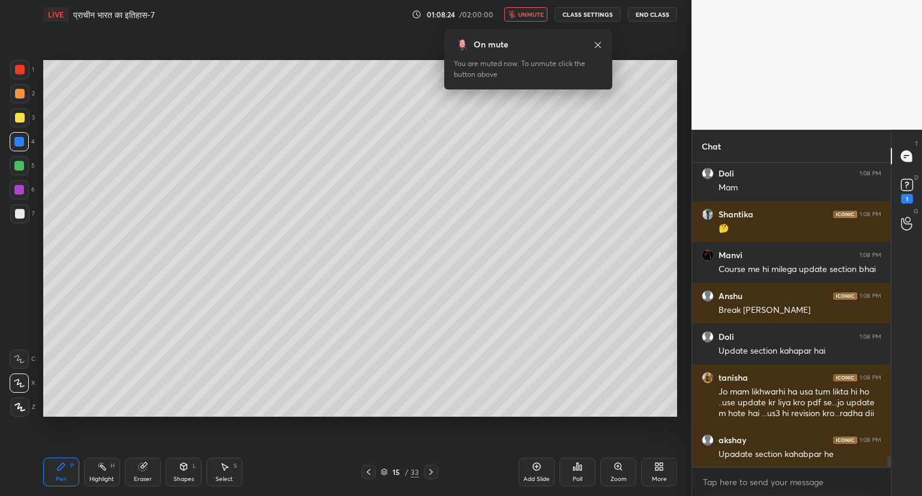
scroll to position [8095, 0]
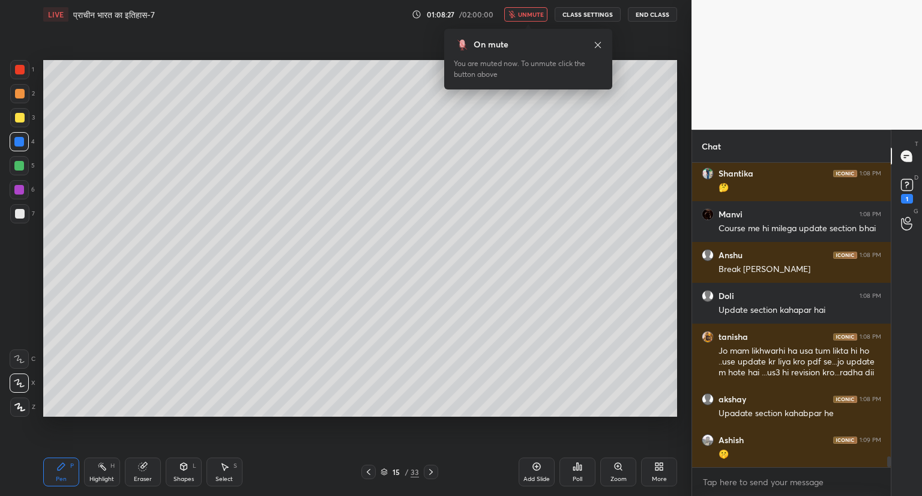
click at [523, 19] on button "unmute" at bounding box center [525, 14] width 43 height 14
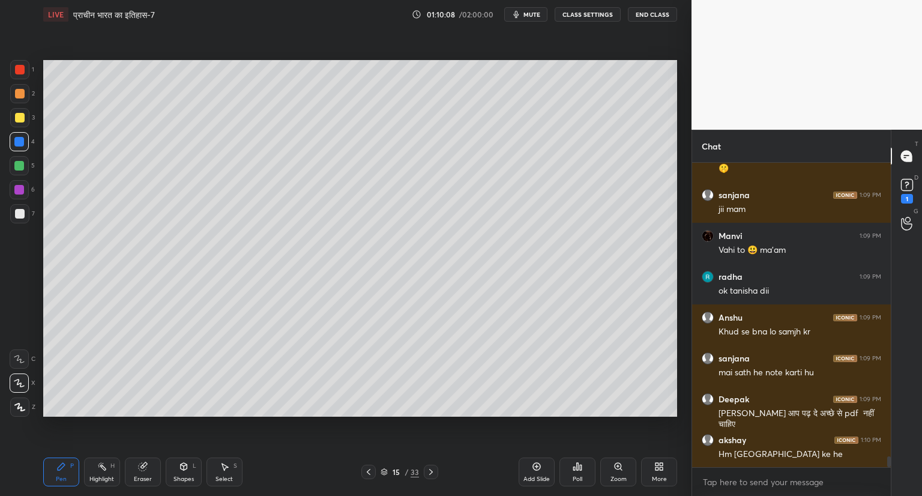
scroll to position [8432, 0]
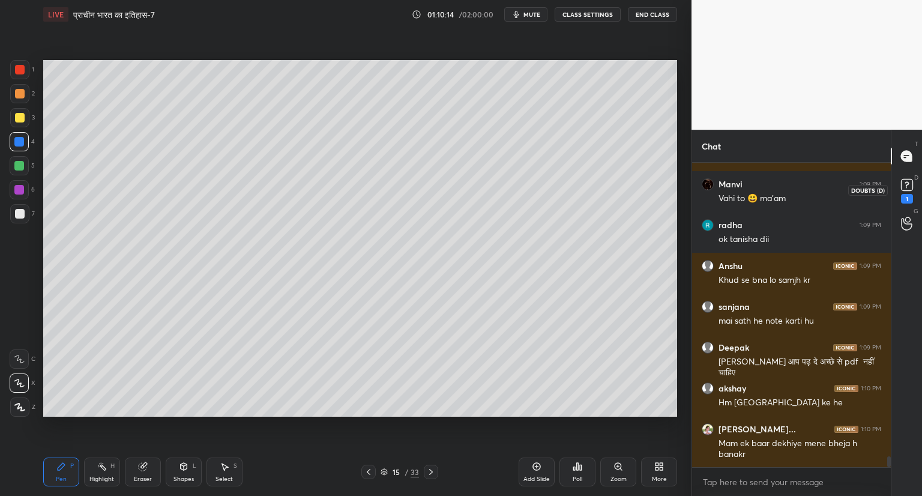
click at [904, 192] on icon at bounding box center [907, 185] width 18 height 18
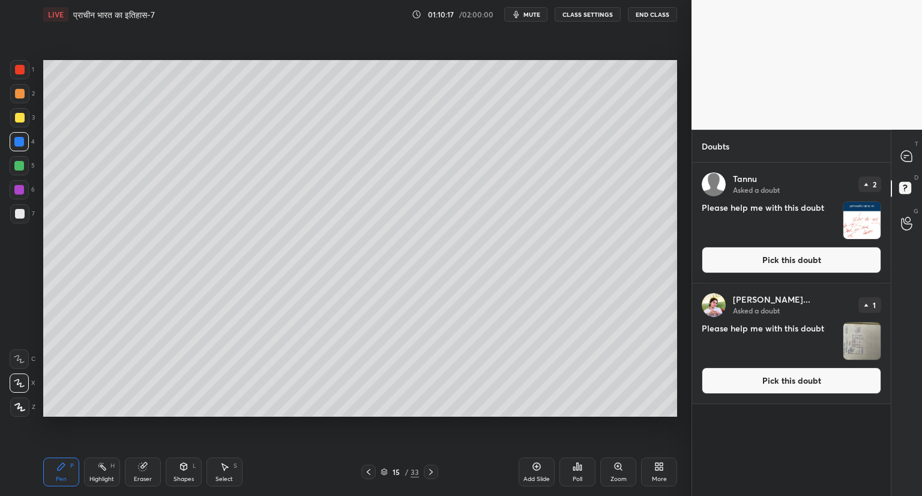
click at [762, 382] on button "Pick this doubt" at bounding box center [790, 380] width 179 height 26
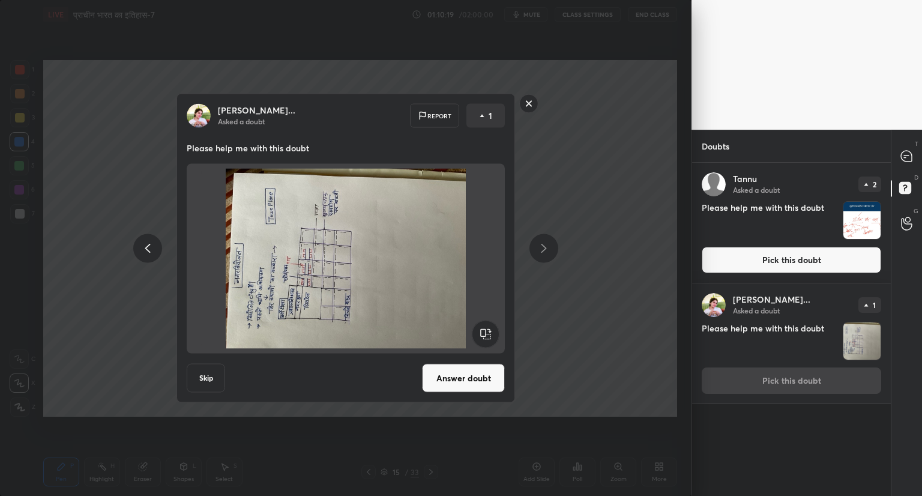
click at [482, 332] on rect at bounding box center [485, 333] width 27 height 27
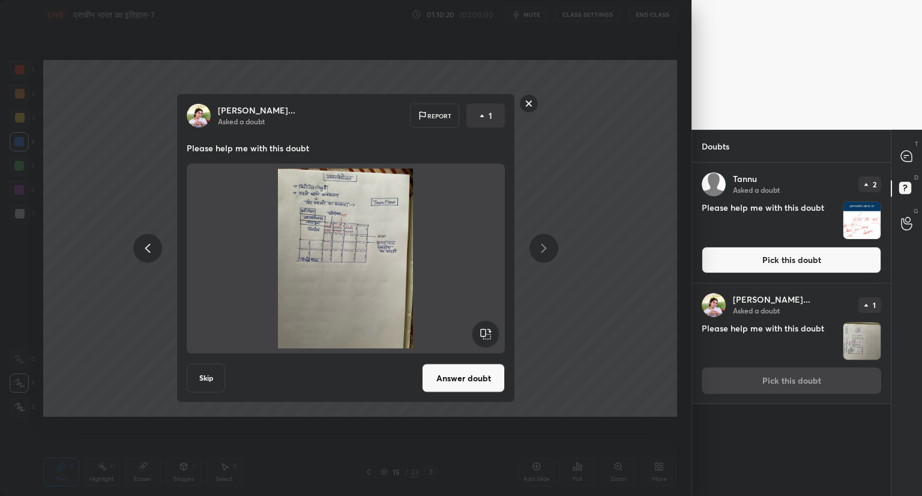
click at [470, 374] on button "Answer doubt" at bounding box center [463, 378] width 83 height 29
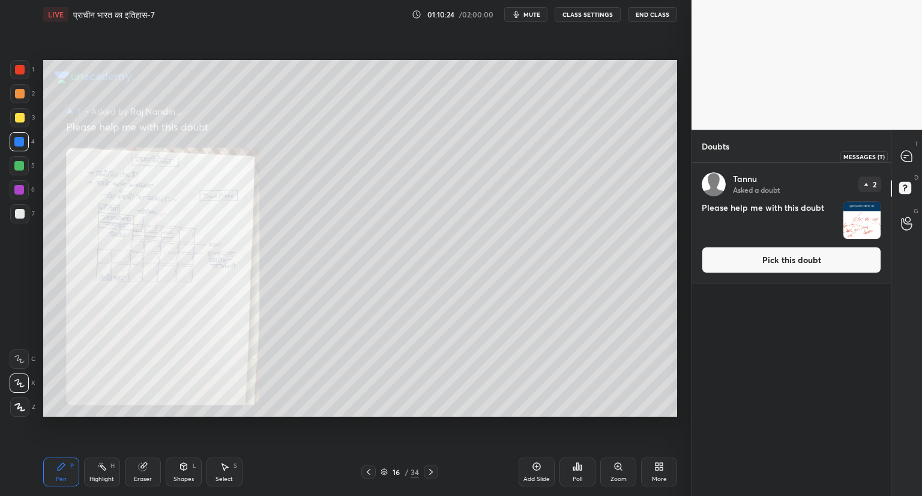
click at [910, 156] on icon at bounding box center [906, 156] width 11 height 11
type textarea "x"
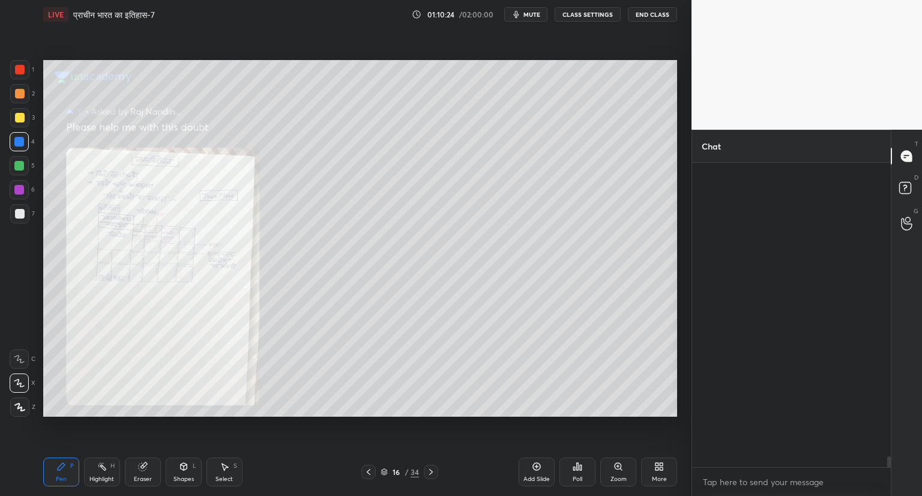
scroll to position [301, 195]
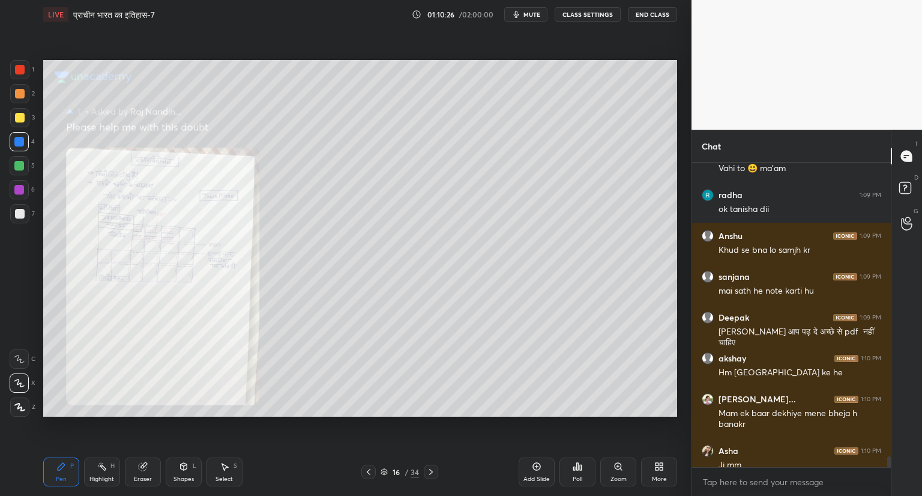
click at [617, 469] on icon at bounding box center [617, 466] width 7 height 7
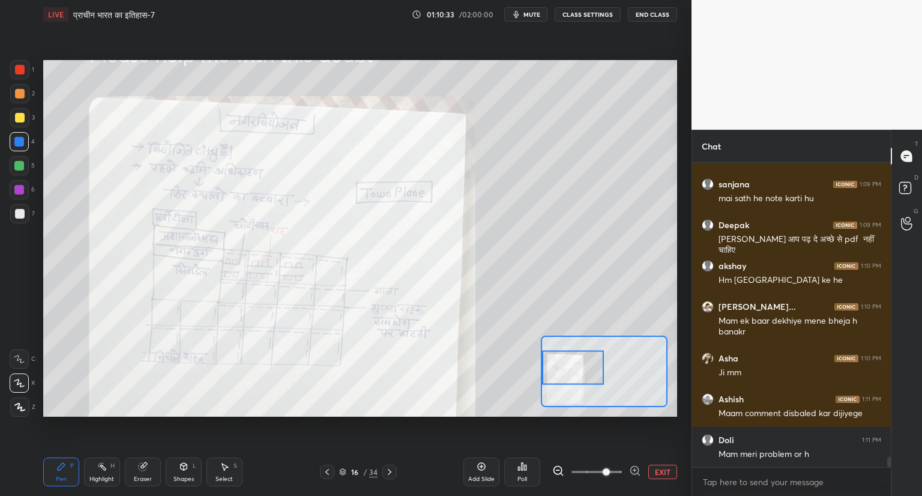
scroll to position [8808, 0]
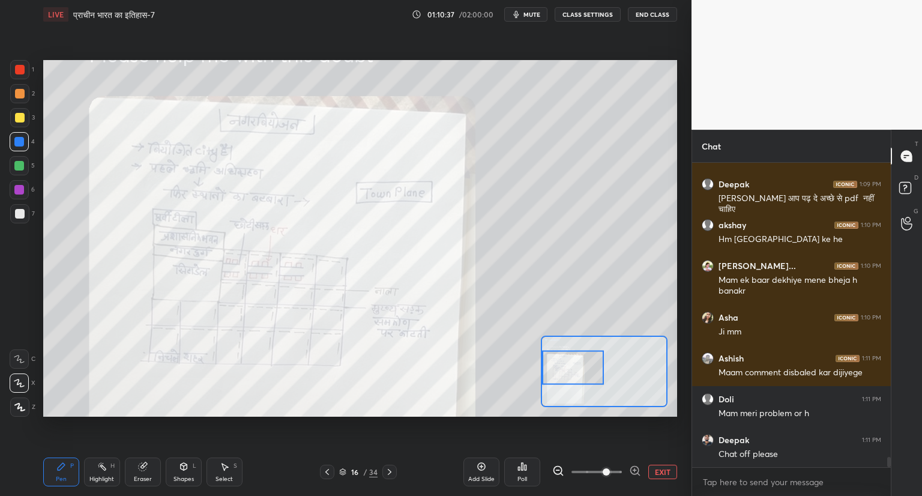
click at [662, 466] on button "EXIT" at bounding box center [662, 471] width 29 height 14
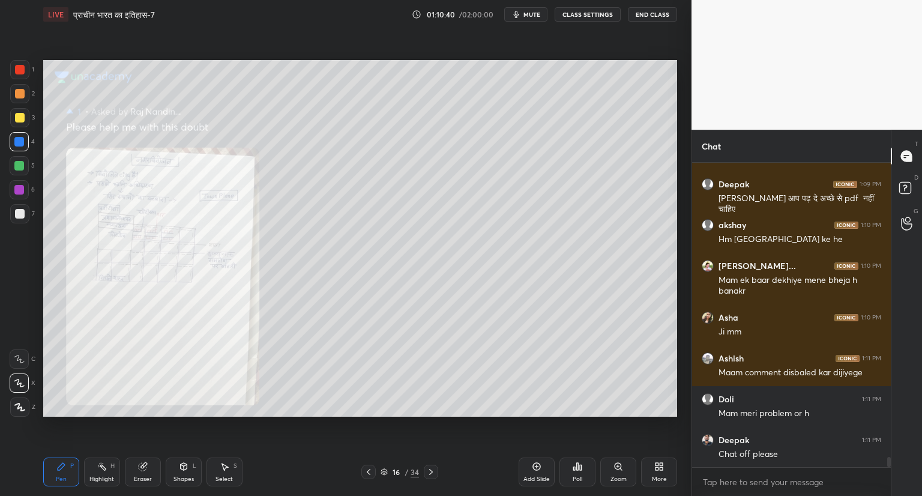
click at [432, 469] on icon at bounding box center [431, 472] width 10 height 10
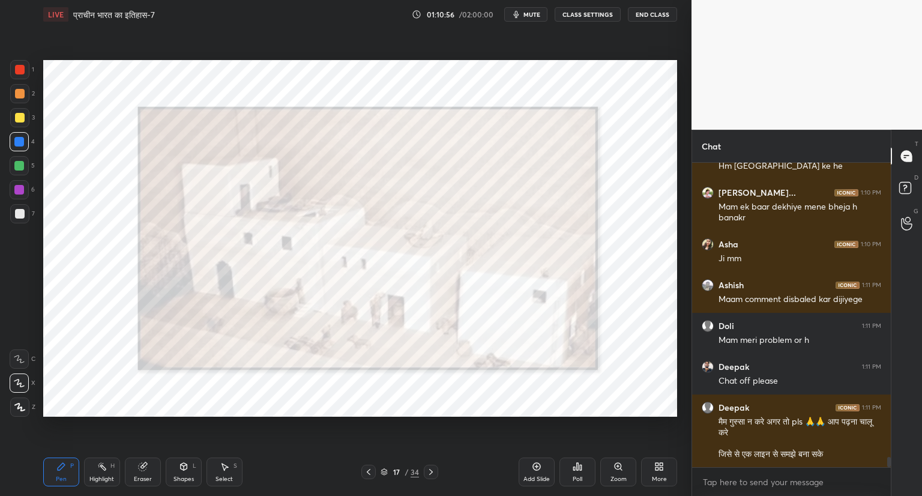
scroll to position [8933, 0]
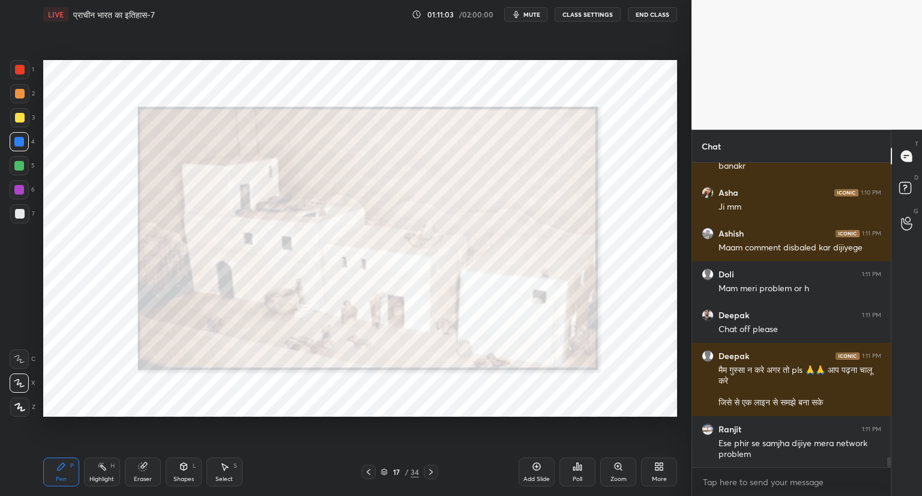
click at [589, 16] on button "CLASS SETTINGS" at bounding box center [587, 14] width 66 height 14
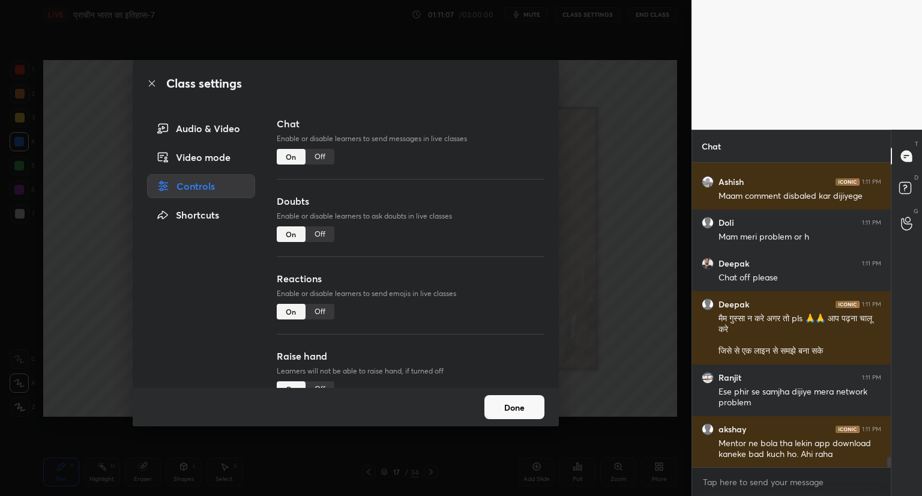
scroll to position [9025, 0]
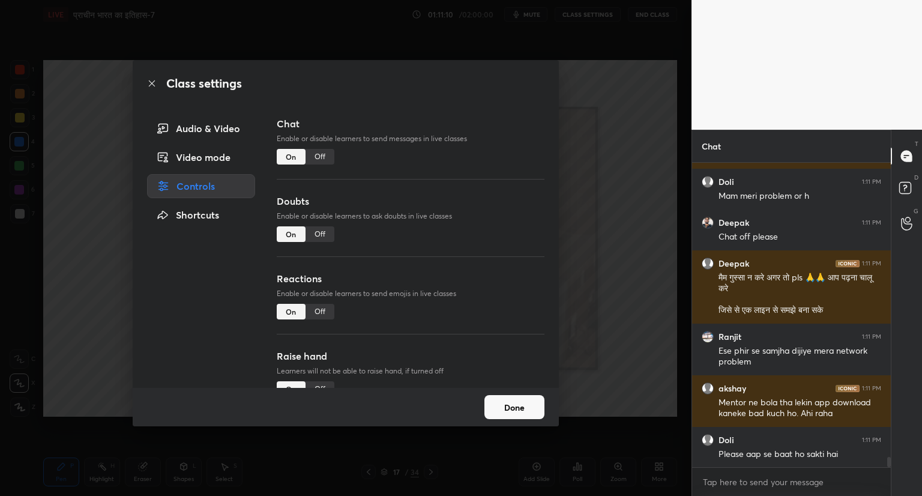
click at [323, 154] on div "Off" at bounding box center [319, 157] width 29 height 16
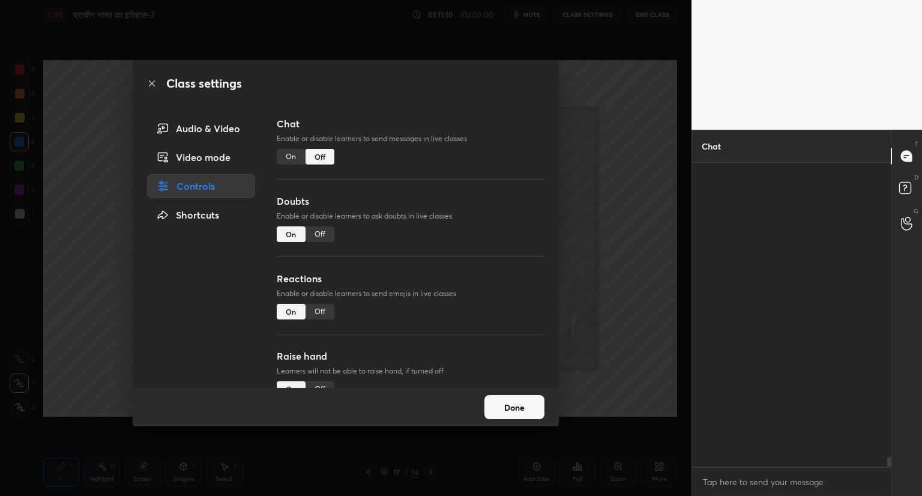
scroll to position [4, 4]
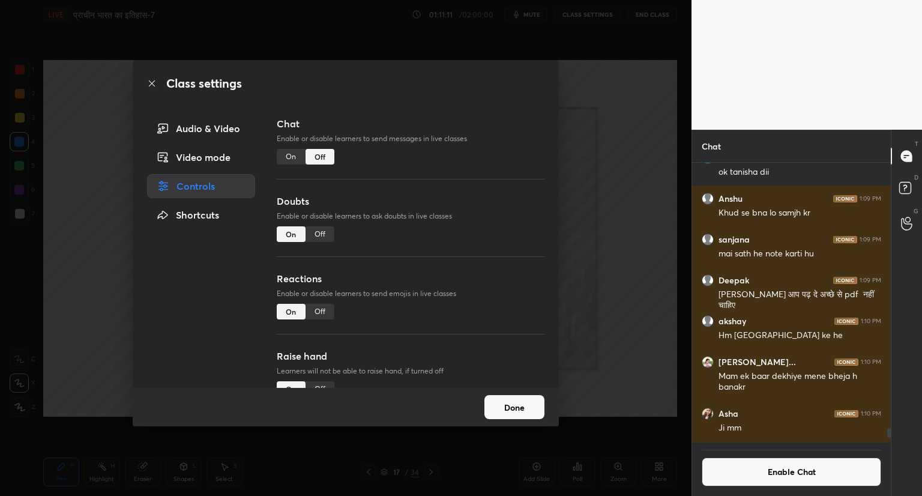
click at [519, 409] on button "Done" at bounding box center [514, 407] width 60 height 24
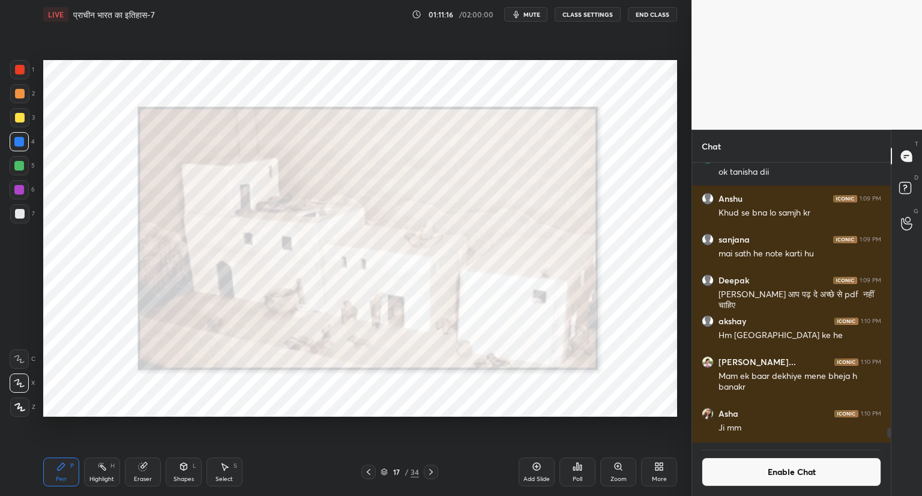
click at [26, 64] on div at bounding box center [19, 69] width 19 height 19
click at [366, 471] on icon at bounding box center [369, 472] width 10 height 10
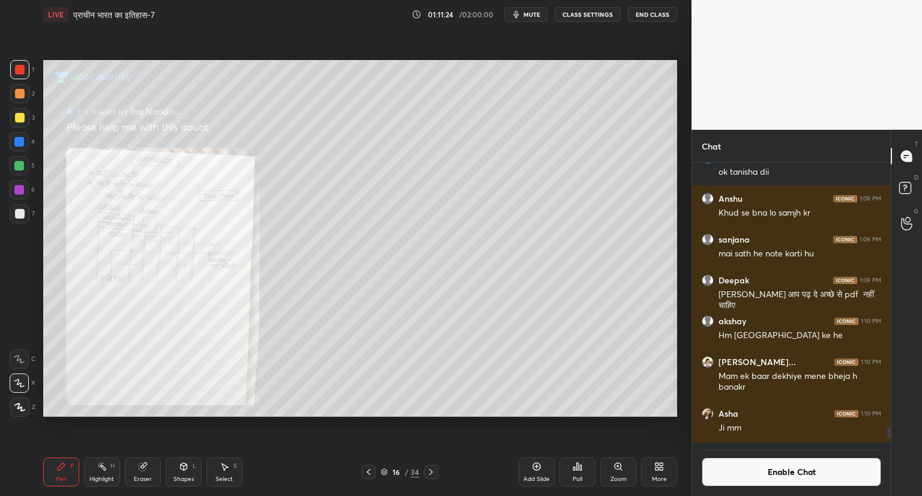
click at [16, 217] on div at bounding box center [20, 214] width 10 height 10
click at [20, 68] on div at bounding box center [20, 70] width 10 height 10
click at [430, 469] on icon at bounding box center [431, 472] width 10 height 10
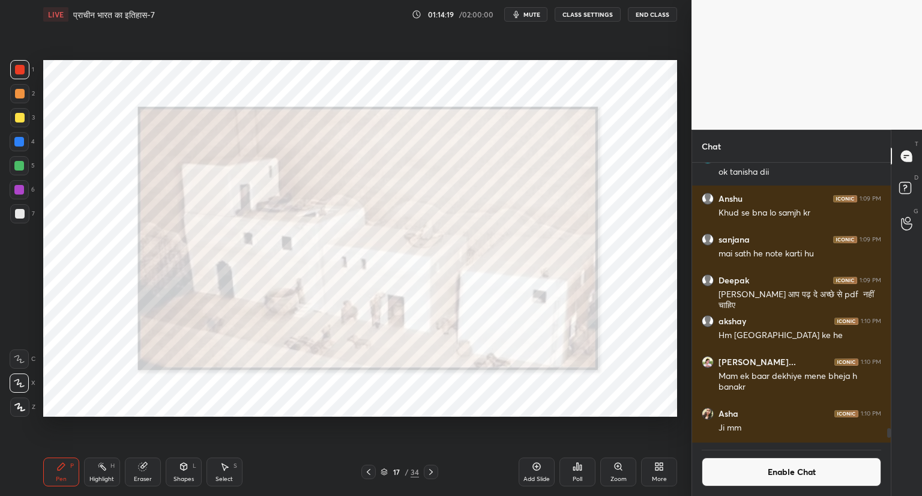
click at [665, 464] on div "More" at bounding box center [659, 471] width 36 height 29
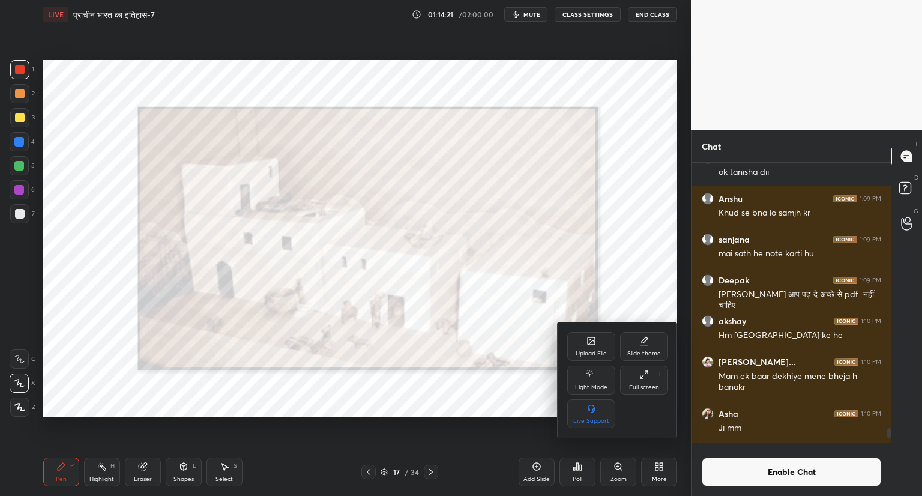
click at [595, 353] on div "Upload File" at bounding box center [590, 353] width 31 height 6
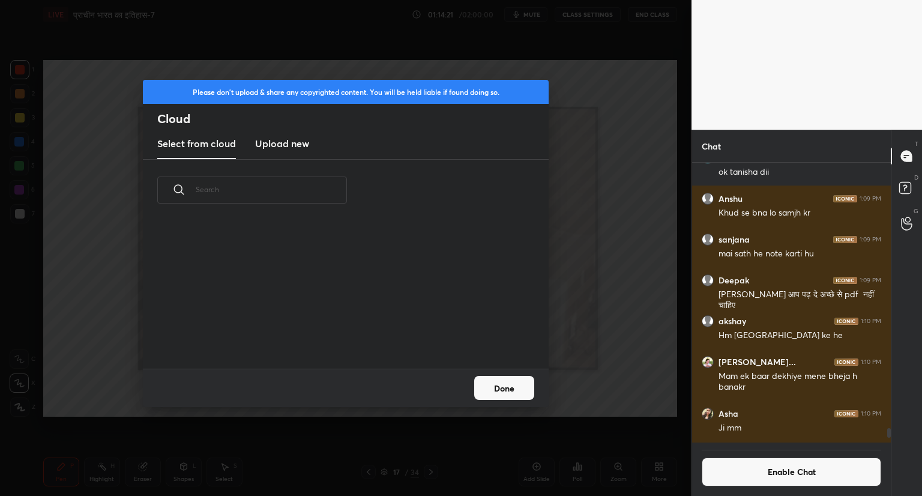
scroll to position [148, 385]
click at [281, 147] on h3 "Upload new" at bounding box center [282, 143] width 54 height 14
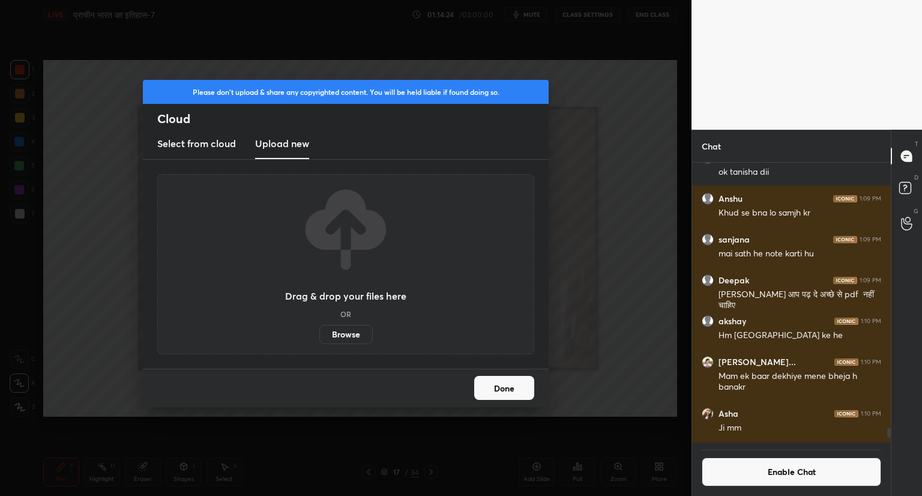
click at [346, 341] on label "Browse" at bounding box center [345, 334] width 53 height 19
click at [319, 341] on input "Browse" at bounding box center [319, 334] width 0 height 19
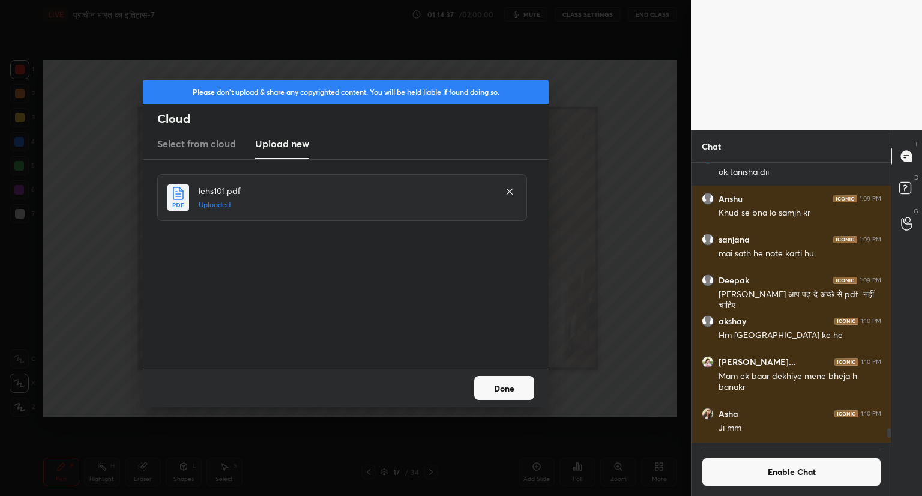
click at [494, 391] on button "Done" at bounding box center [504, 388] width 60 height 24
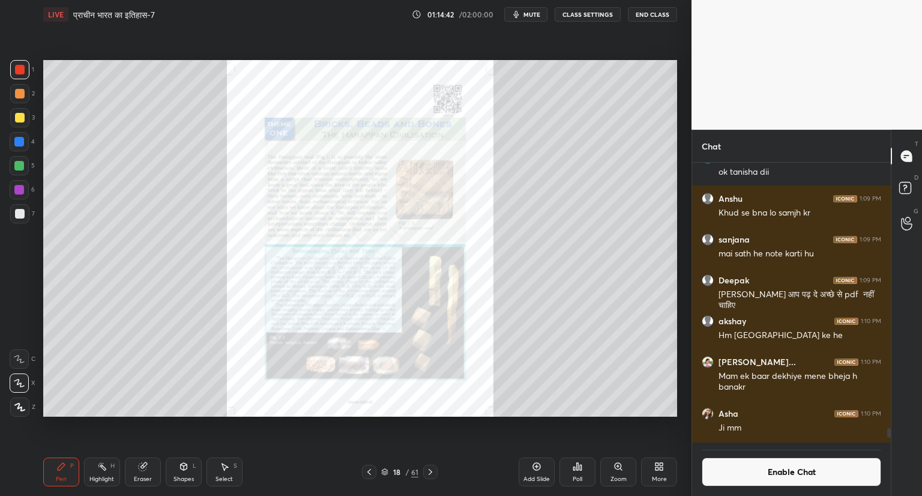
click at [431, 470] on icon at bounding box center [430, 472] width 10 height 10
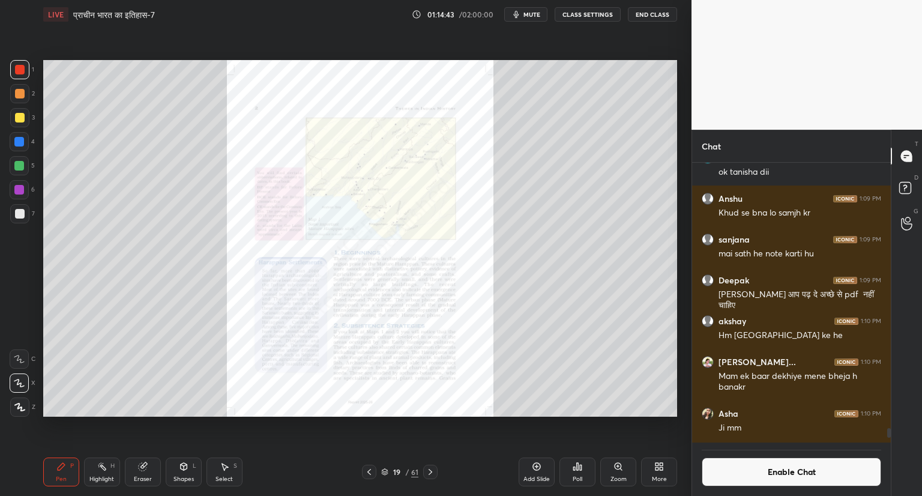
click at [431, 470] on icon at bounding box center [430, 472] width 10 height 10
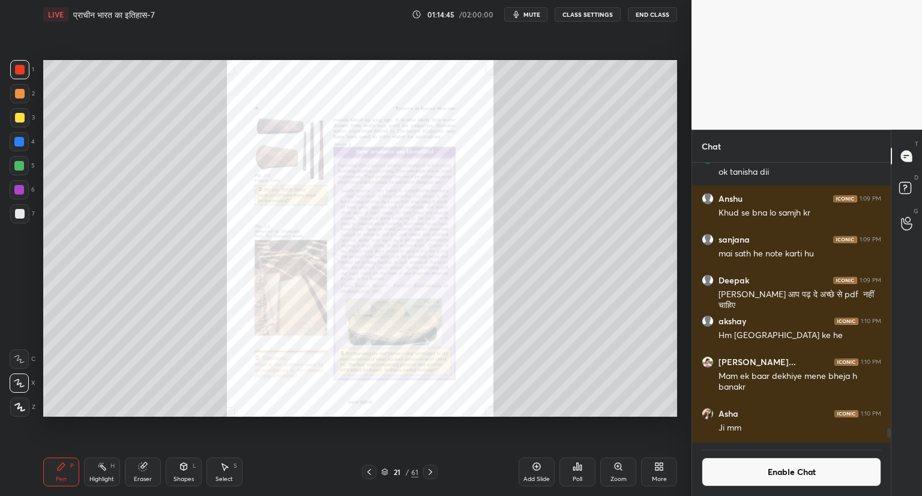
click at [431, 470] on icon at bounding box center [430, 472] width 10 height 10
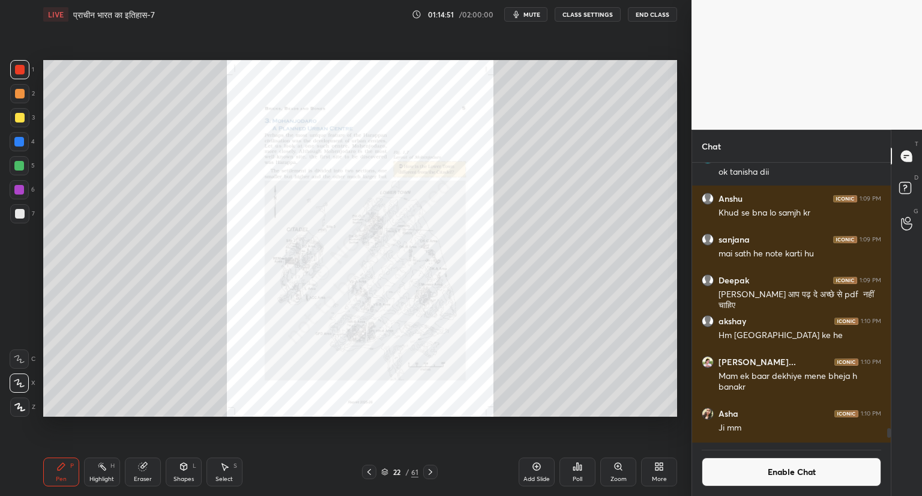
click at [617, 469] on icon at bounding box center [617, 466] width 7 height 7
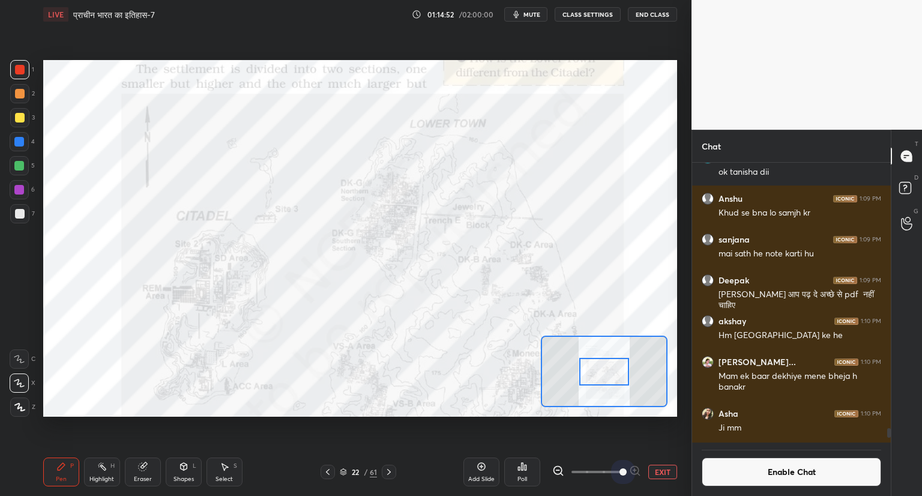
click at [617, 469] on span at bounding box center [596, 472] width 50 height 18
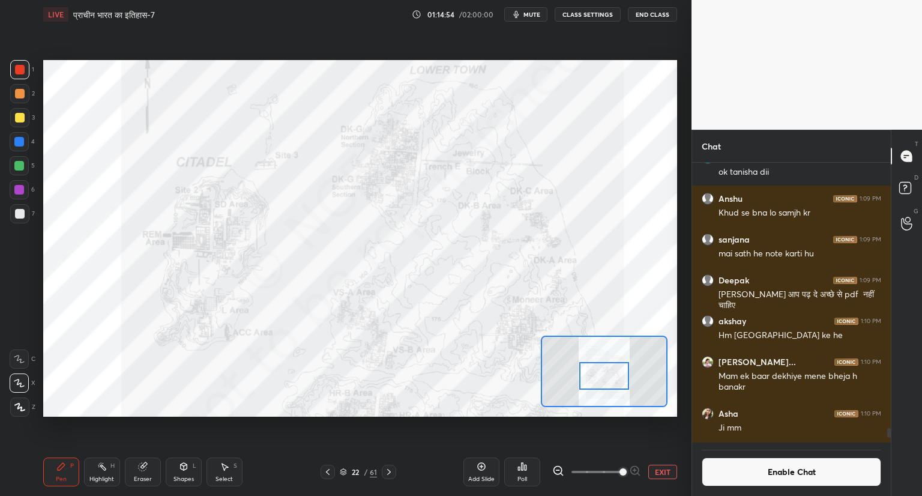
click at [610, 376] on div at bounding box center [604, 376] width 50 height 28
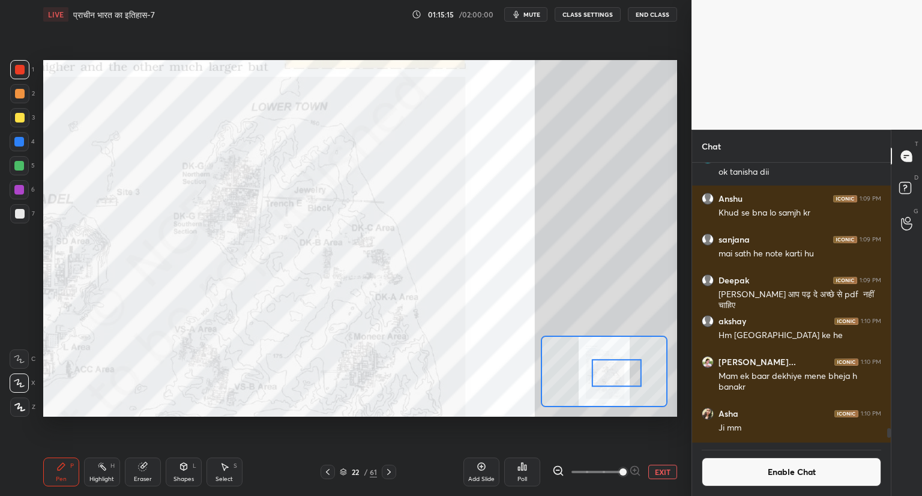
click at [388, 469] on icon at bounding box center [389, 472] width 10 height 10
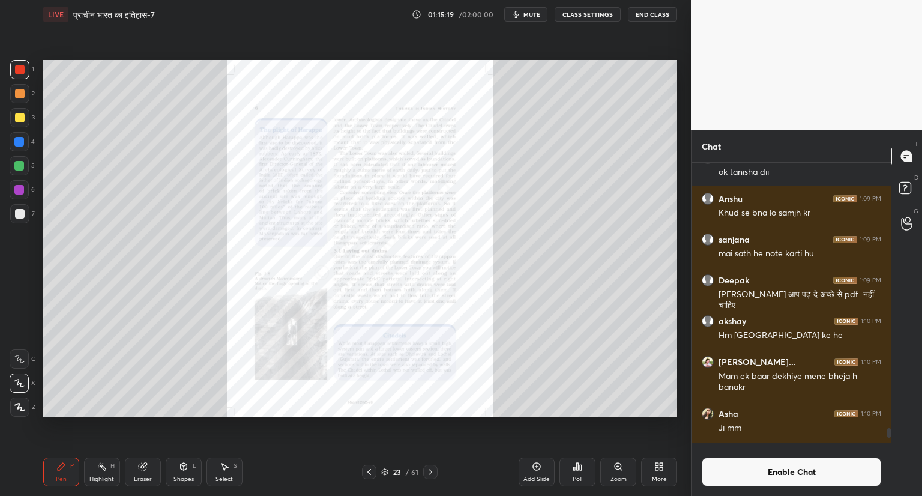
click at [621, 468] on icon at bounding box center [618, 466] width 10 height 10
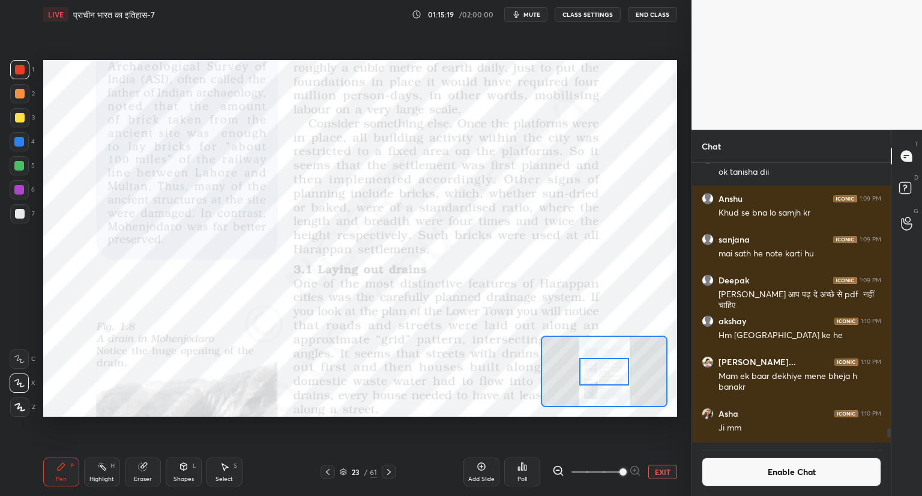
click at [623, 472] on span at bounding box center [622, 471] width 7 height 7
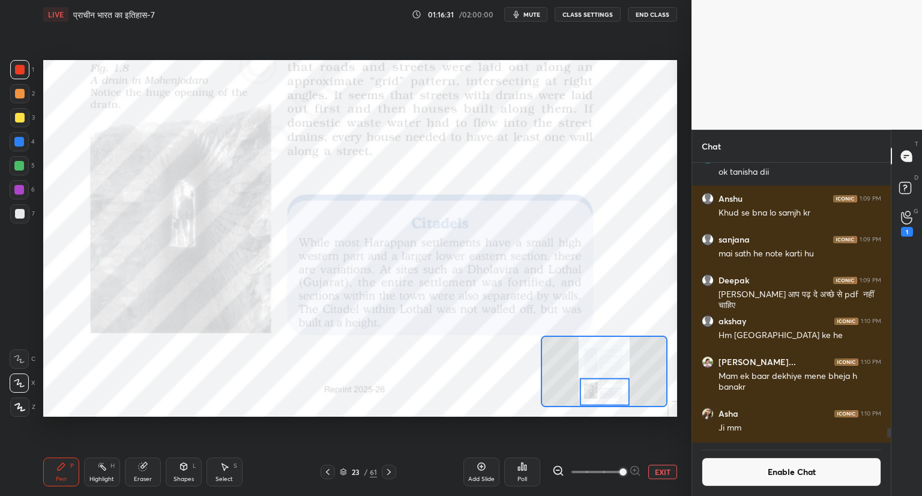
click at [331, 470] on icon at bounding box center [328, 472] width 10 height 10
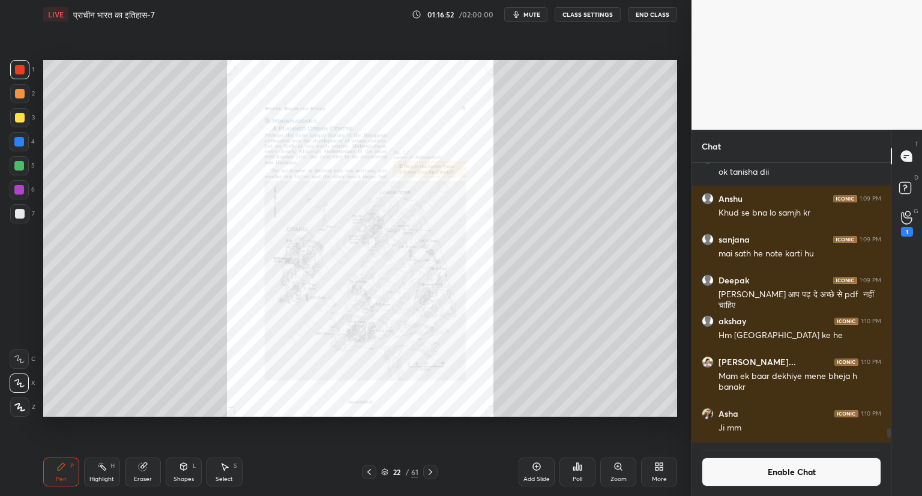
click at [431, 471] on icon at bounding box center [430, 472] width 4 height 6
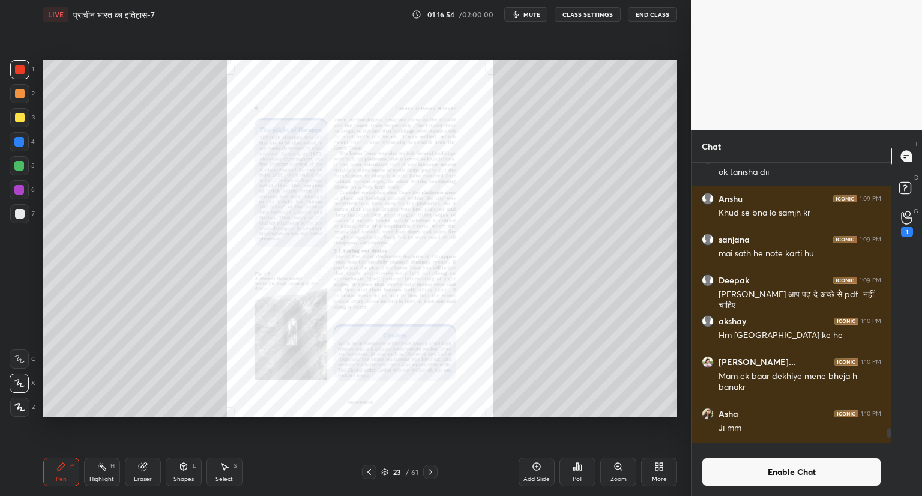
click at [370, 473] on icon at bounding box center [369, 472] width 4 height 6
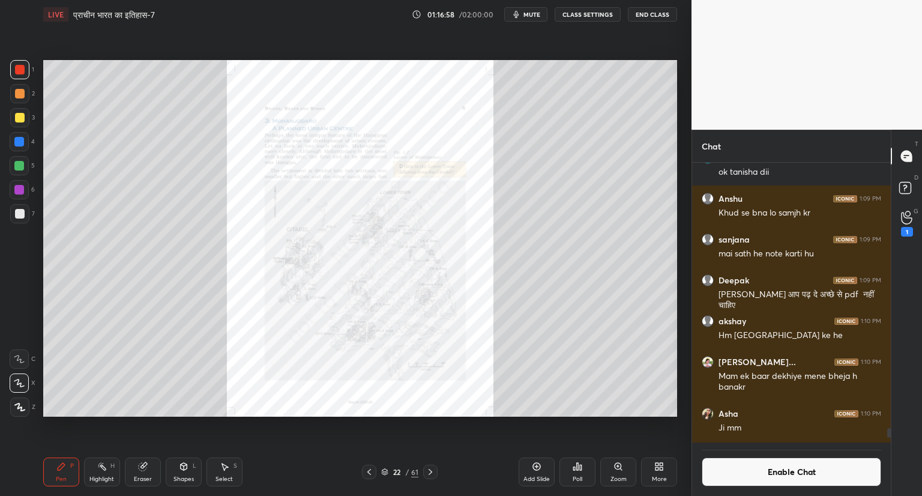
click at [431, 470] on icon at bounding box center [430, 472] width 10 height 10
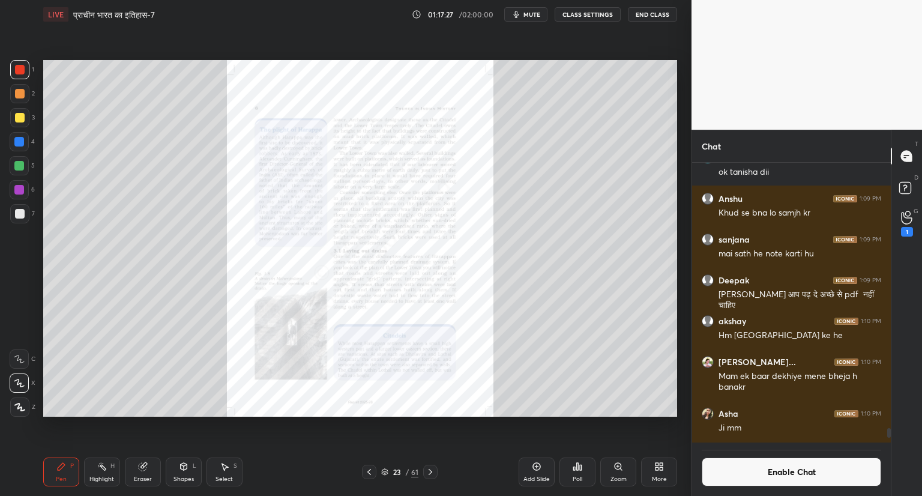
click at [369, 472] on icon at bounding box center [369, 472] width 10 height 10
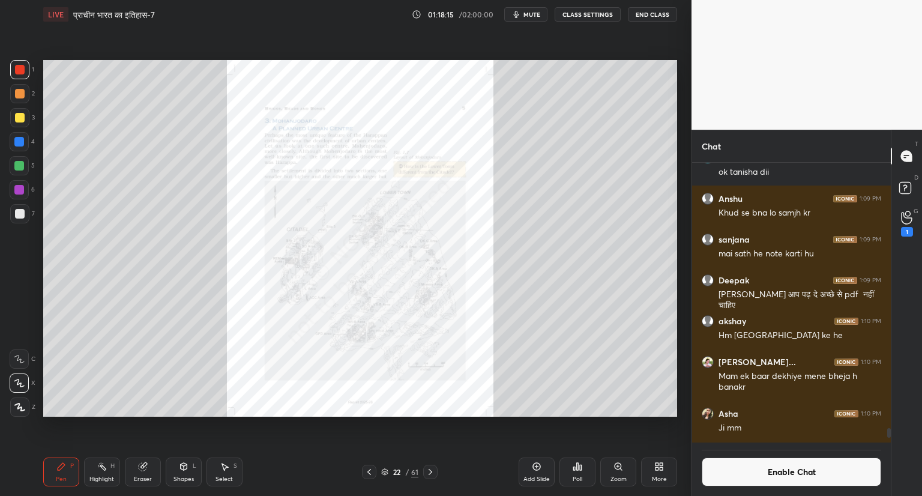
click at [538, 461] on icon at bounding box center [537, 466] width 10 height 10
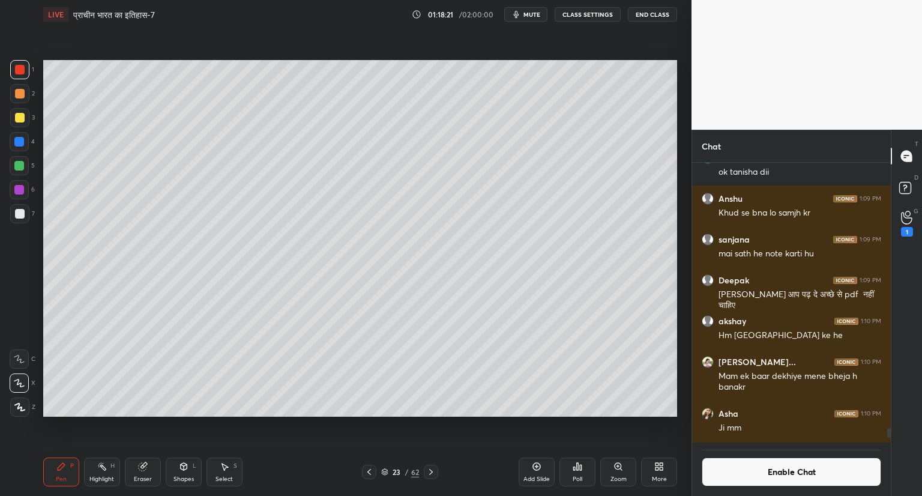
click at [18, 217] on div at bounding box center [20, 214] width 10 height 10
click at [263, 434] on div "Setting up your live class Poll for secs No correct answer Start poll" at bounding box center [359, 238] width 643 height 419
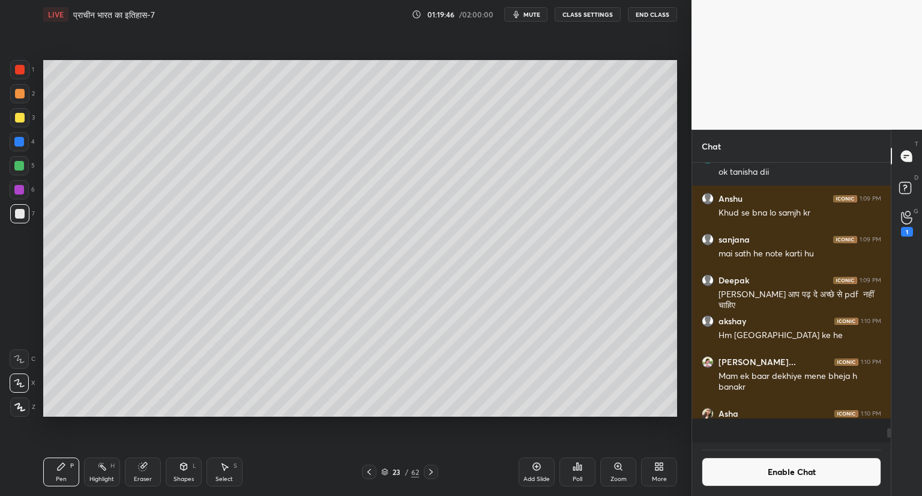
scroll to position [8556, 0]
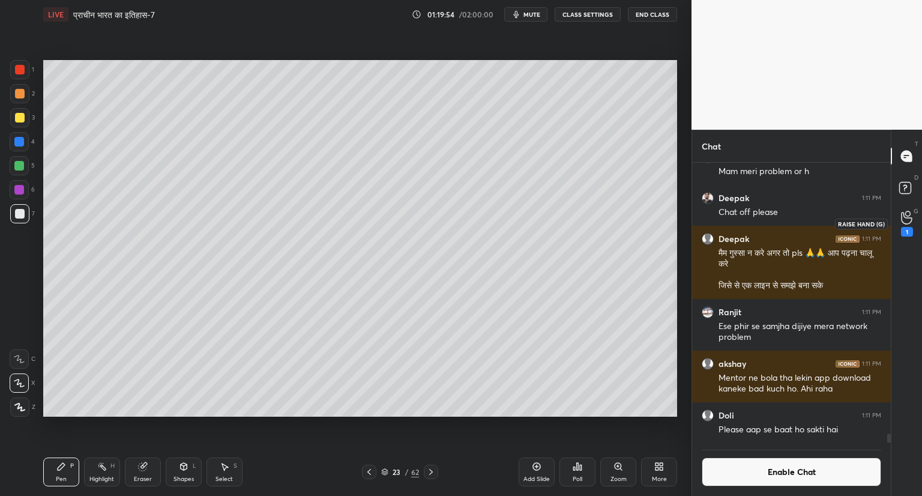
click at [912, 218] on icon at bounding box center [906, 218] width 11 height 12
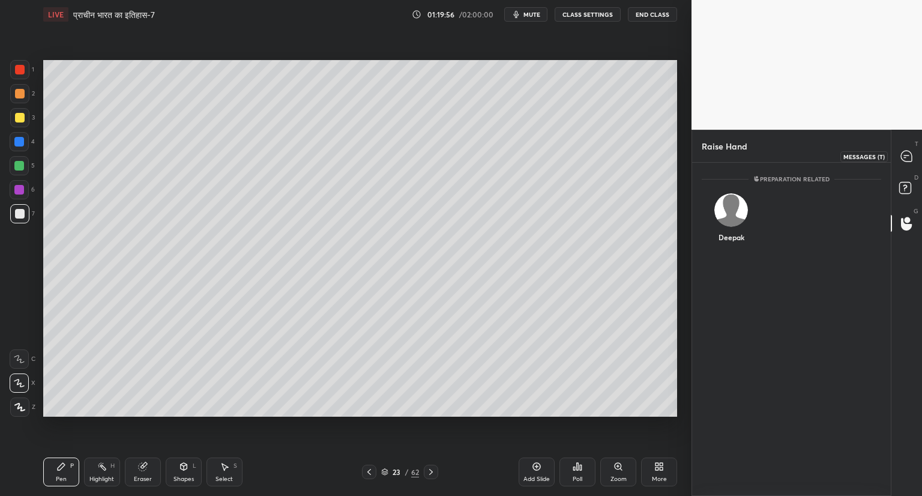
click at [907, 151] on icon at bounding box center [906, 156] width 11 height 11
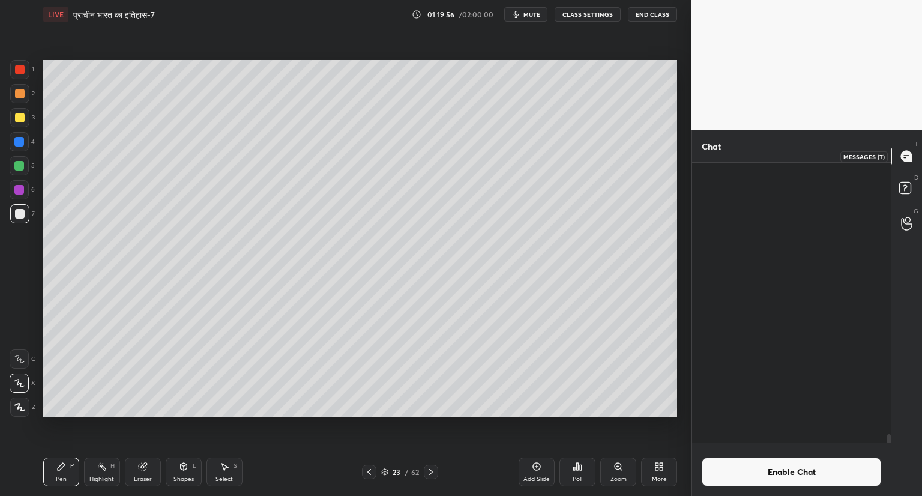
scroll to position [277, 195]
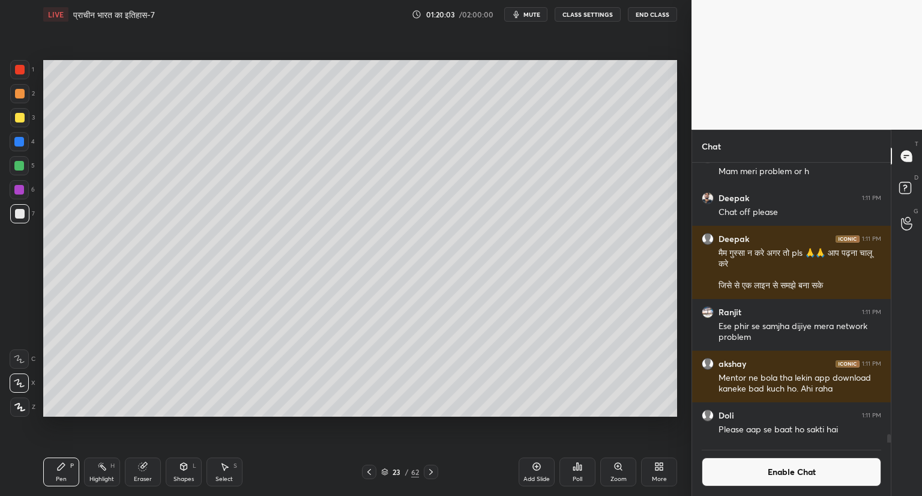
click at [434, 469] on icon at bounding box center [431, 472] width 10 height 10
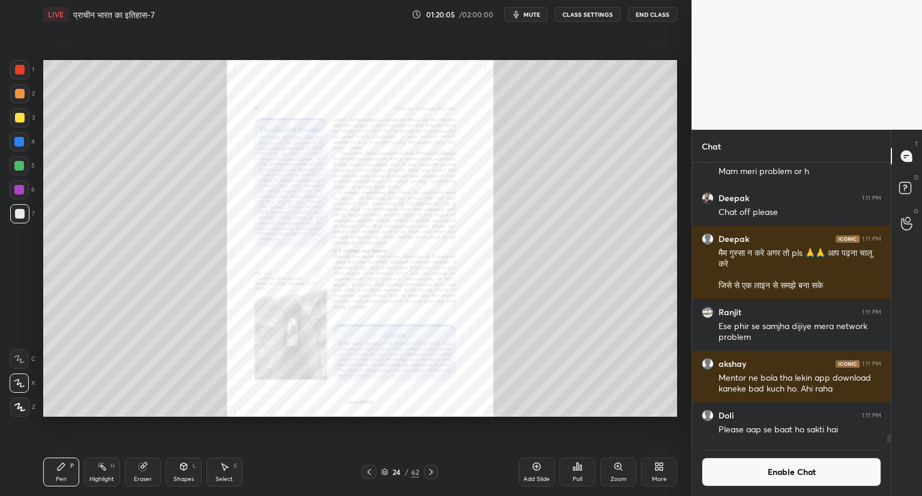
click at [433, 471] on icon at bounding box center [431, 472] width 10 height 10
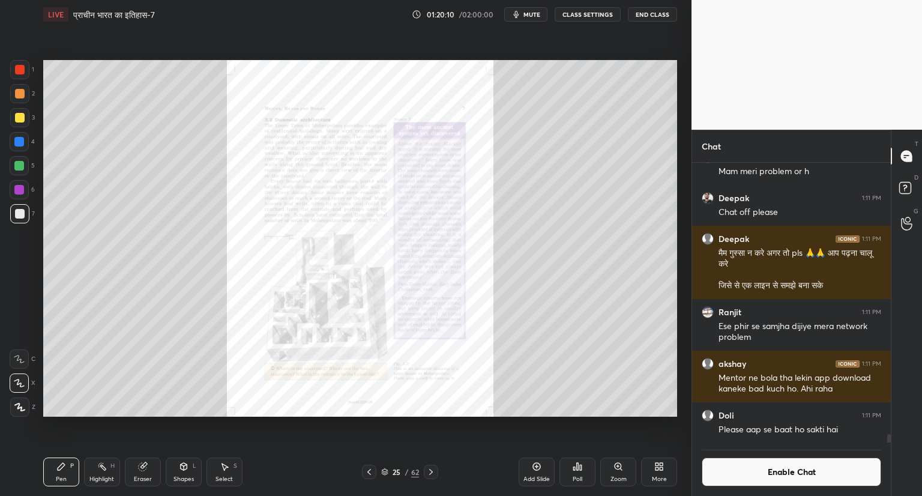
click at [620, 470] on icon at bounding box center [618, 466] width 10 height 10
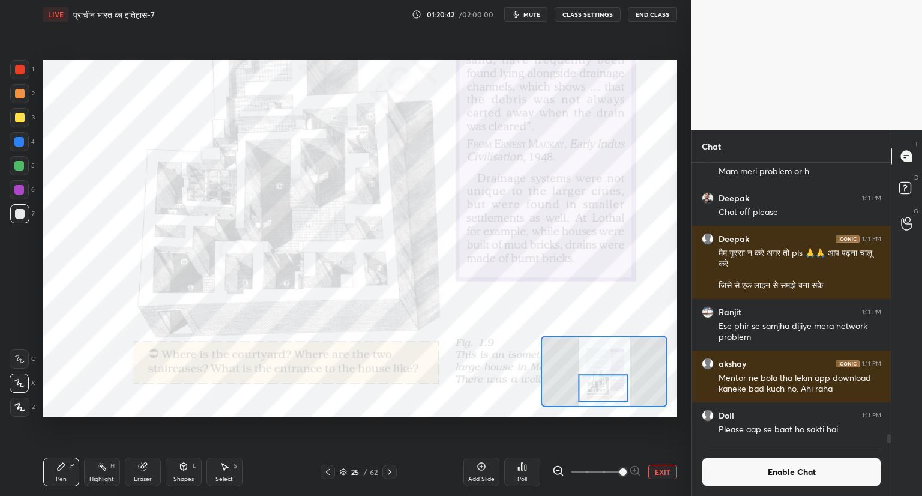
click at [24, 68] on div at bounding box center [20, 70] width 10 height 10
click at [20, 357] on icon at bounding box center [19, 359] width 11 height 8
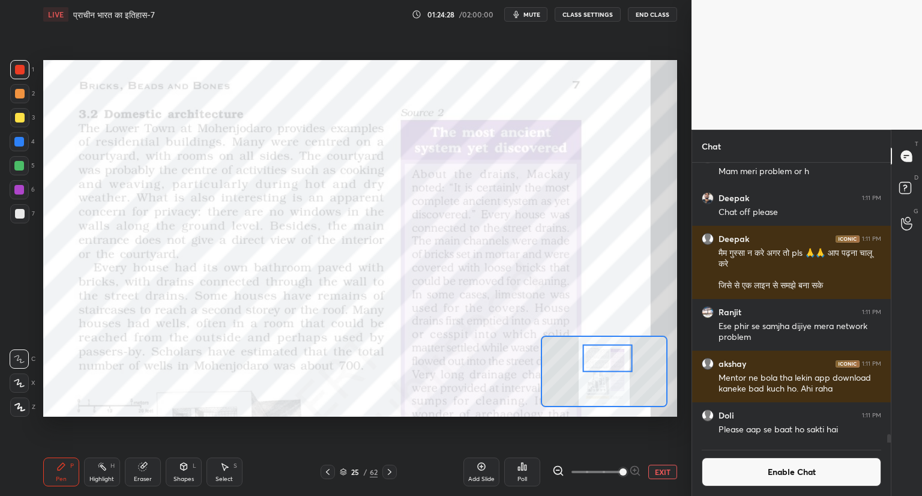
click at [329, 473] on icon at bounding box center [328, 472] width 10 height 10
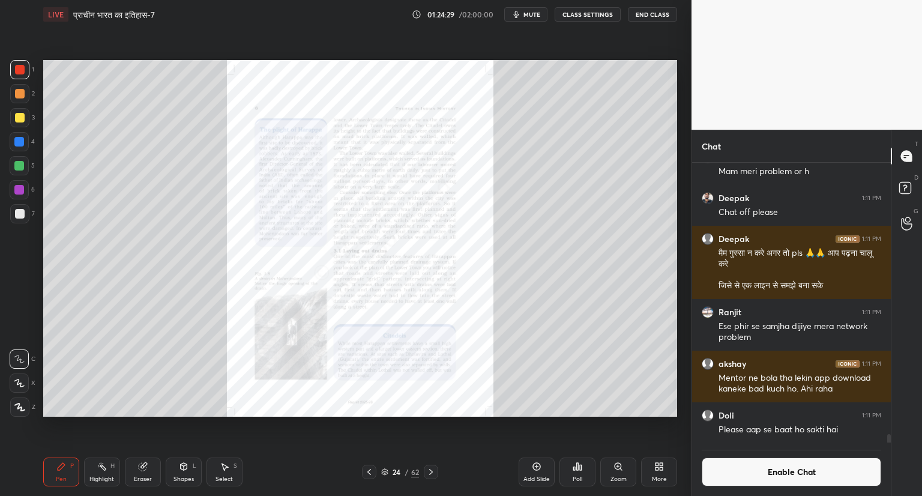
click at [426, 469] on icon at bounding box center [431, 472] width 10 height 10
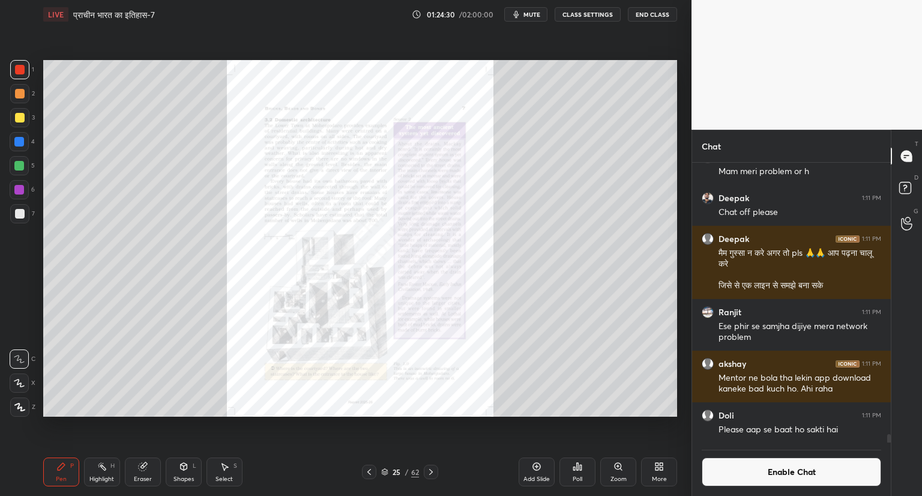
click at [533, 469] on icon at bounding box center [537, 466] width 10 height 10
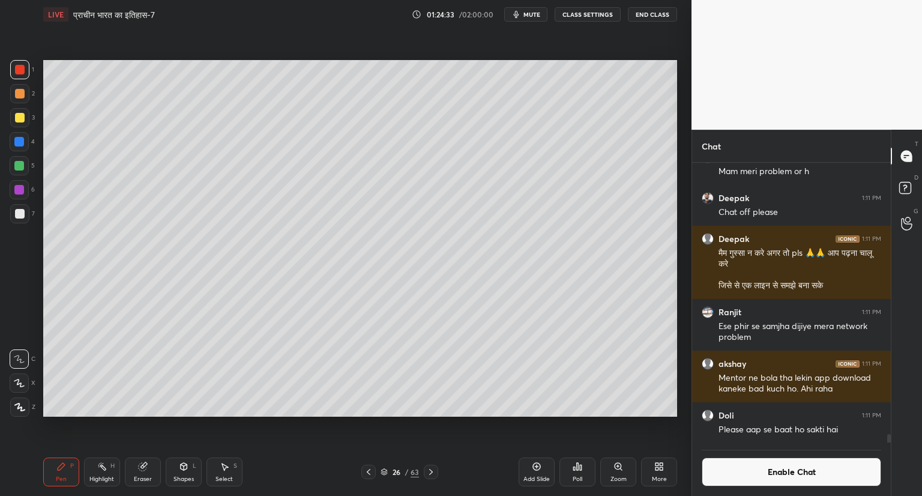
click at [20, 216] on div at bounding box center [20, 214] width 10 height 10
click at [20, 383] on icon at bounding box center [19, 382] width 10 height 7
click at [535, 466] on icon at bounding box center [537, 466] width 10 height 10
click at [366, 473] on icon at bounding box center [369, 472] width 10 height 10
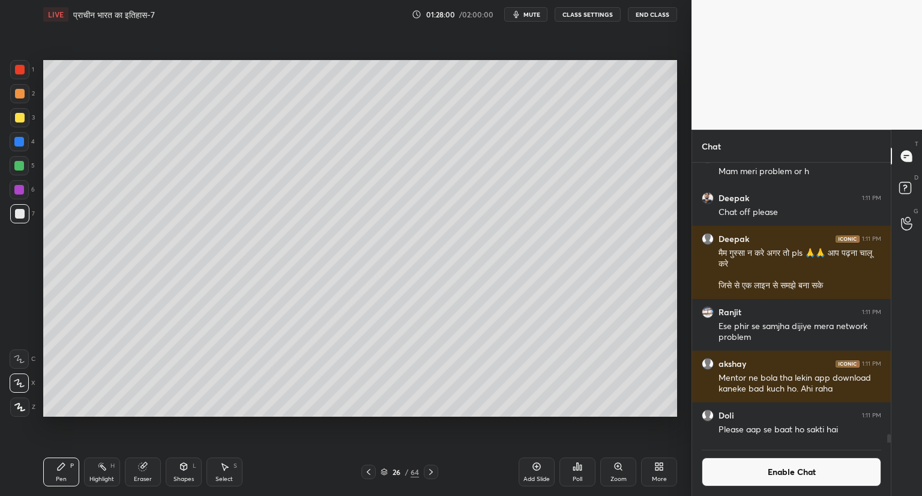
click at [367, 473] on icon at bounding box center [369, 472] width 10 height 10
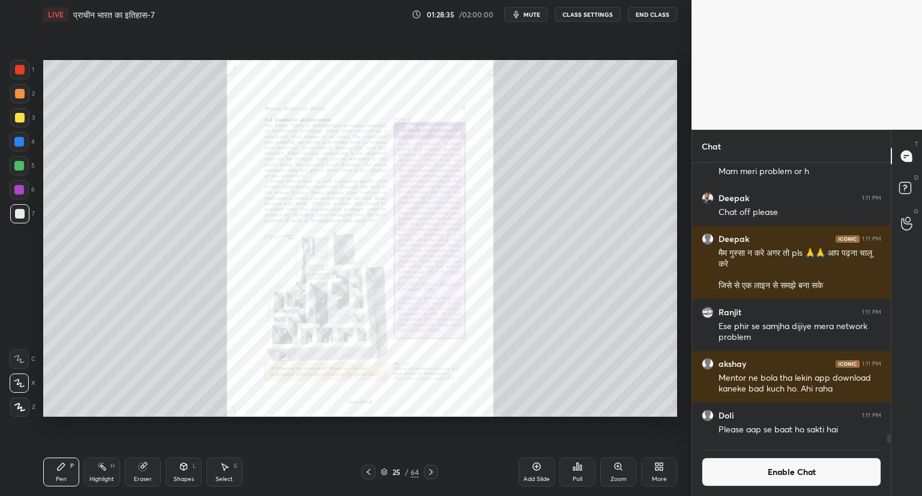
click at [433, 470] on icon at bounding box center [431, 472] width 10 height 10
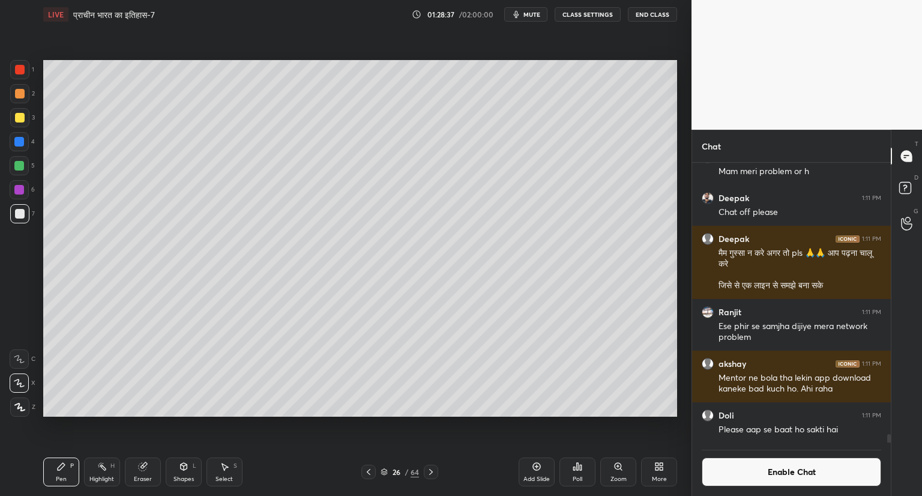
click at [434, 472] on icon at bounding box center [431, 472] width 10 height 10
click at [451, 452] on div "Pen P Highlight H Eraser Shapes L Select S 27 / 64 Add Slide Poll Zoom More" at bounding box center [360, 472] width 634 height 48
click at [433, 469] on icon at bounding box center [431, 472] width 10 height 10
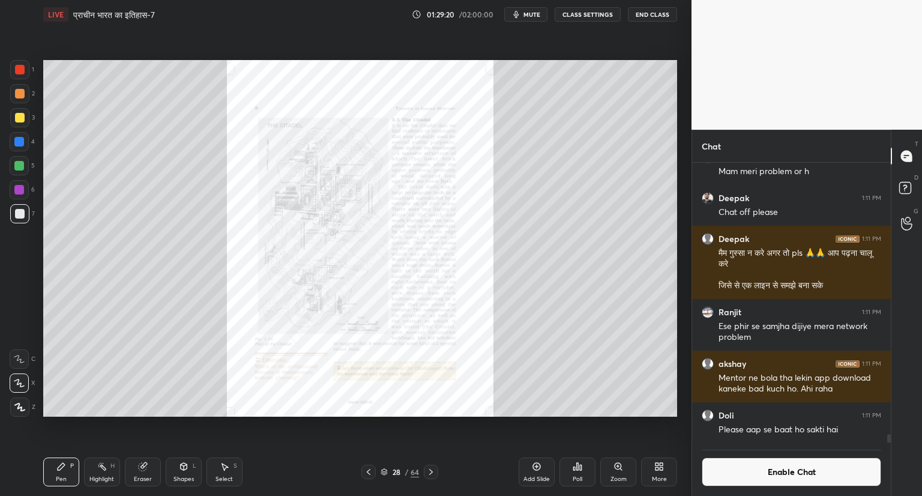
click at [370, 468] on icon at bounding box center [369, 472] width 10 height 10
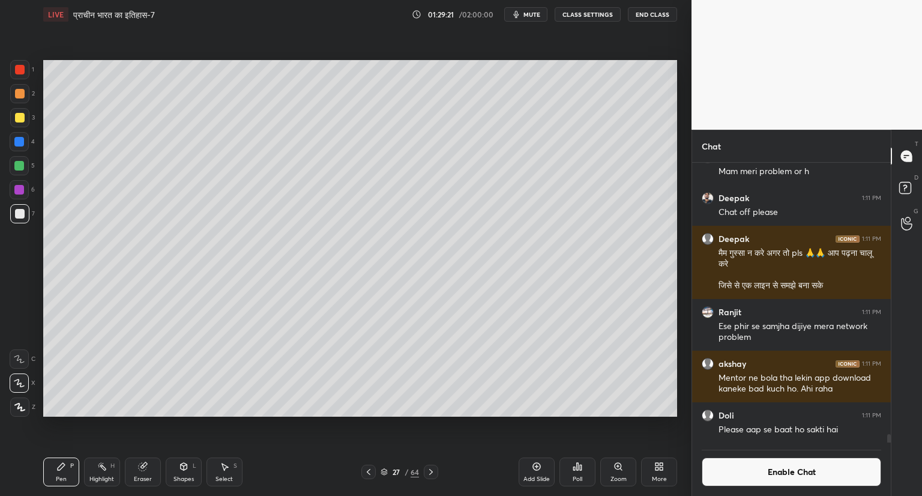
click at [532, 464] on icon at bounding box center [537, 466] width 10 height 10
click at [538, 461] on icon at bounding box center [537, 466] width 10 height 10
click at [545, 478] on div "Add Slide" at bounding box center [536, 479] width 26 height 6
click at [430, 474] on icon at bounding box center [431, 472] width 10 height 10
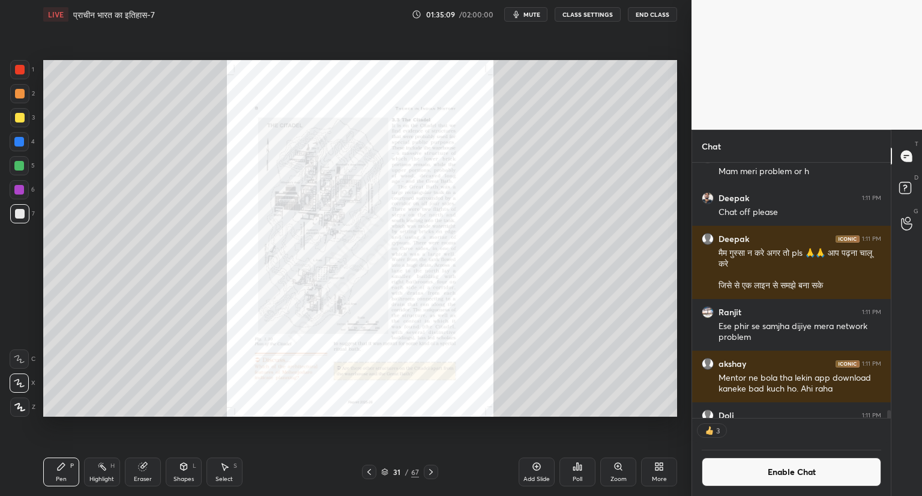
click at [430, 474] on icon at bounding box center [431, 472] width 10 height 10
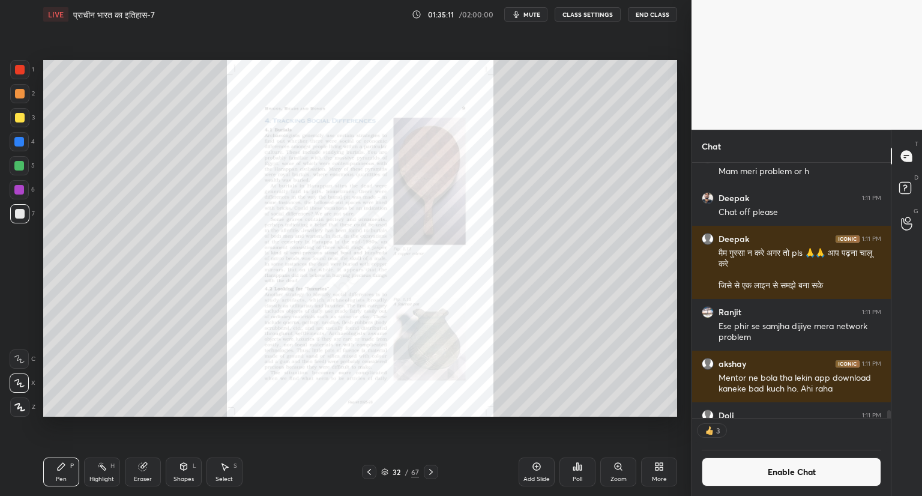
click at [367, 470] on icon at bounding box center [369, 472] width 10 height 10
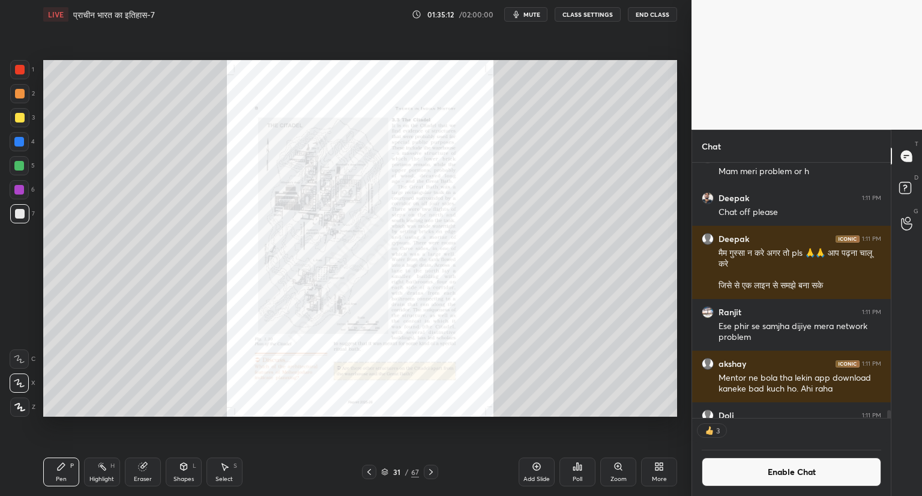
click at [367, 470] on icon at bounding box center [369, 472] width 10 height 10
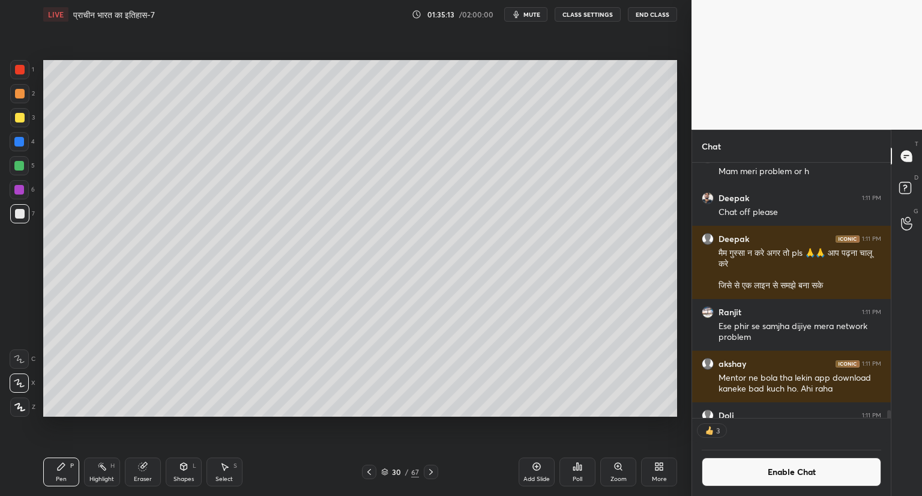
click at [367, 470] on icon at bounding box center [369, 472] width 10 height 10
click at [385, 472] on icon at bounding box center [384, 471] width 7 height 7
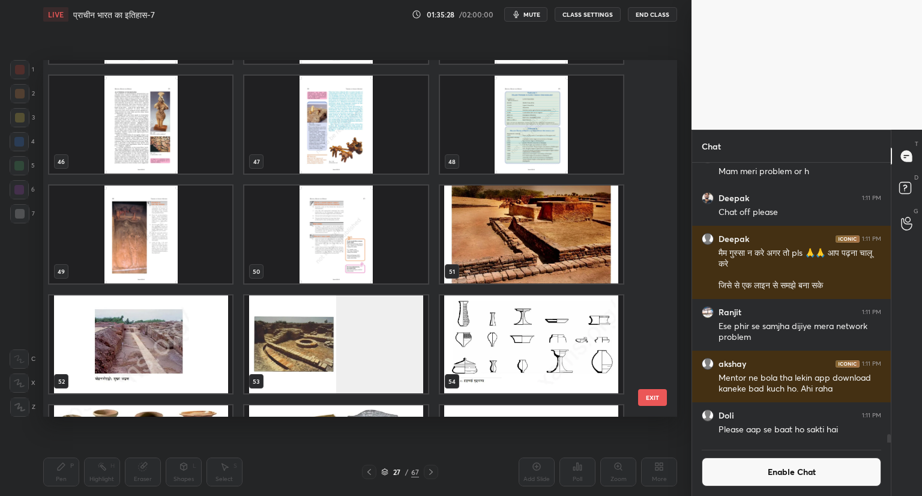
scroll to position [1638, 0]
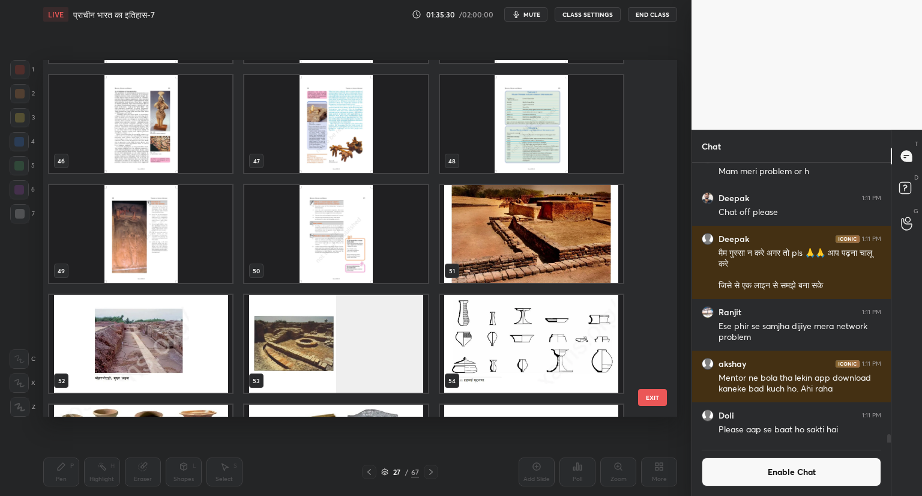
click at [287, 349] on img "grid" at bounding box center [335, 344] width 183 height 98
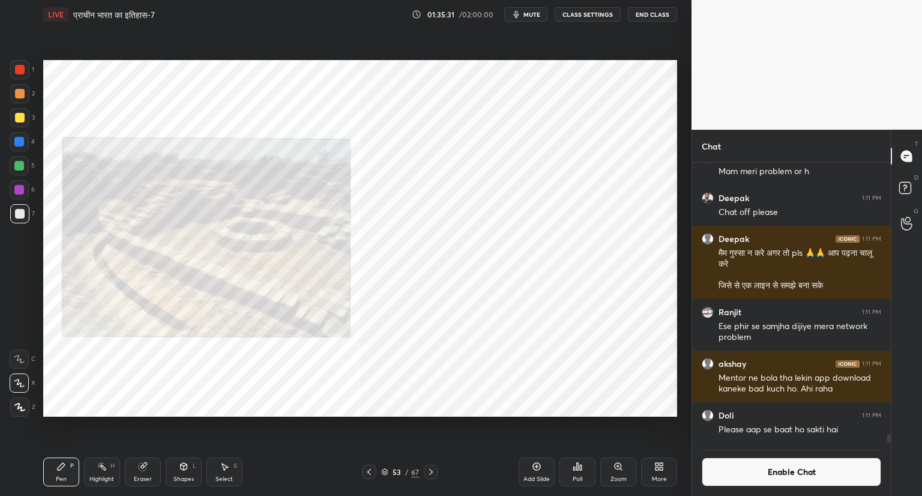
click at [287, 349] on img "grid" at bounding box center [335, 344] width 183 height 98
click at [617, 469] on icon at bounding box center [618, 466] width 10 height 10
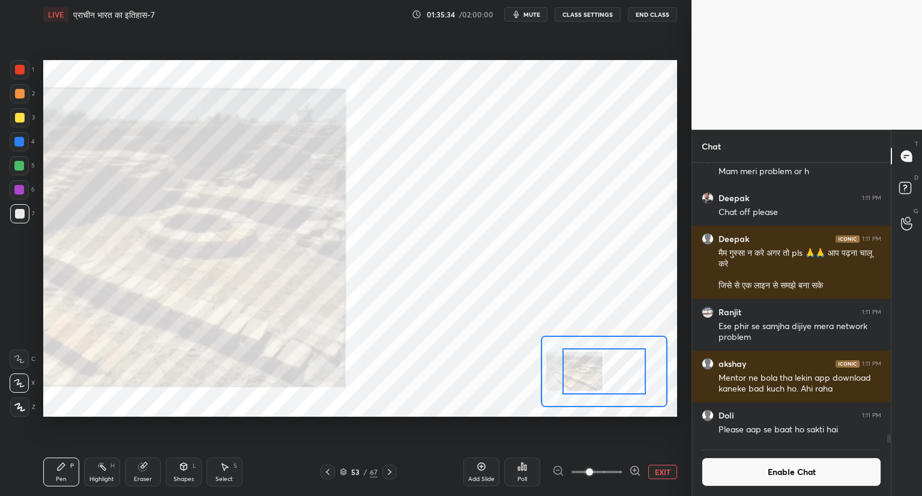
click at [617, 469] on span at bounding box center [596, 472] width 50 height 18
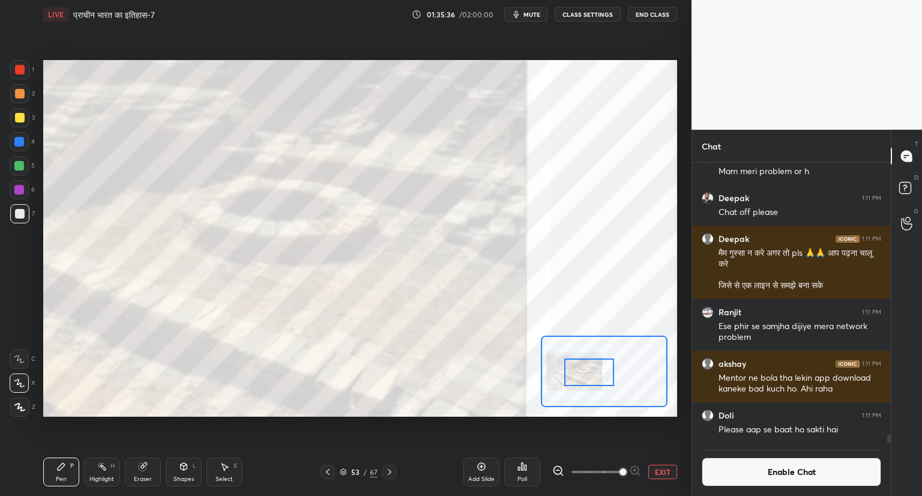
drag, startPoint x: 623, startPoint y: 373, endPoint x: 608, endPoint y: 374, distance: 15.0
click at [608, 374] on div at bounding box center [589, 372] width 50 height 28
click at [328, 472] on icon at bounding box center [328, 472] width 10 height 10
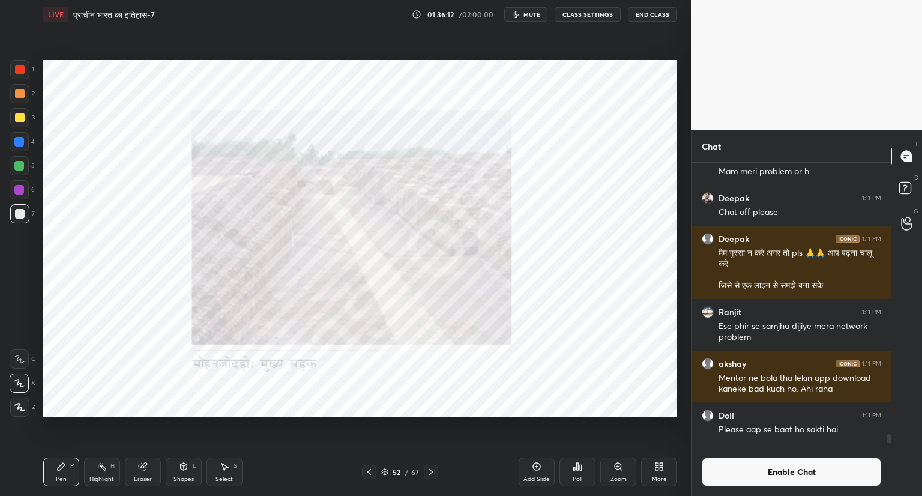
click at [368, 470] on icon at bounding box center [369, 472] width 4 height 6
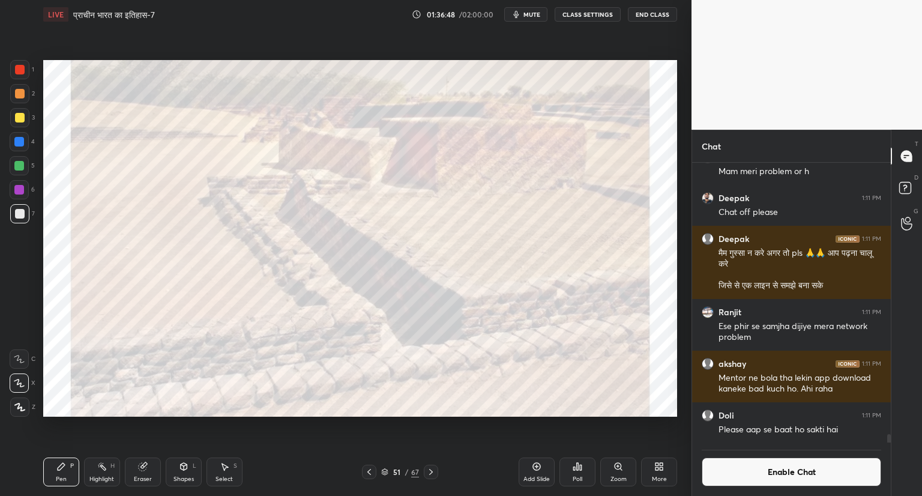
click at [371, 471] on icon at bounding box center [369, 472] width 10 height 10
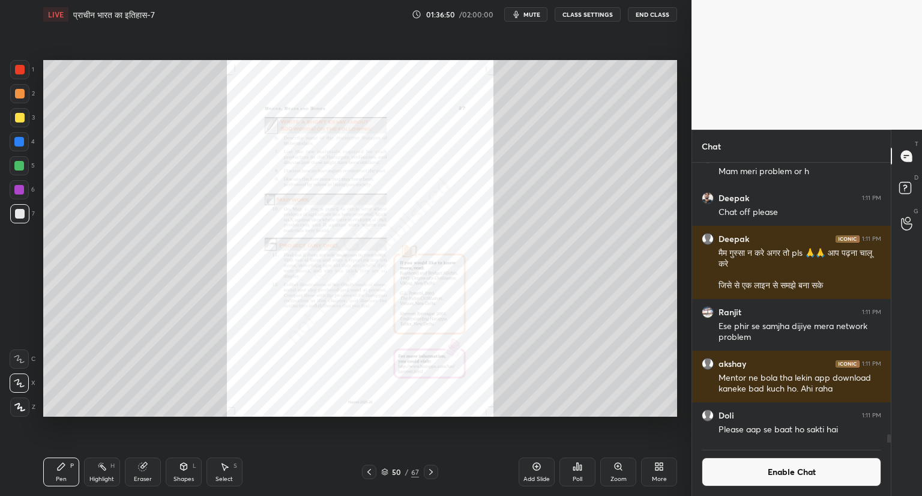
click at [387, 471] on icon at bounding box center [384, 471] width 7 height 7
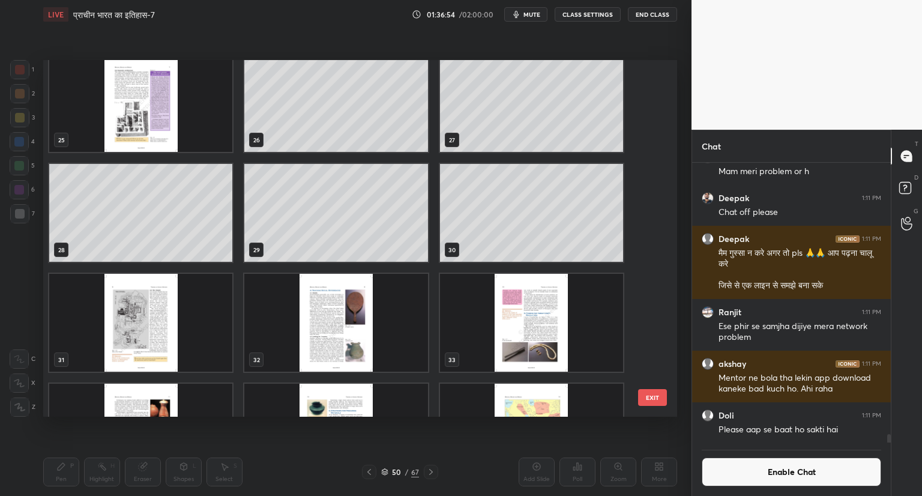
scroll to position [883, 0]
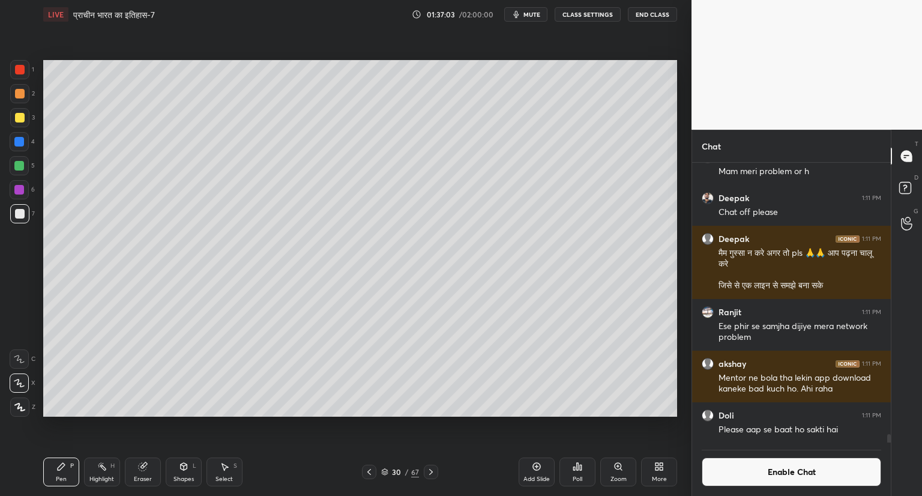
click at [533, 465] on icon at bounding box center [537, 466] width 10 height 10
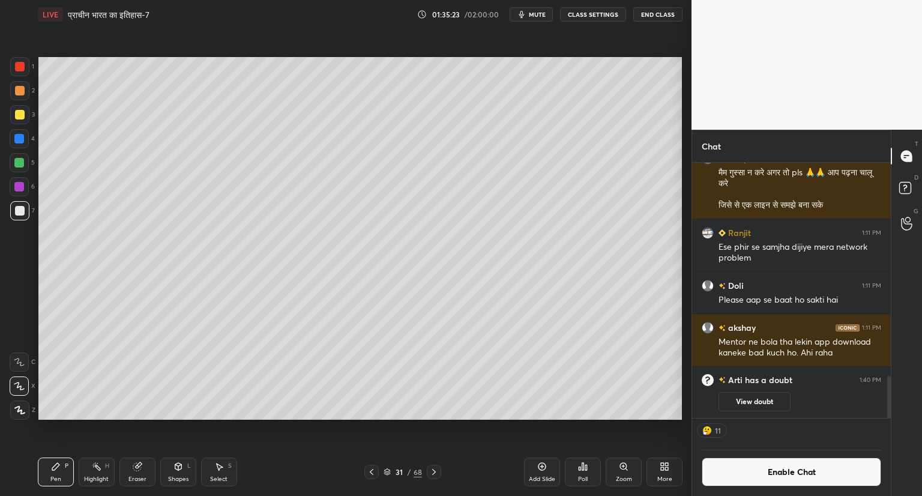
scroll to position [59588, 59364]
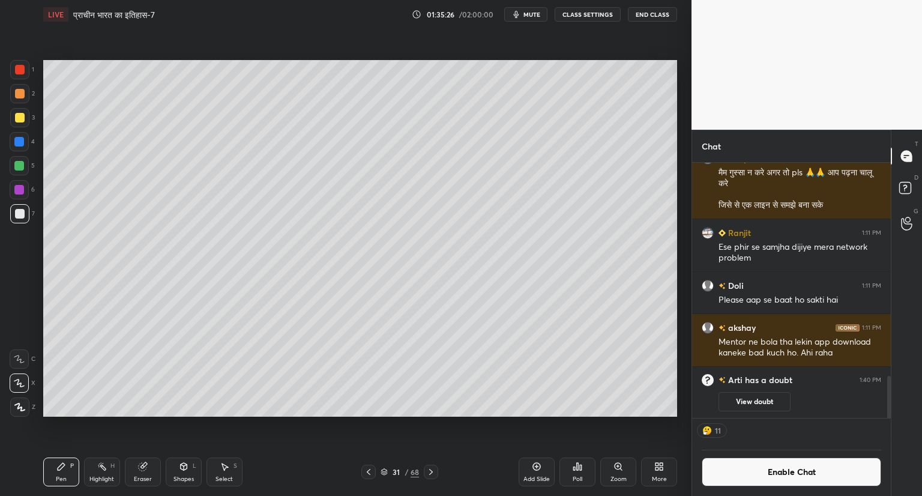
click at [761, 472] on button "Enable Chat" at bounding box center [790, 471] width 179 height 29
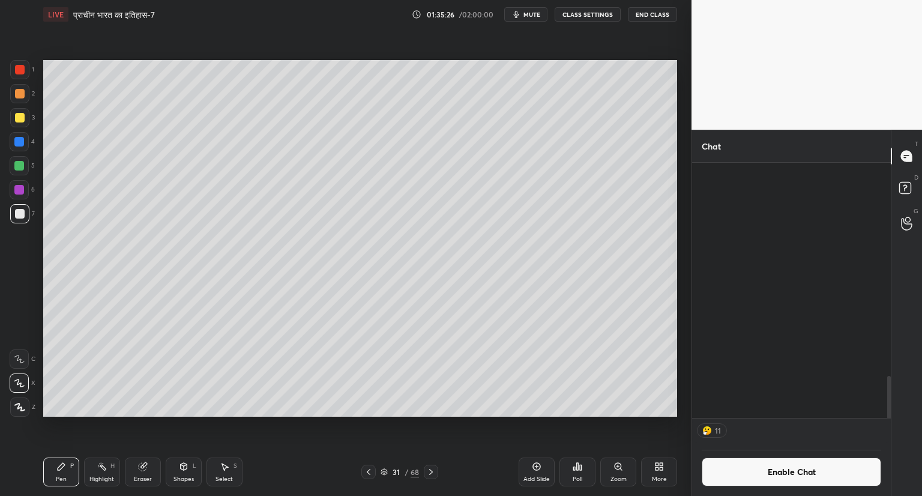
scroll to position [277, 195]
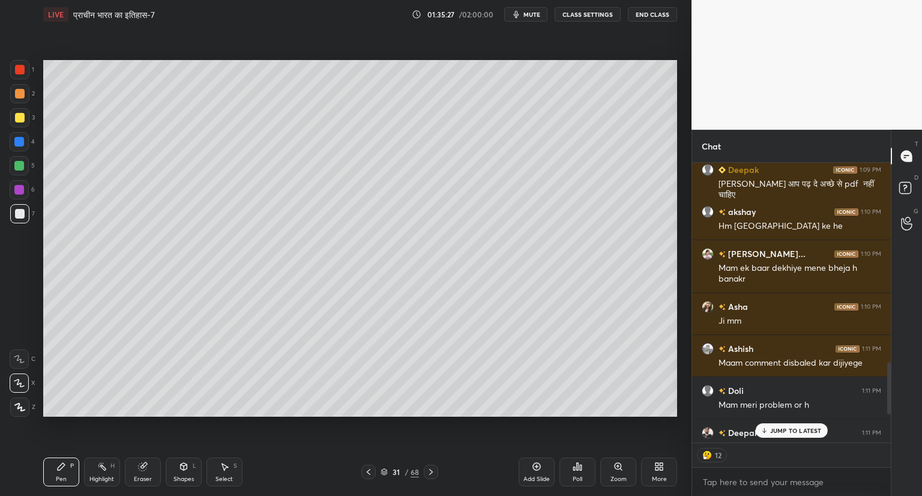
click at [776, 428] on p "JUMP TO LATEST" at bounding box center [796, 430] width 52 height 7
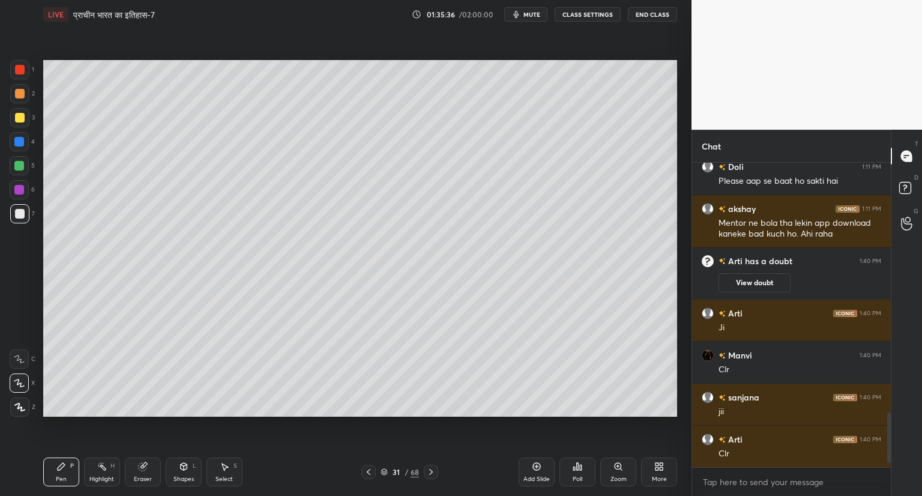
scroll to position [1393, 0]
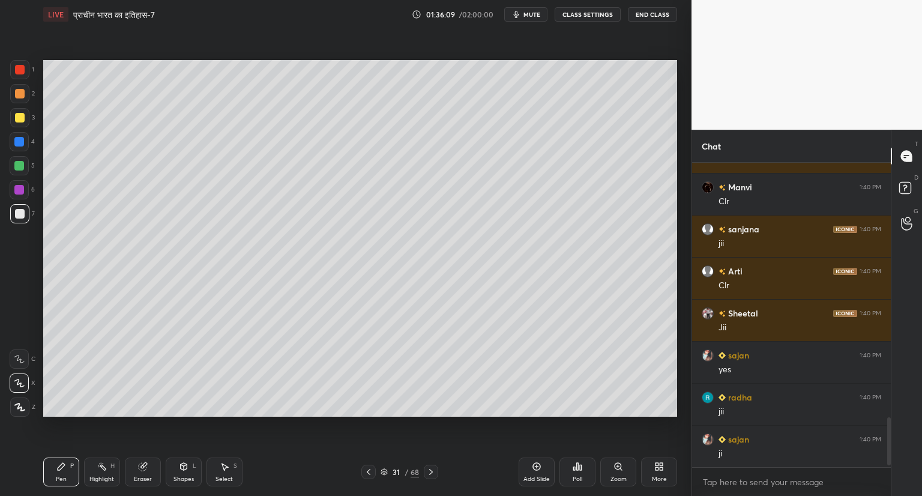
click at [370, 469] on icon at bounding box center [369, 472] width 10 height 10
click at [430, 469] on icon at bounding box center [431, 472] width 10 height 10
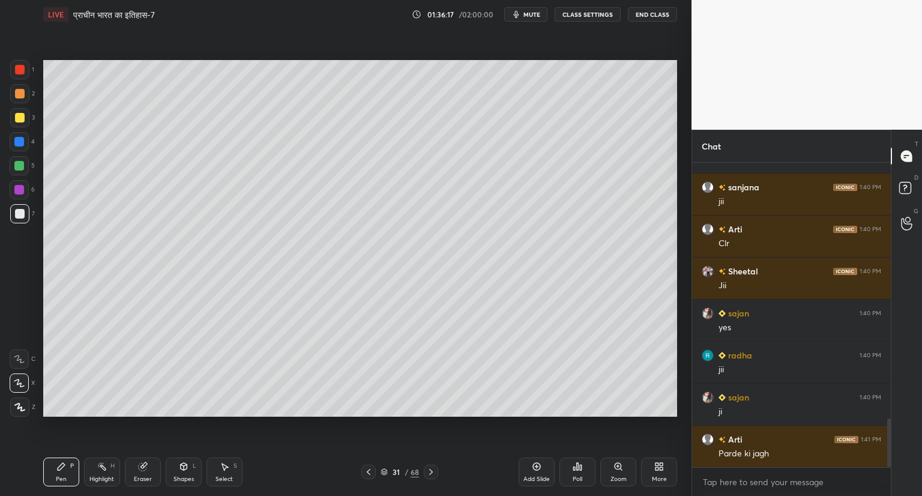
click at [372, 469] on icon at bounding box center [369, 472] width 10 height 10
click at [371, 469] on icon at bounding box center [369, 472] width 10 height 10
click at [372, 468] on icon at bounding box center [369, 472] width 10 height 10
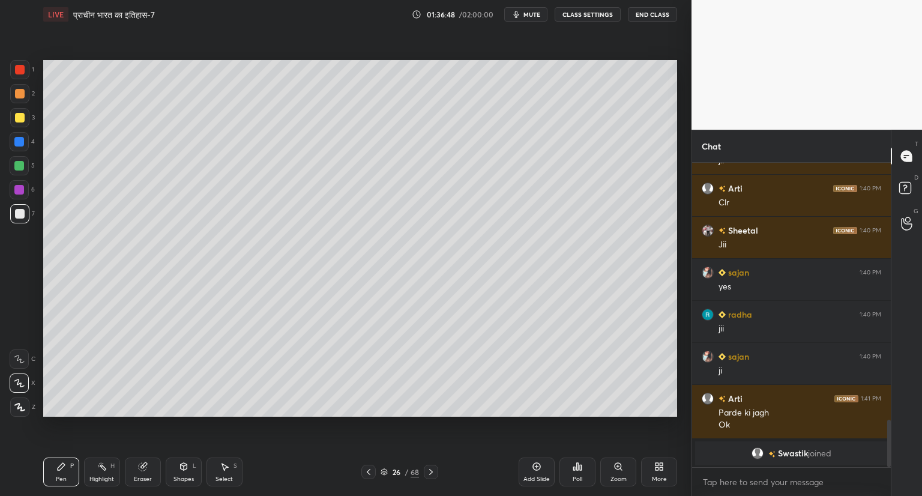
scroll to position [1545, 0]
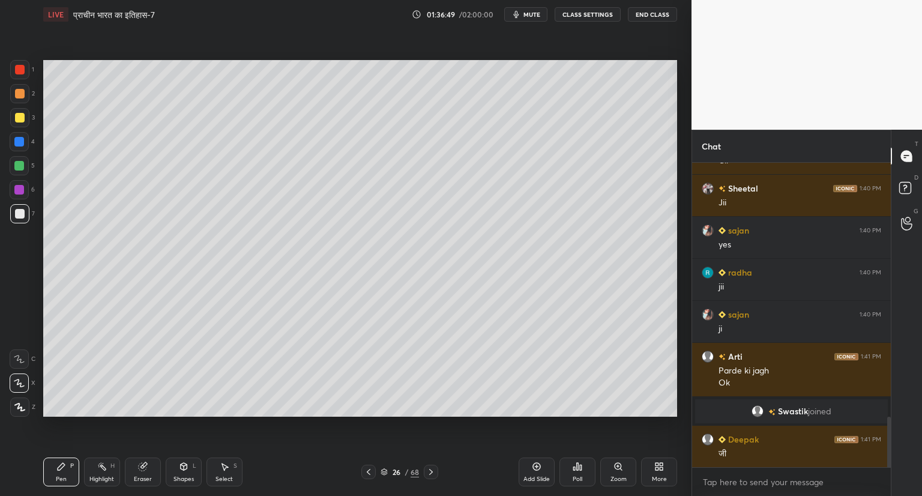
click at [435, 470] on icon at bounding box center [431, 472] width 10 height 10
click at [434, 469] on icon at bounding box center [431, 472] width 10 height 10
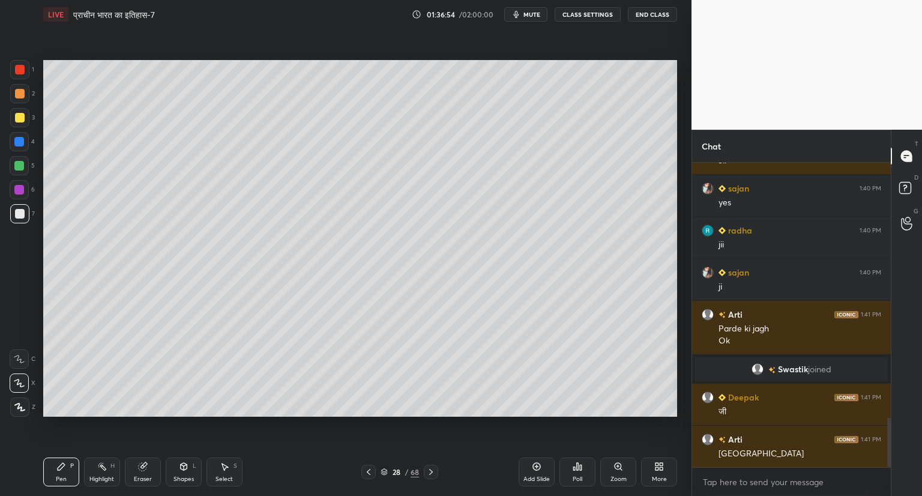
click at [430, 470] on icon at bounding box center [431, 472] width 4 height 6
click at [432, 470] on icon at bounding box center [431, 472] width 10 height 10
click at [430, 471] on icon at bounding box center [431, 472] width 10 height 10
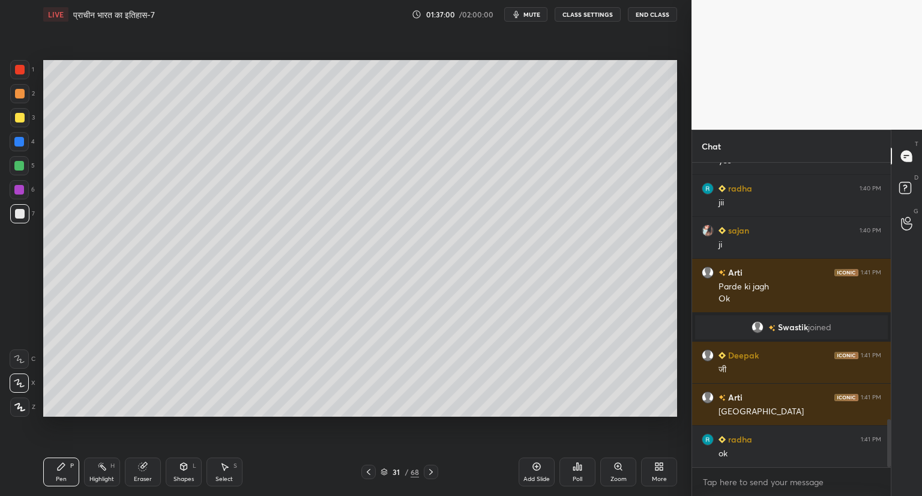
click at [538, 463] on icon at bounding box center [537, 467] width 8 height 8
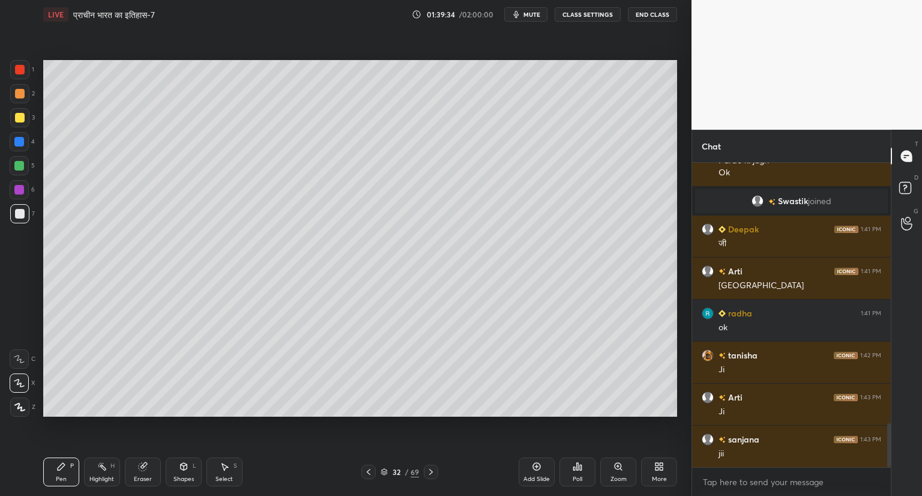
scroll to position [1797, 0]
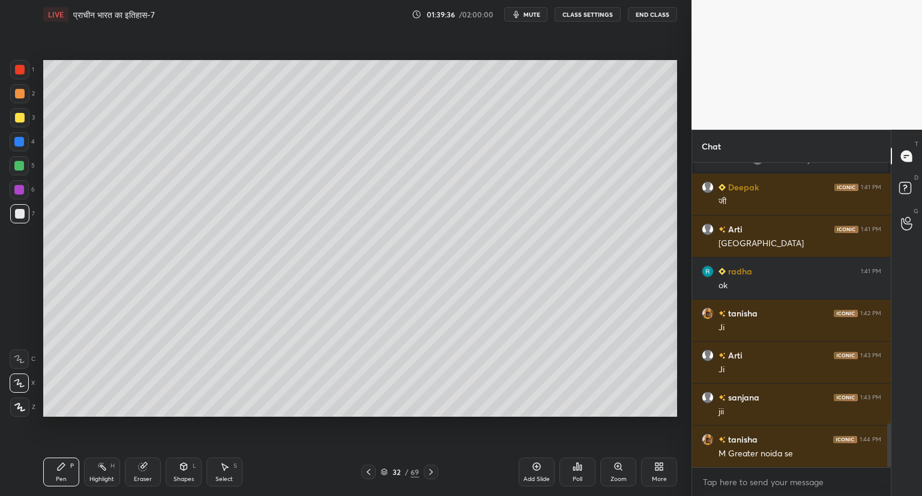
click at [149, 466] on div "Eraser" at bounding box center [143, 471] width 36 height 29
click at [101, 464] on rect at bounding box center [103, 467] width 6 height 6
click at [61, 471] on icon at bounding box center [61, 466] width 10 height 10
click at [140, 466] on icon at bounding box center [143, 467] width 8 height 8
click at [20, 323] on icon at bounding box center [19, 319] width 11 height 11
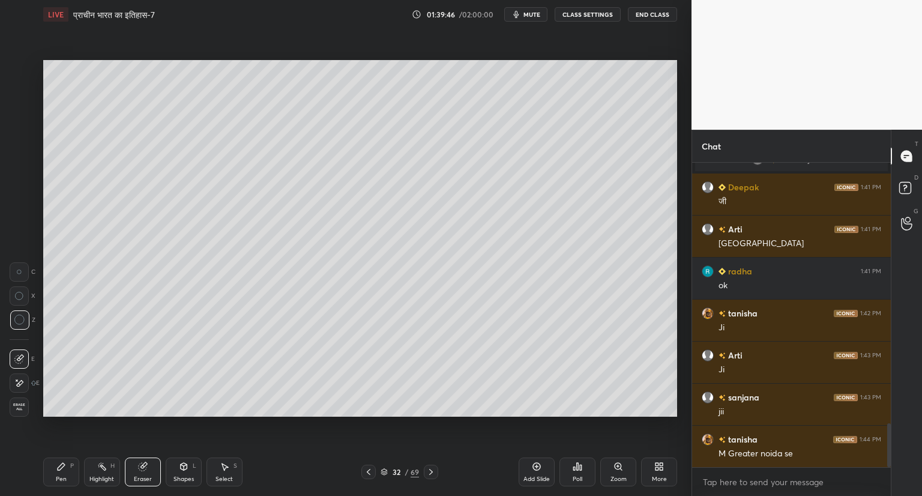
click at [62, 464] on icon at bounding box center [61, 466] width 7 height 7
click at [371, 418] on div "Setting up your live class Poll for secs No correct answer Start poll" at bounding box center [359, 238] width 643 height 419
click at [382, 417] on div "Setting up your live class Poll for secs No correct answer Start poll" at bounding box center [359, 238] width 643 height 419
click at [540, 466] on icon at bounding box center [537, 467] width 8 height 8
click at [369, 468] on icon at bounding box center [369, 472] width 10 height 10
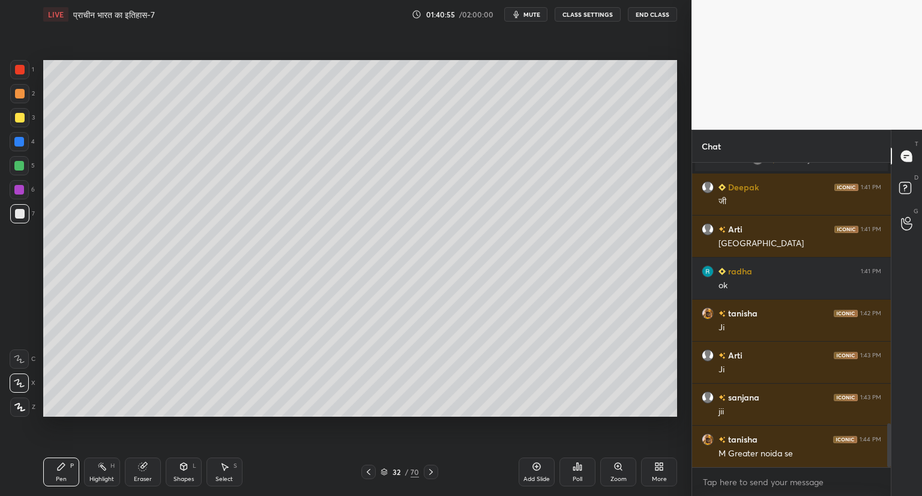
click at [535, 461] on icon at bounding box center [537, 466] width 10 height 10
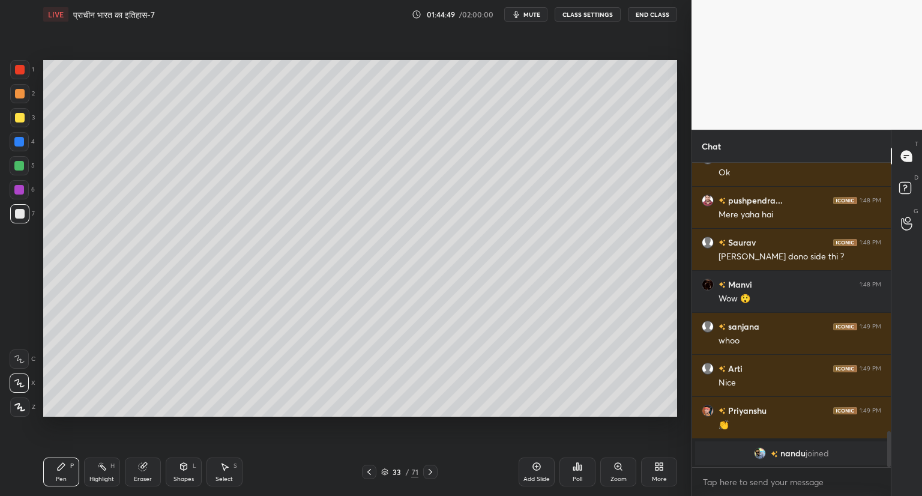
scroll to position [1972, 0]
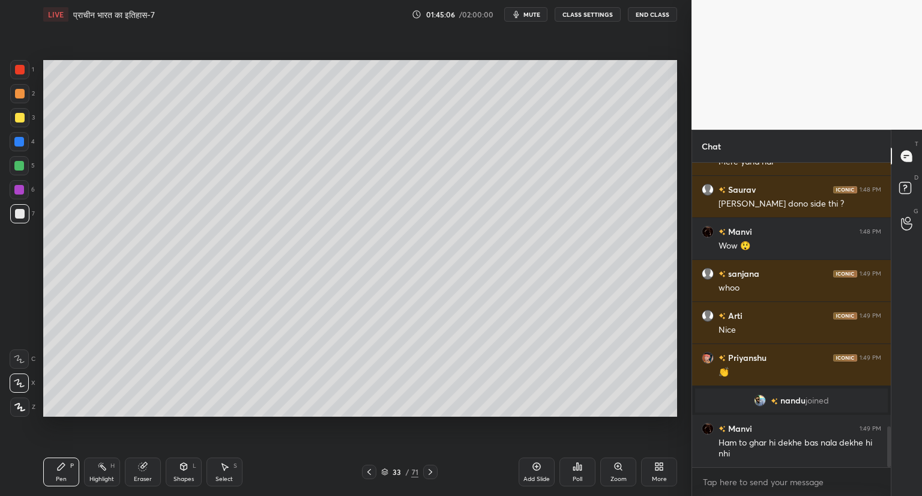
click at [536, 461] on icon at bounding box center [537, 466] width 10 height 10
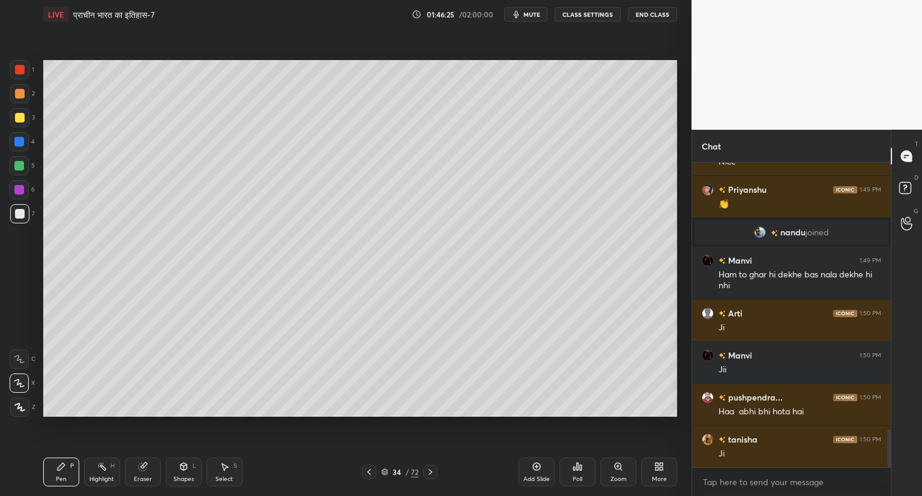
scroll to position [2182, 0]
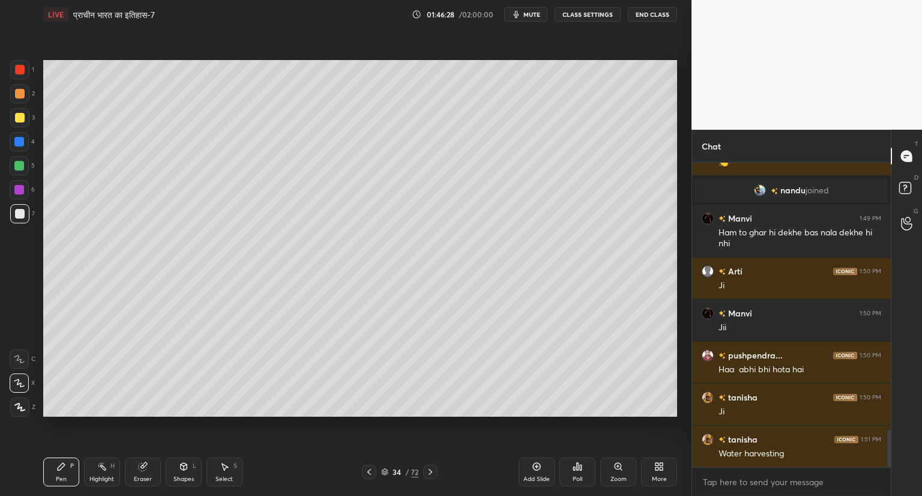
click at [367, 470] on icon at bounding box center [369, 472] width 10 height 10
click at [372, 469] on icon at bounding box center [369, 472] width 10 height 10
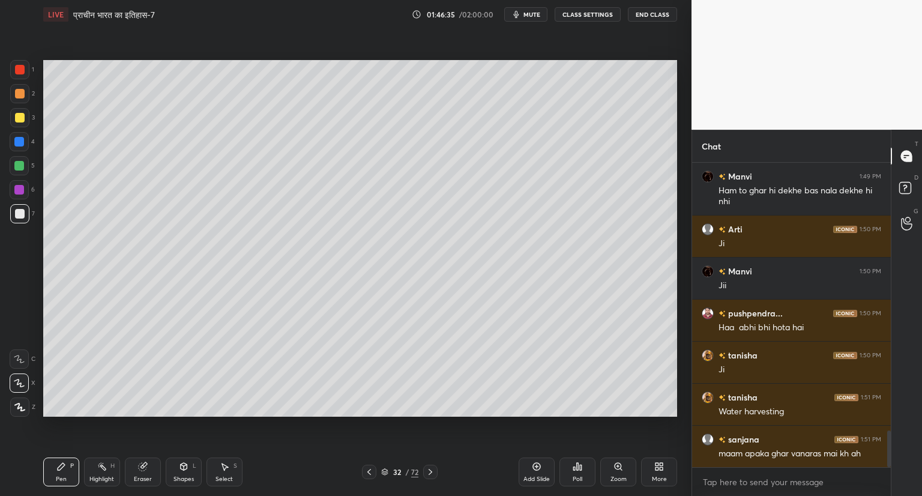
scroll to position [2298, 0]
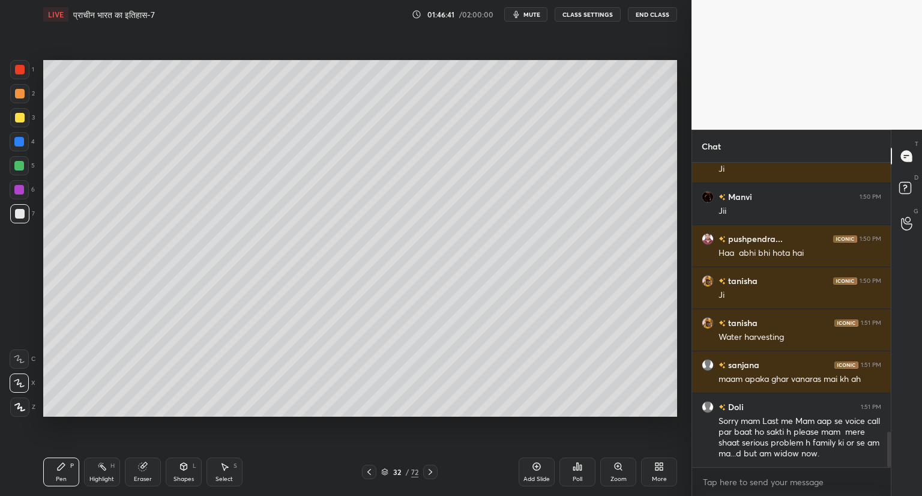
click at [432, 470] on icon at bounding box center [430, 472] width 10 height 10
click at [466, 423] on div "Setting up your live class Poll for secs No correct answer Start poll" at bounding box center [359, 238] width 643 height 419
click at [431, 470] on icon at bounding box center [430, 472] width 10 height 10
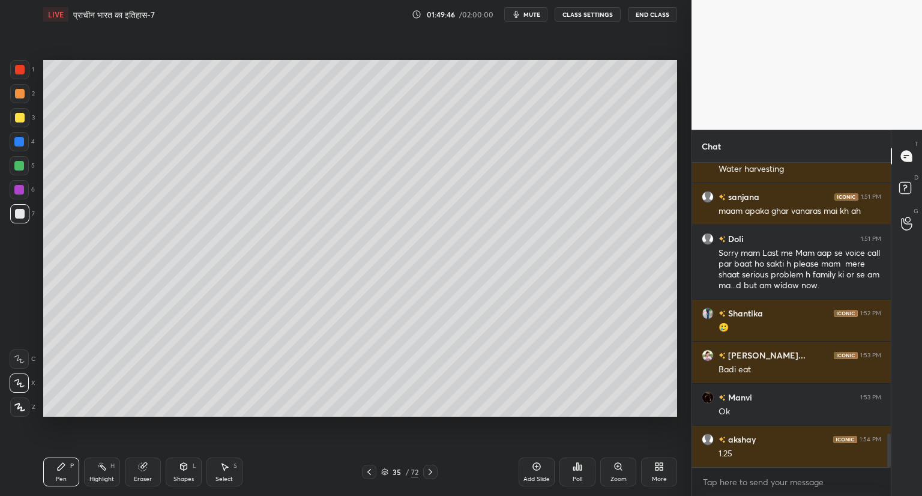
scroll to position [2508, 0]
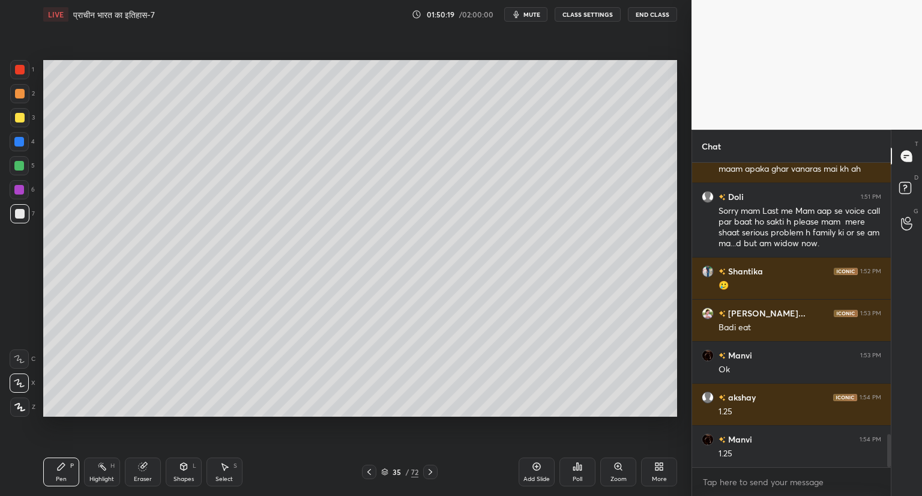
click at [150, 470] on div "Eraser" at bounding box center [143, 471] width 36 height 29
click at [72, 472] on div "Pen P" at bounding box center [61, 471] width 36 height 29
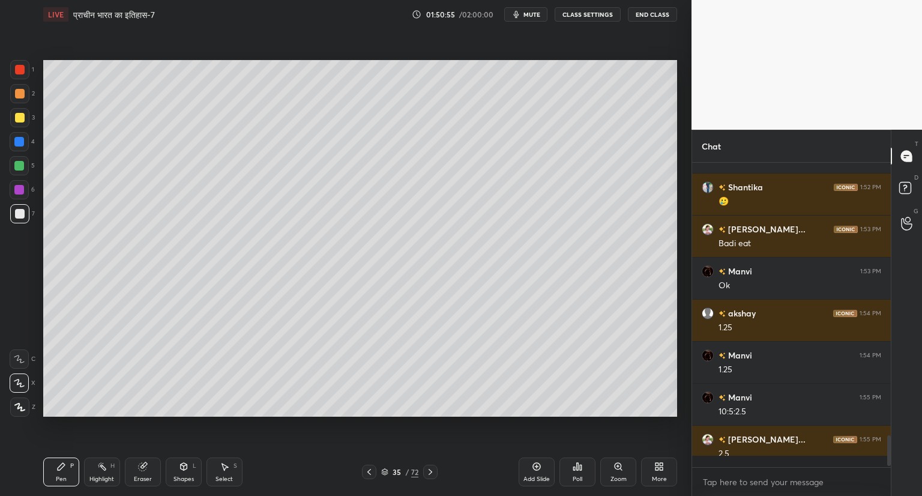
scroll to position [2592, 0]
click at [142, 472] on div "Eraser" at bounding box center [143, 471] width 36 height 29
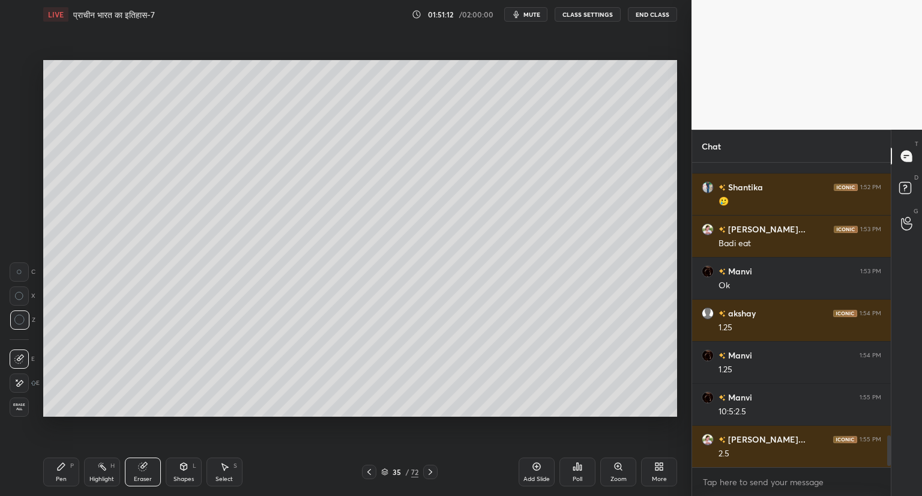
click at [66, 470] on div "Pen P" at bounding box center [61, 471] width 36 height 29
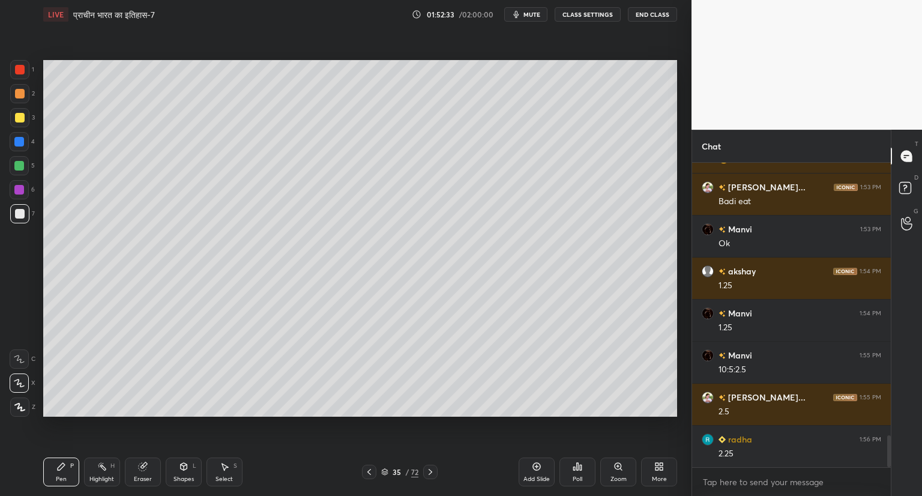
click at [535, 466] on icon at bounding box center [537, 466] width 10 height 10
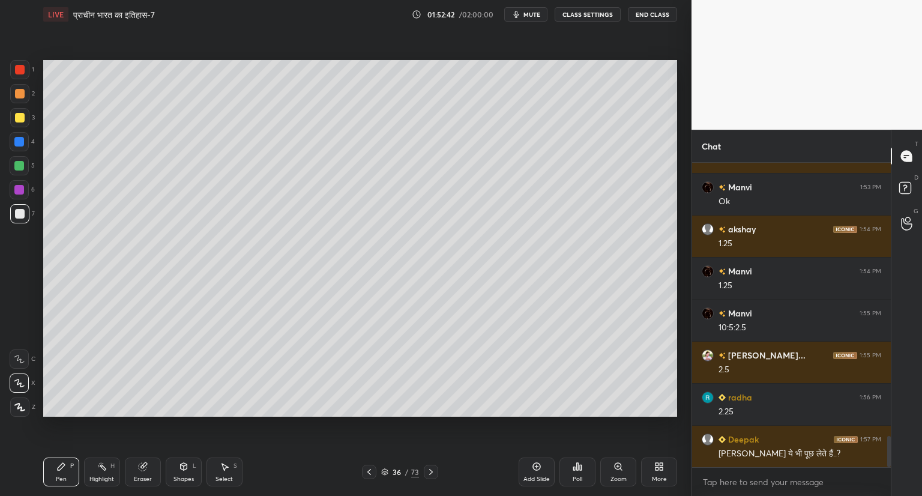
click at [362, 470] on div at bounding box center [369, 471] width 14 height 14
click at [433, 471] on icon at bounding box center [431, 472] width 10 height 10
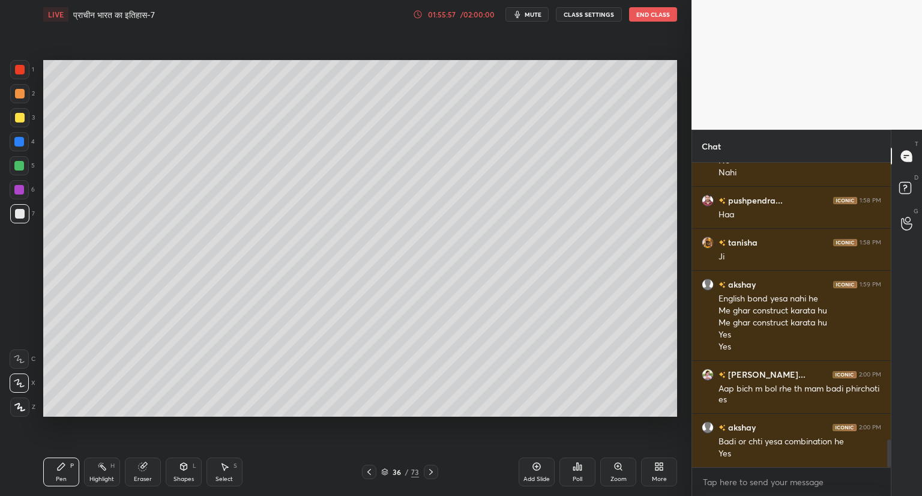
scroll to position [3065, 0]
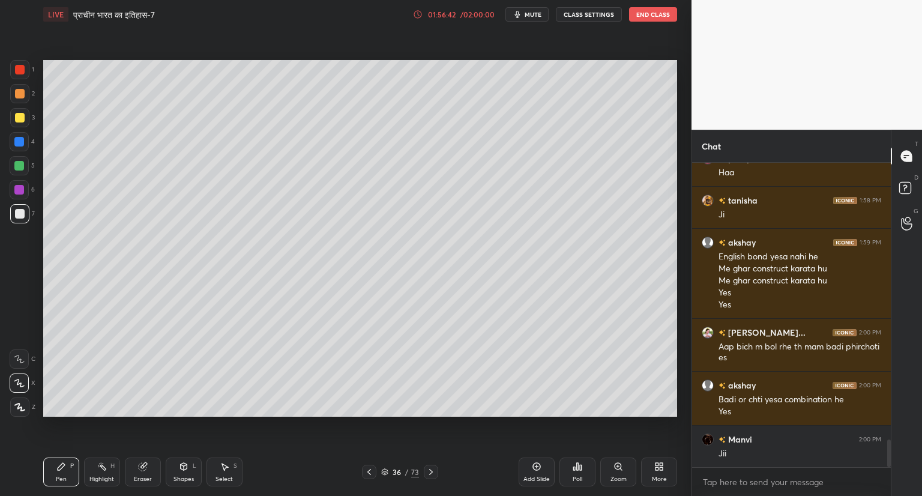
click at [386, 469] on icon at bounding box center [385, 470] width 6 height 3
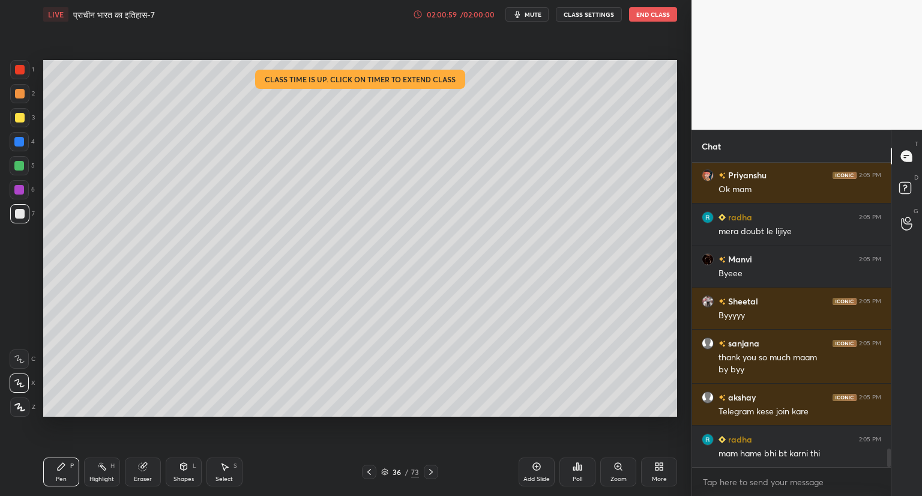
scroll to position [4697, 0]
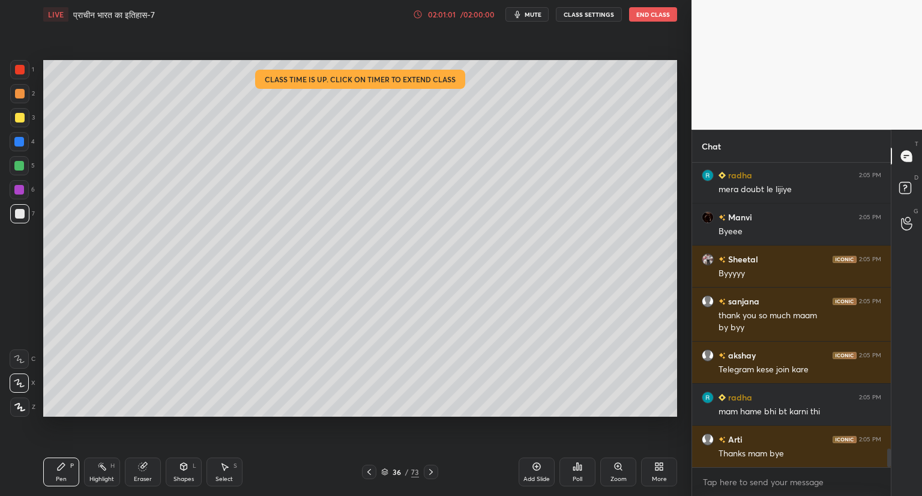
click at [662, 11] on button "End Class" at bounding box center [653, 14] width 48 height 14
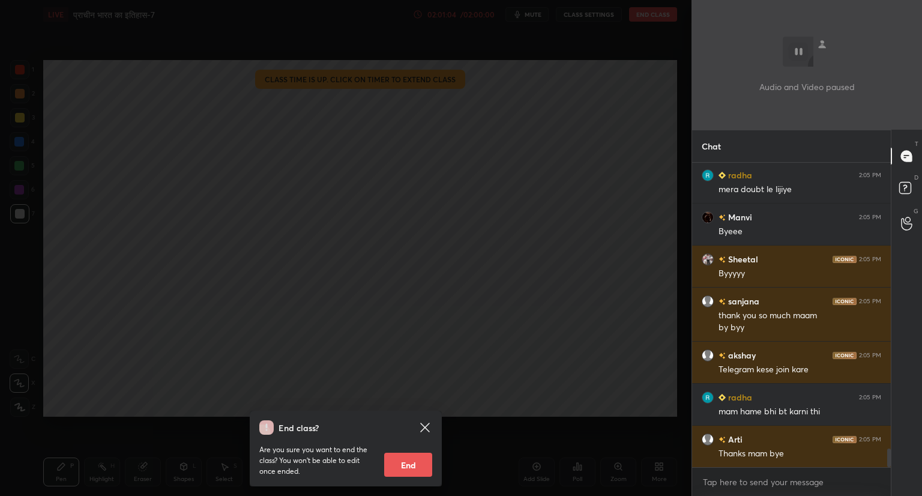
click at [409, 457] on button "End" at bounding box center [408, 464] width 48 height 24
type textarea "x"
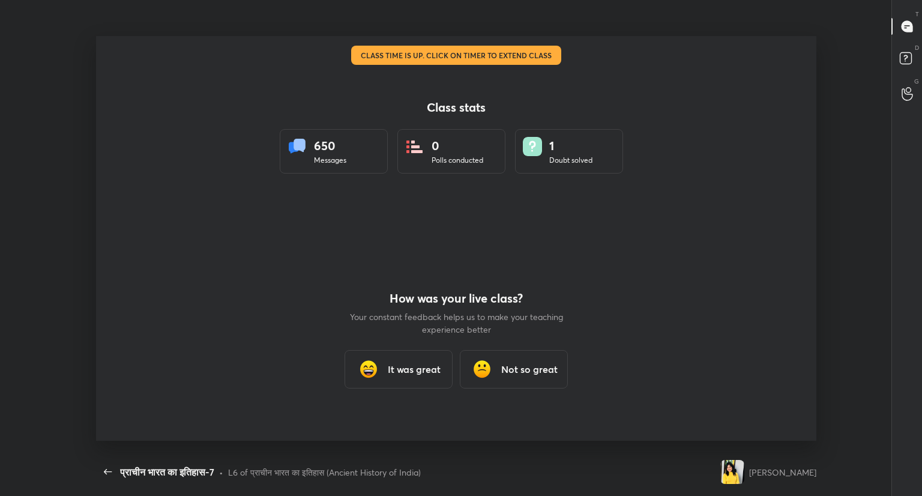
scroll to position [0, 0]
